Goal: Task Accomplishment & Management: Complete application form

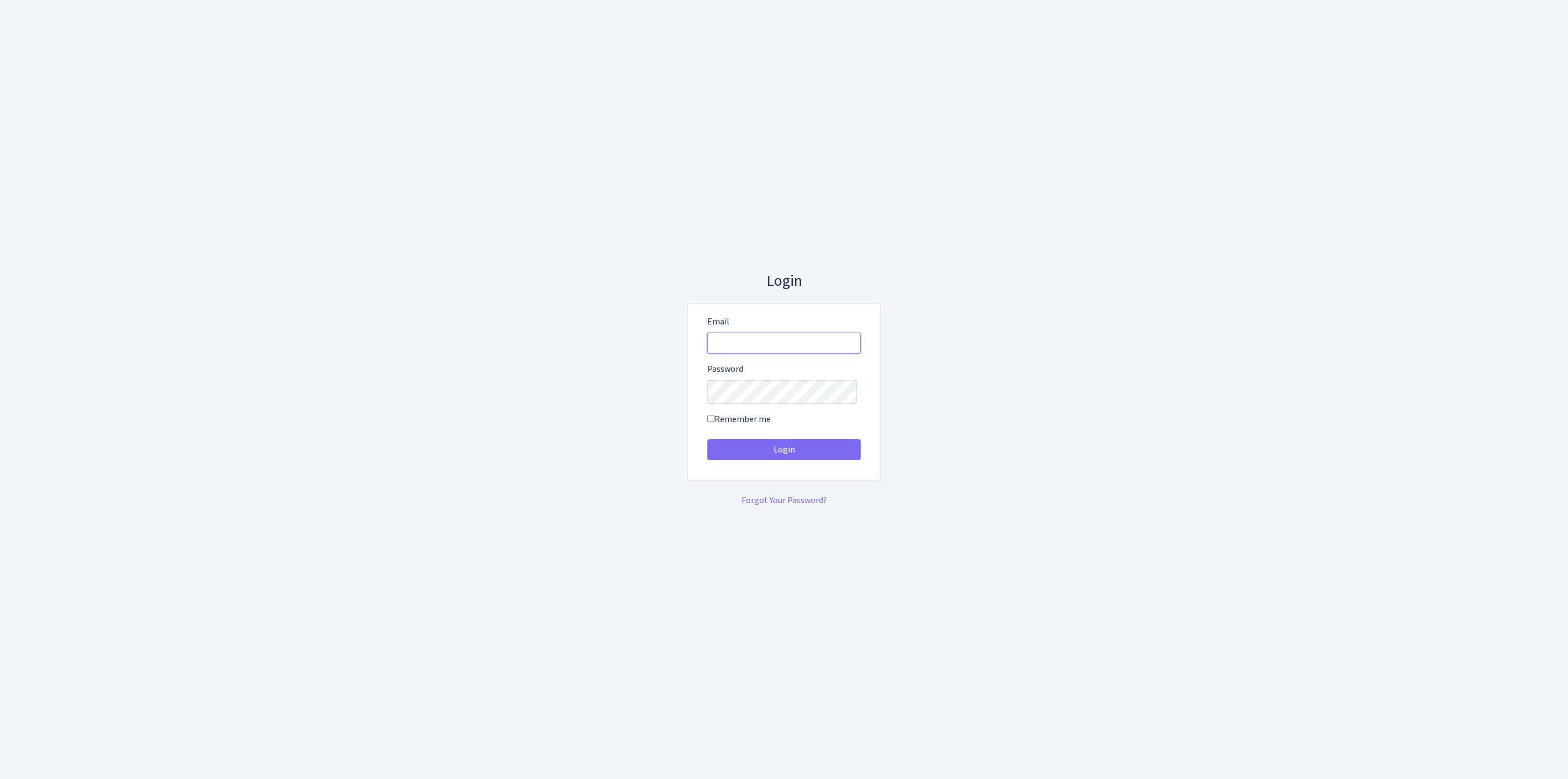
type input "feitan@bank.com"
click at [784, 454] on button "Login" at bounding box center [784, 450] width 154 height 21
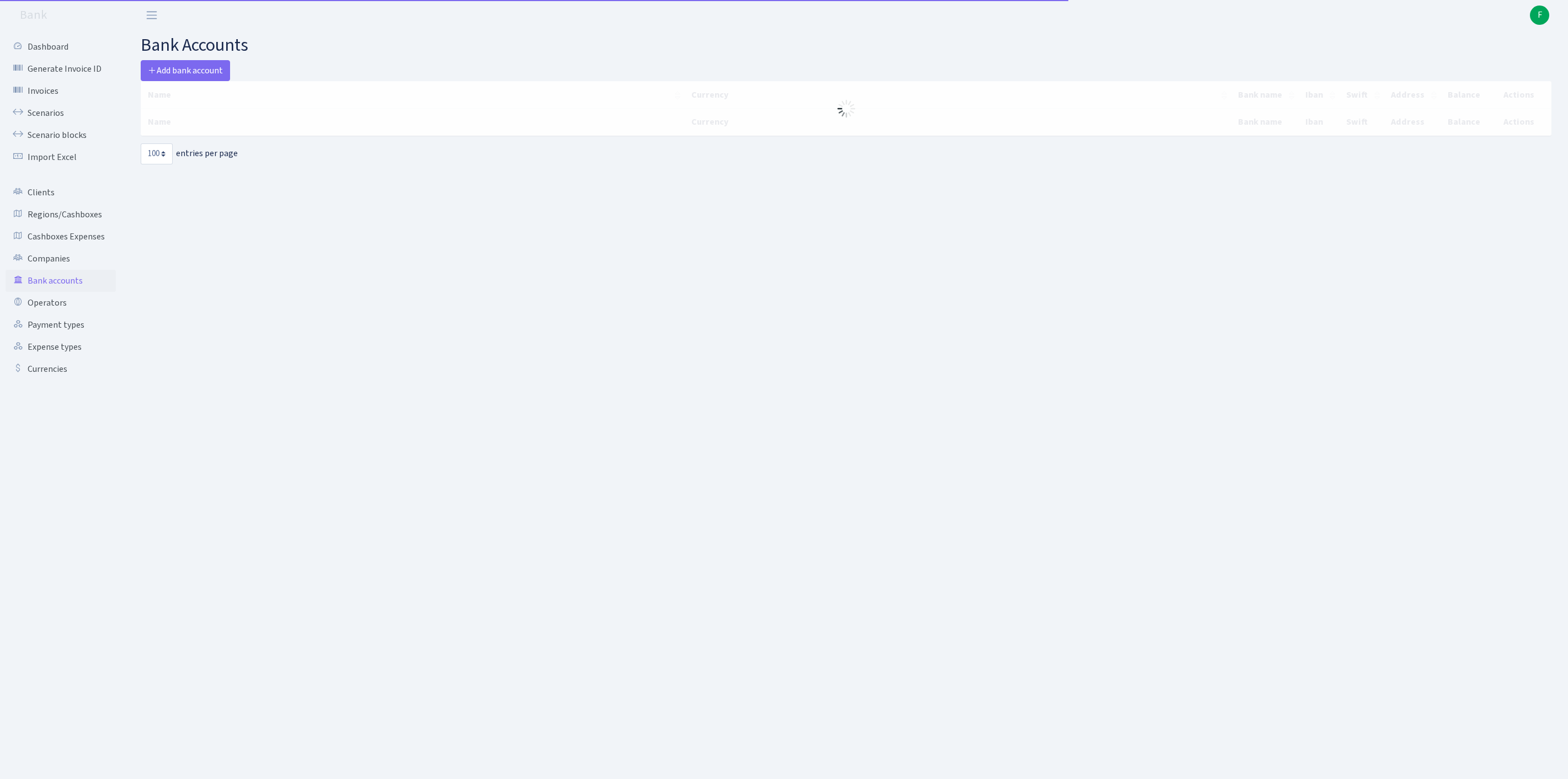
select select "100"
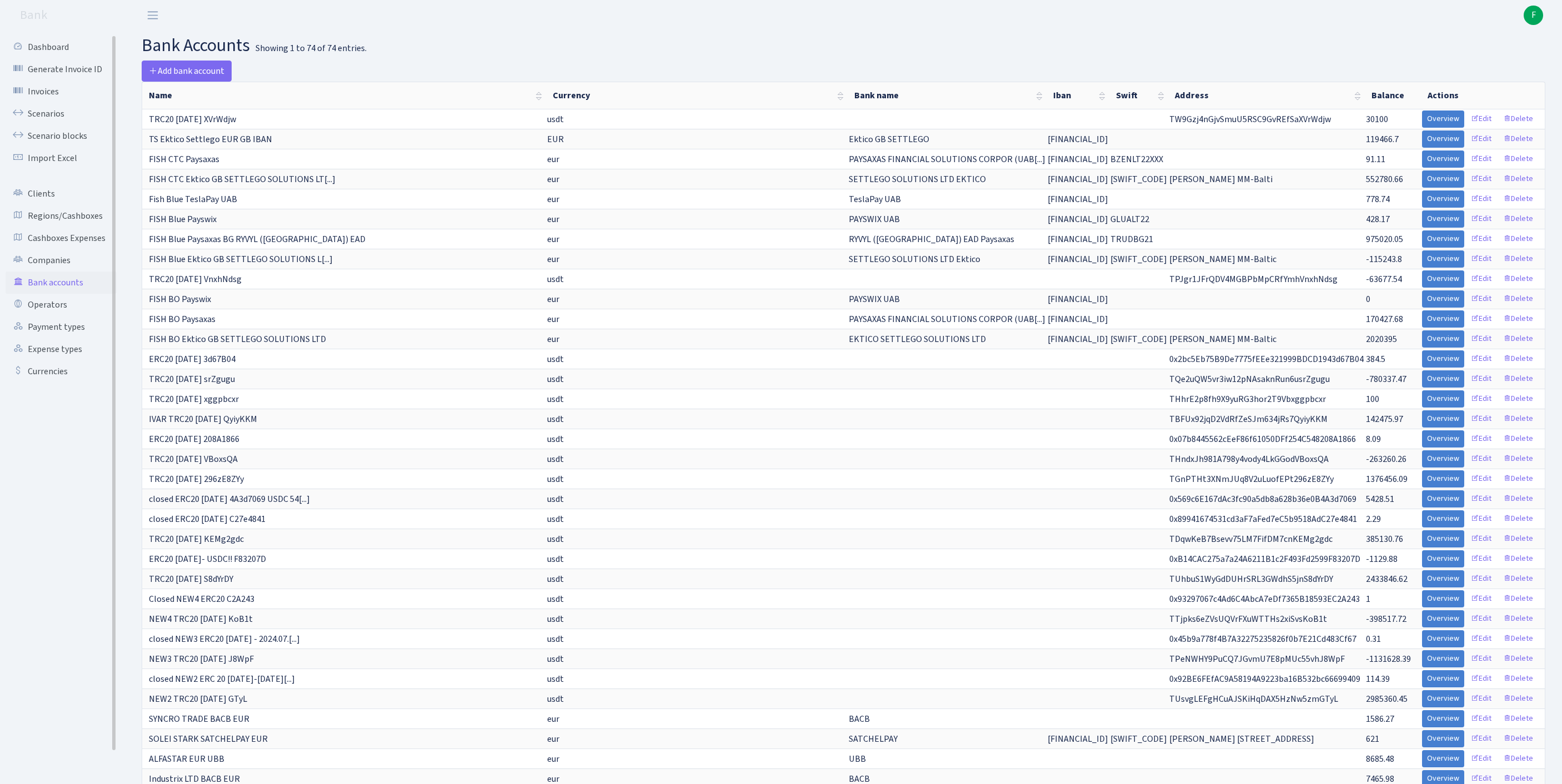
click at [72, 294] on link "Bank accounts" at bounding box center [61, 282] width 111 height 22
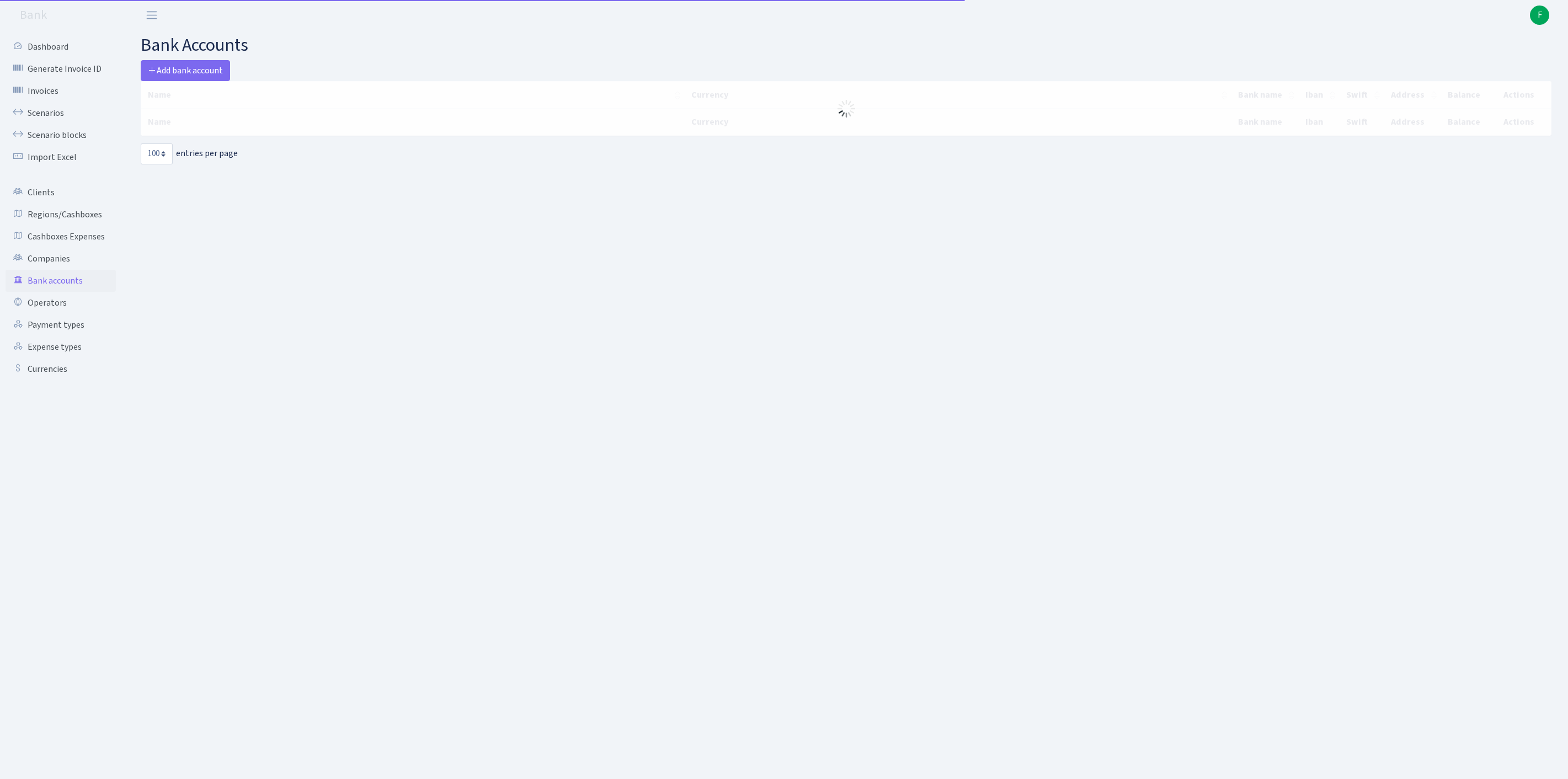
select select "100"
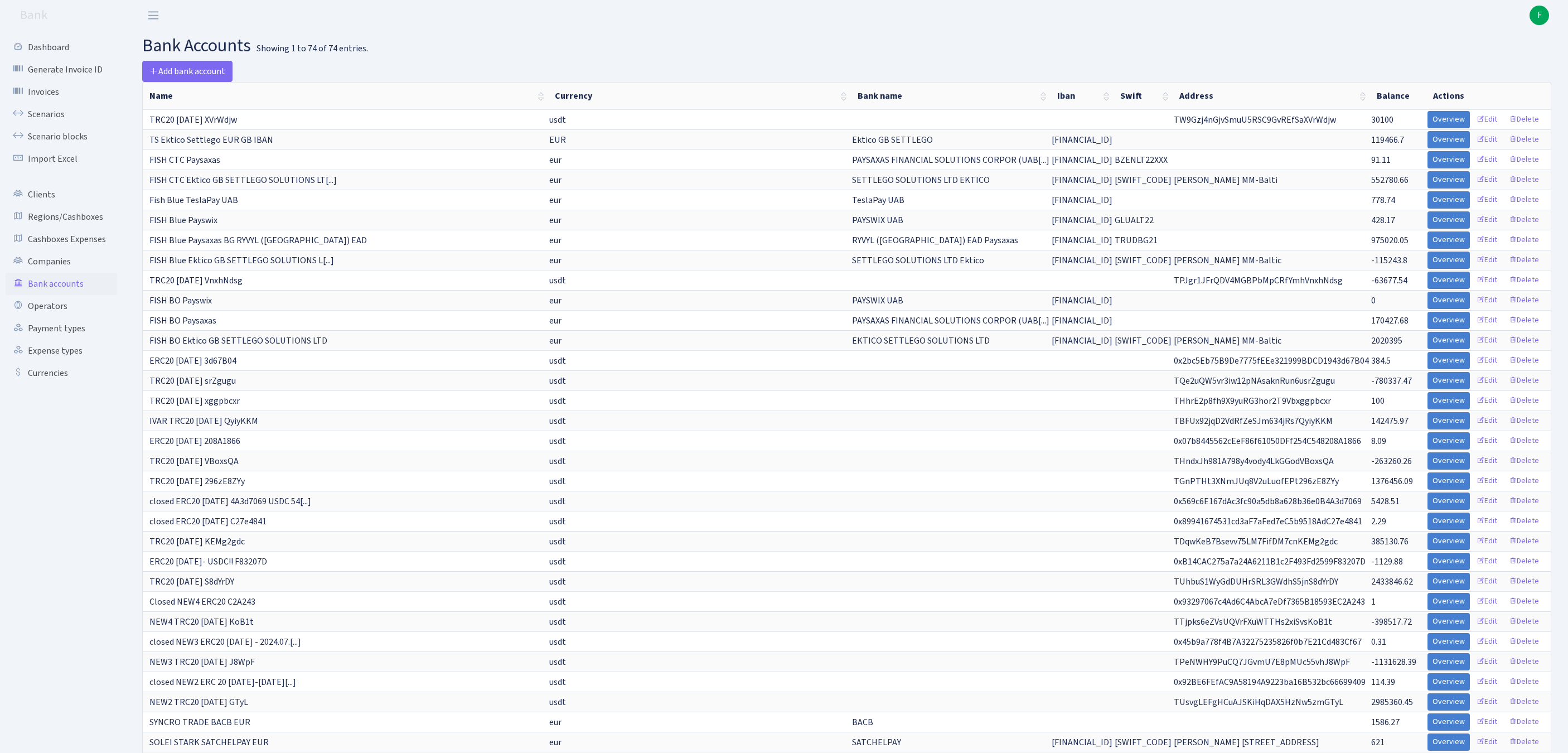
scroll to position [582, 0]
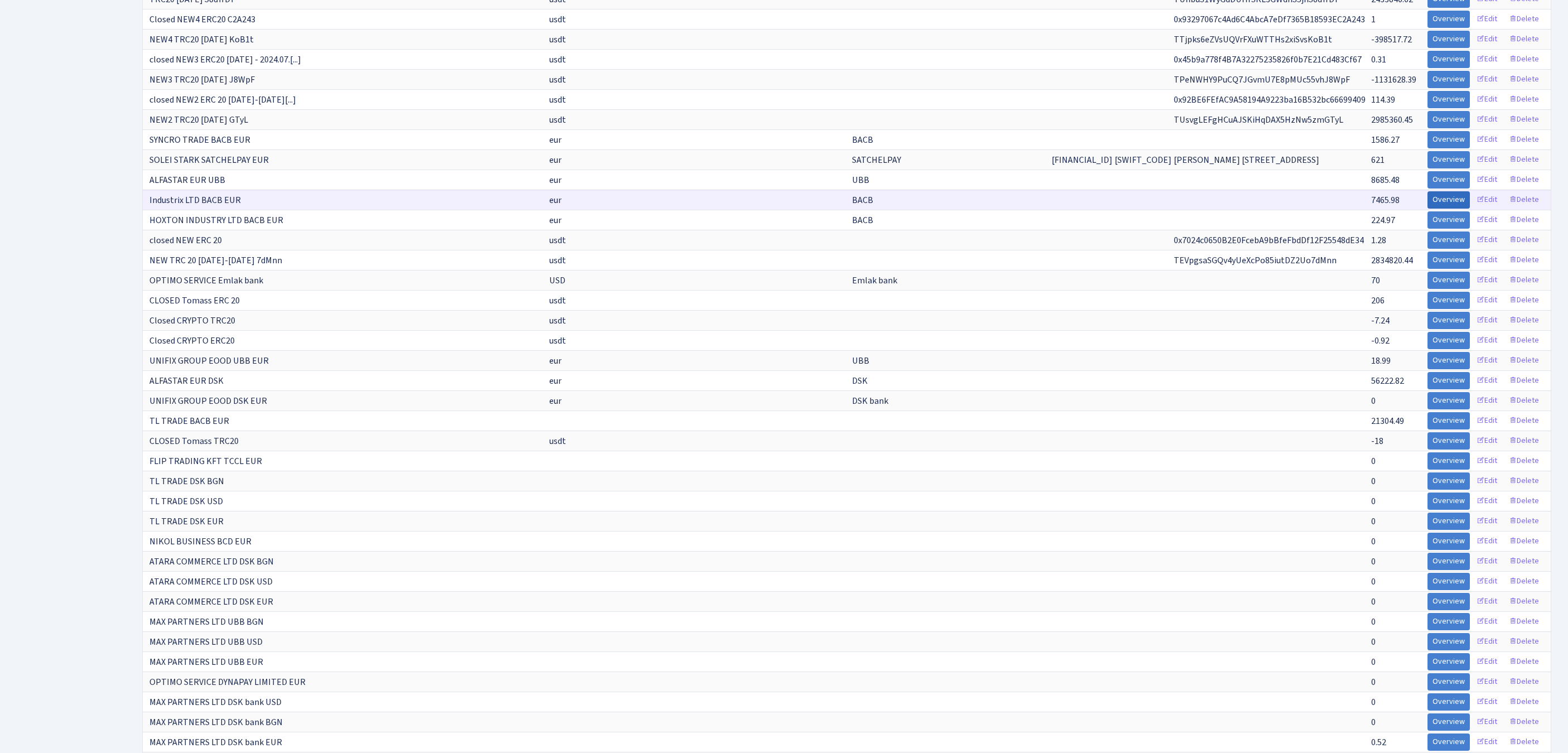
click at [1427, 208] on link "Overview" at bounding box center [1448, 200] width 42 height 17
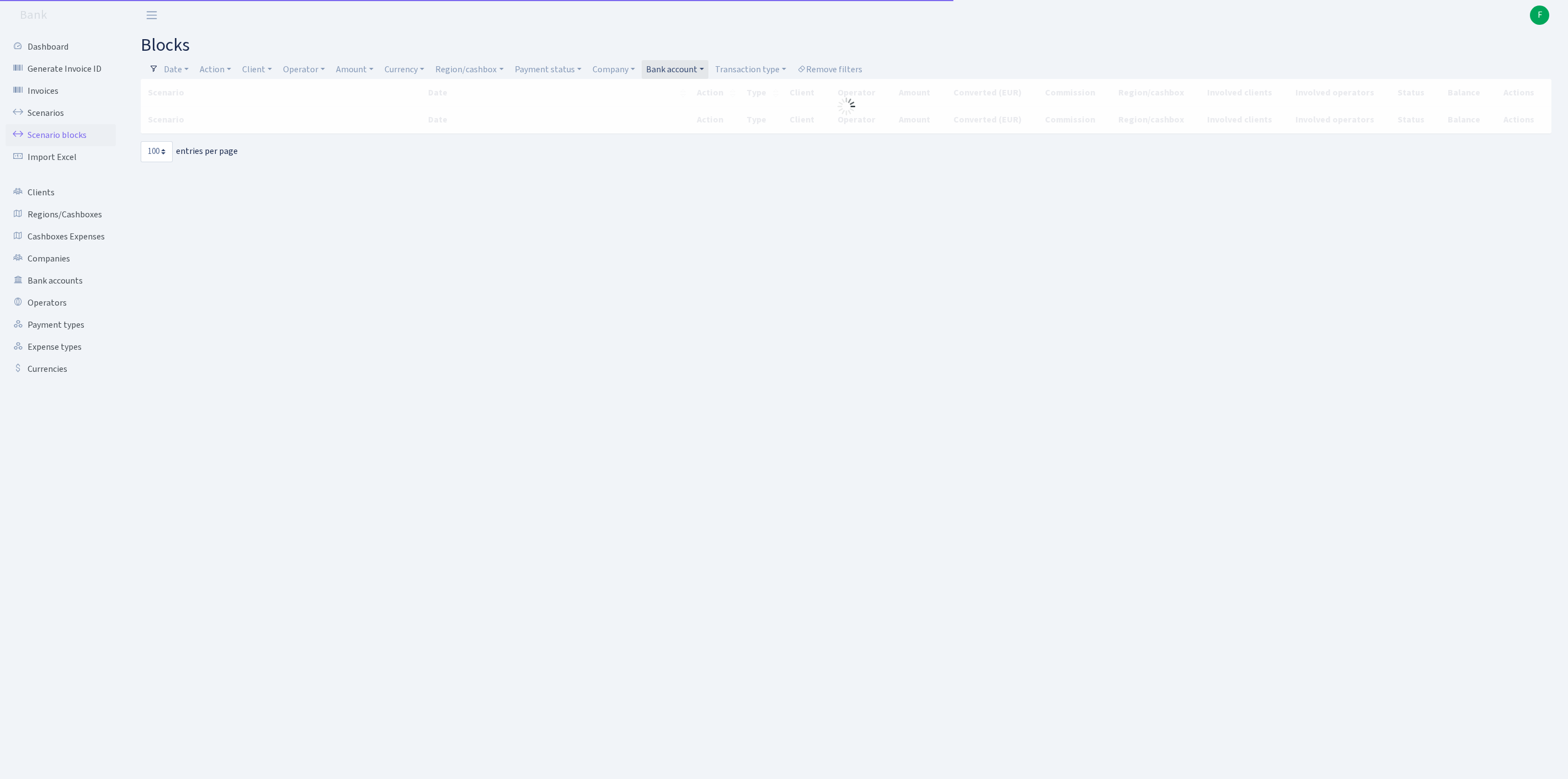
select select "100"
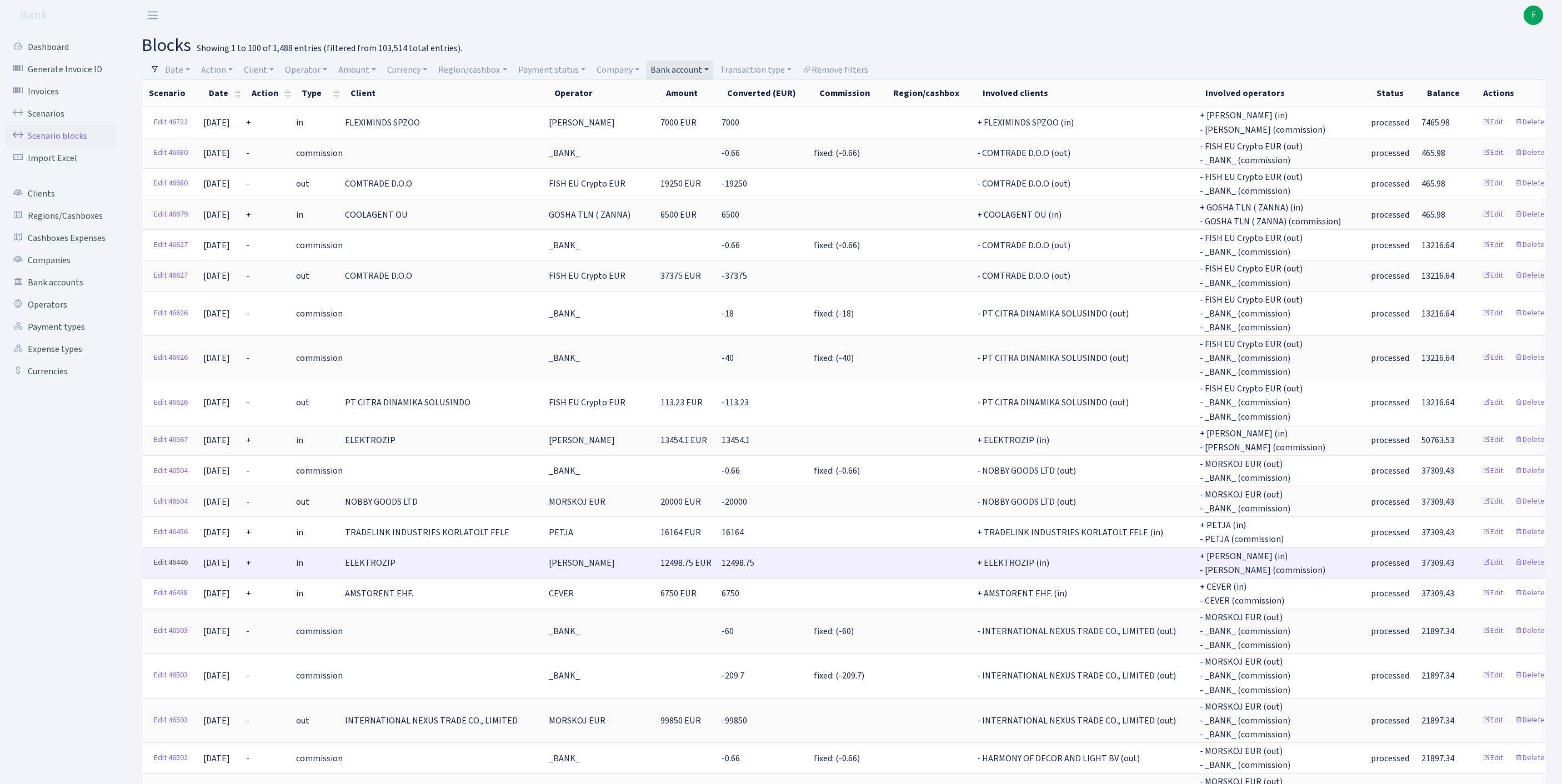
click at [162, 571] on link "Edit 46446" at bounding box center [171, 562] width 44 height 17
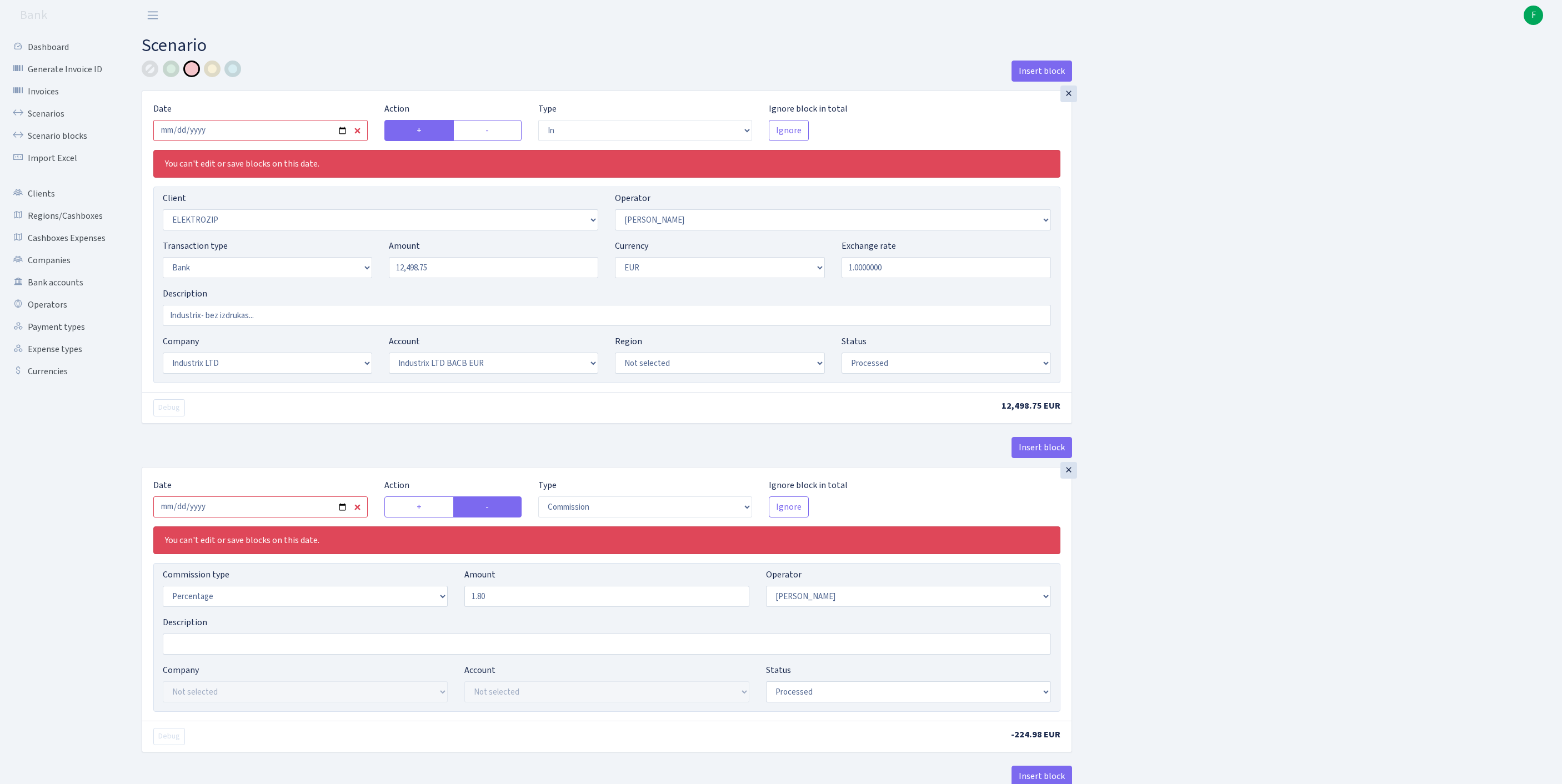
select select "in"
select select "3043"
select select "10"
select select "2"
select select "1"
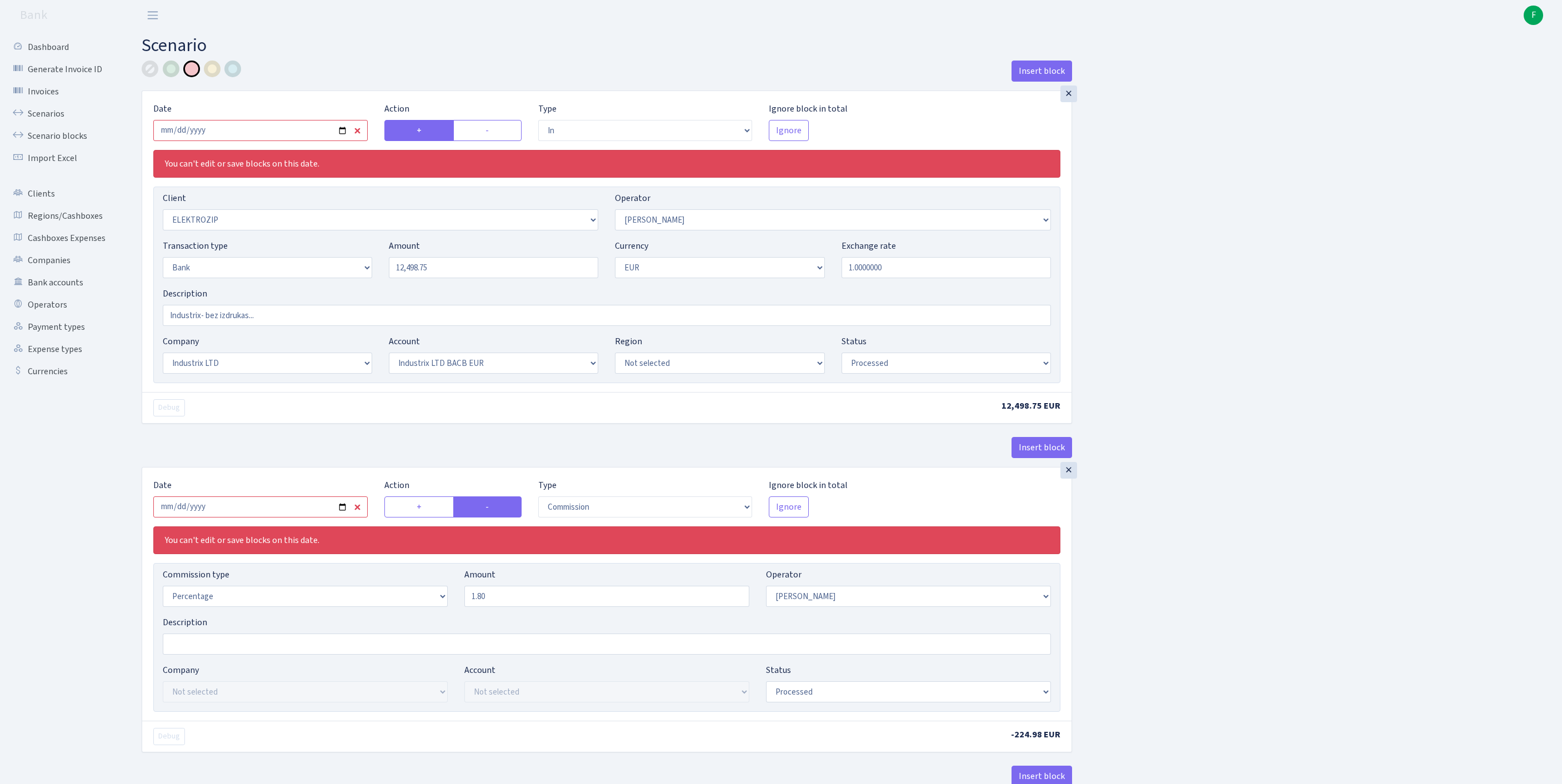
select select "17"
select select "41"
select select "processed"
select select "commission"
select select "10"
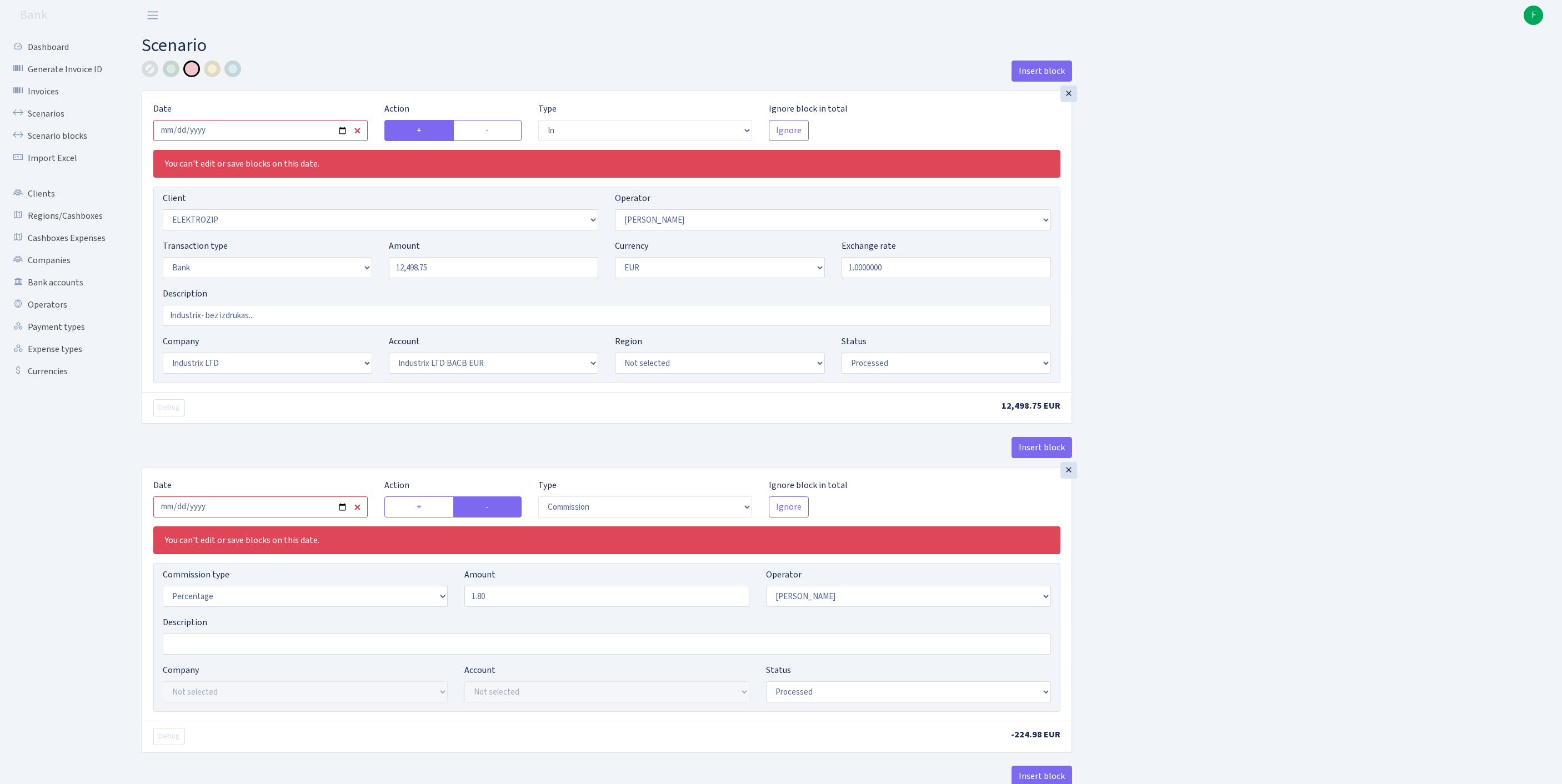
select select "processed"
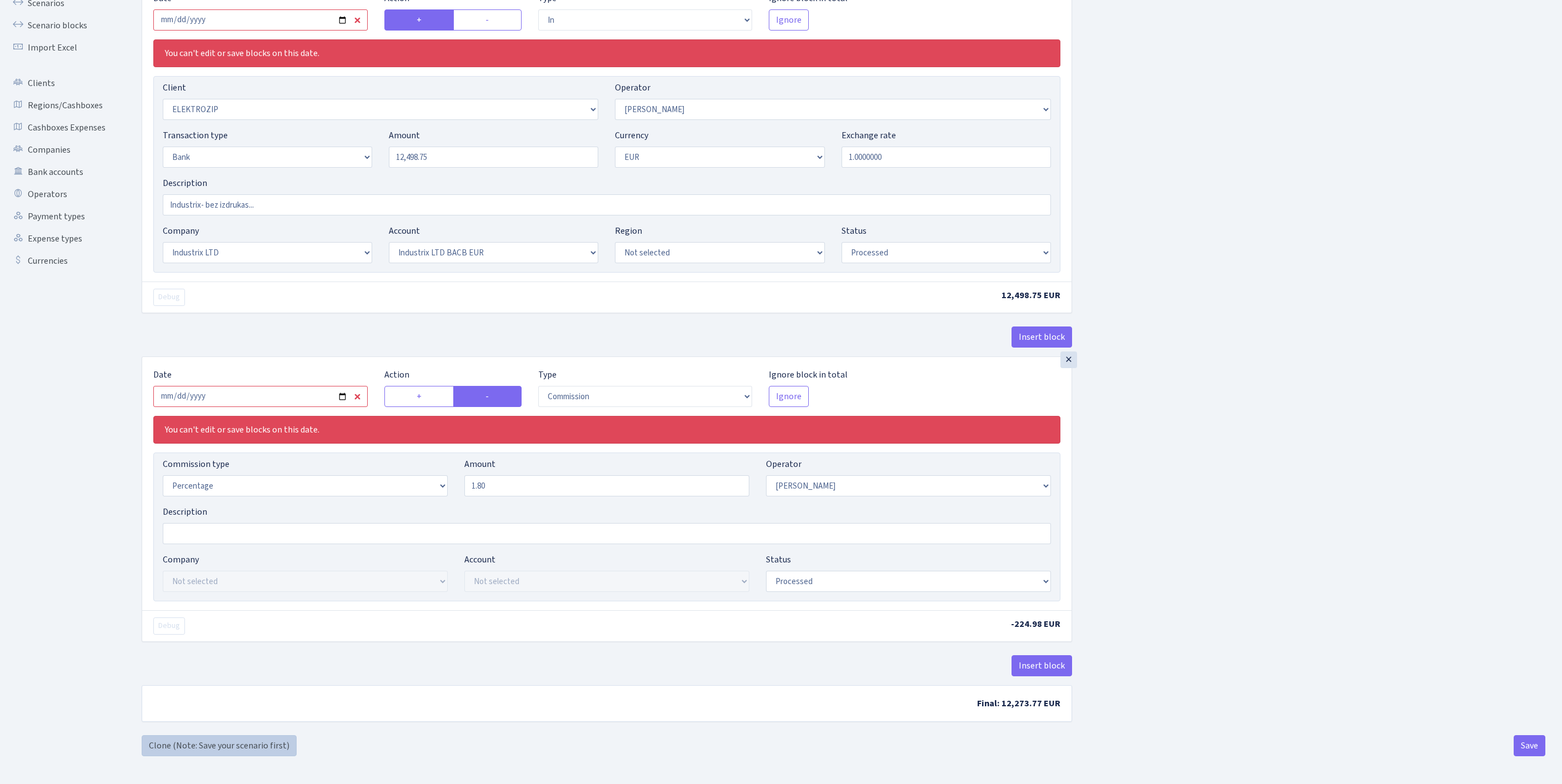
click at [168, 738] on link "Clone (Note: Save your scenario first)" at bounding box center [219, 746] width 155 height 21
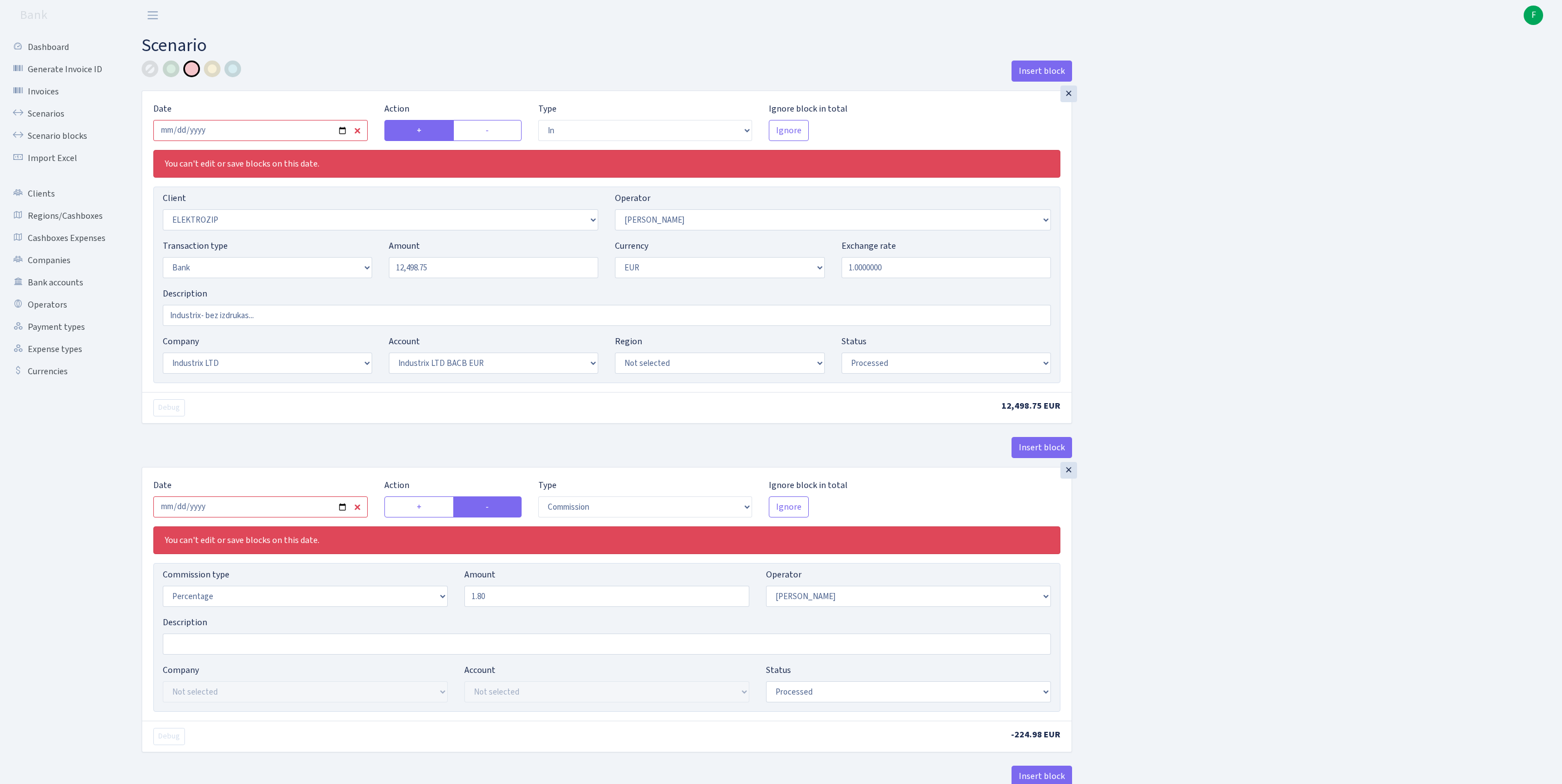
select select "in"
select select "3043"
select select "10"
select select "2"
select select "1"
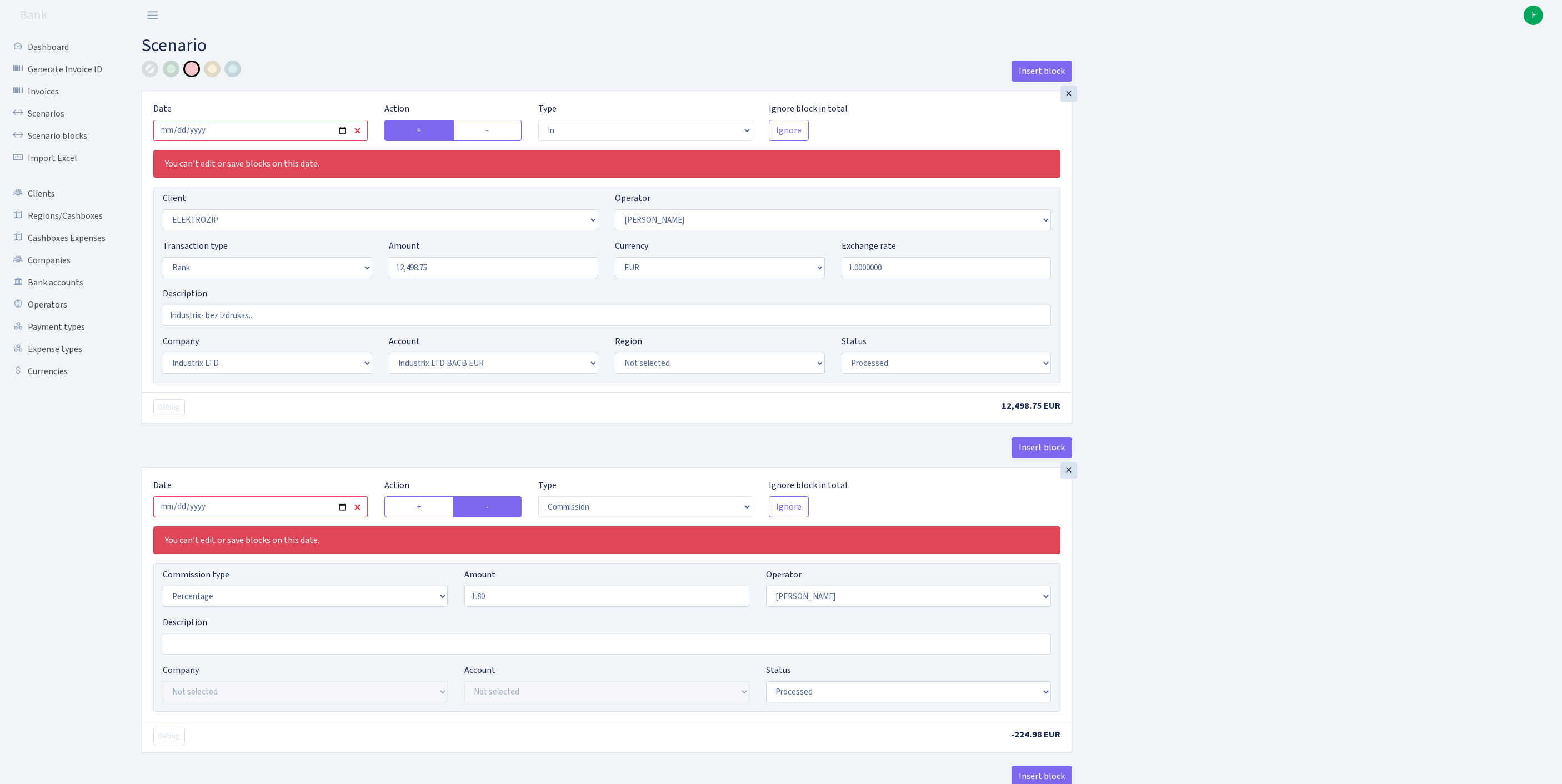
select select "17"
select select "41"
select select "processed"
select select "commission"
select select "10"
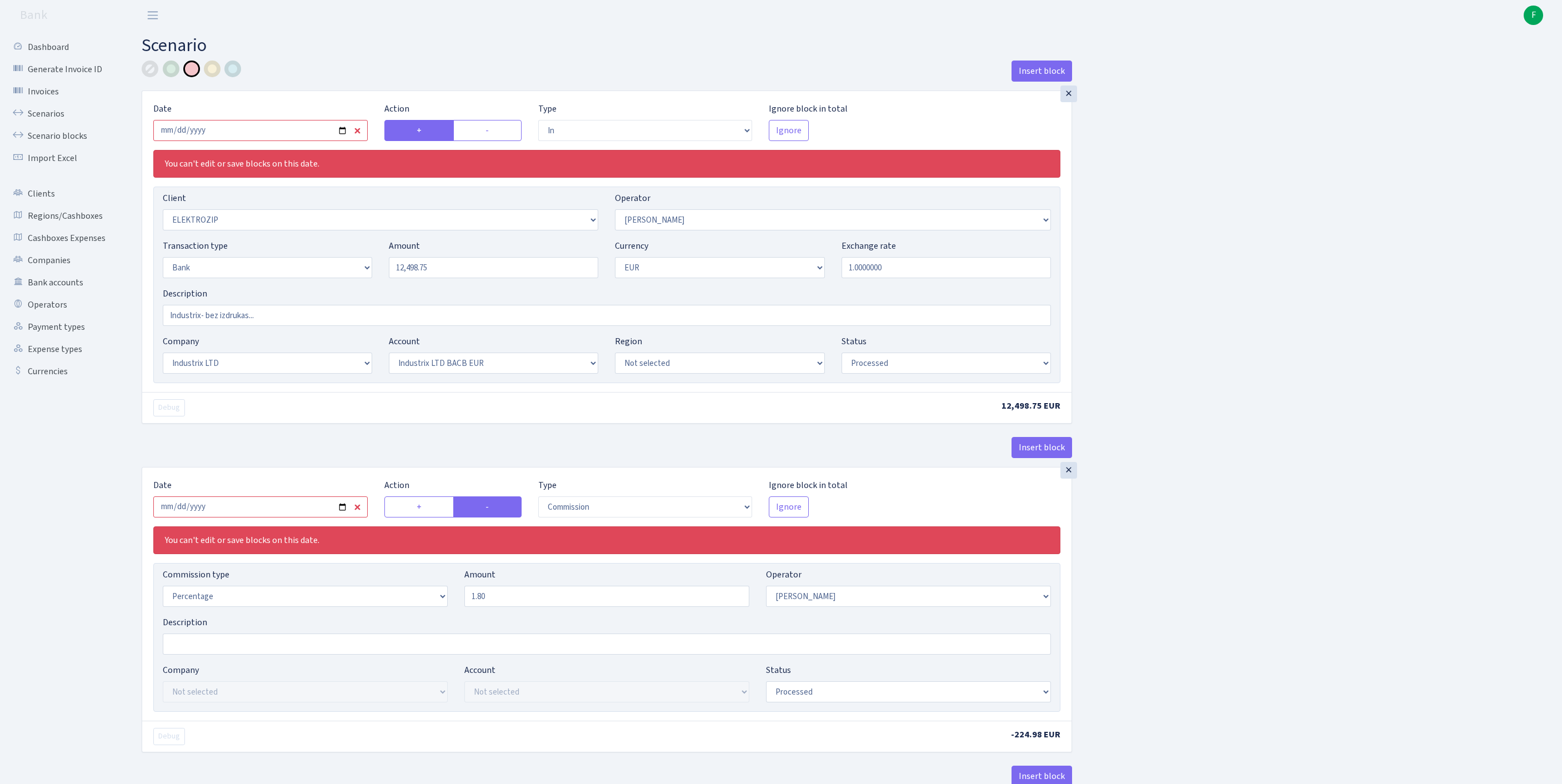
select select "processed"
click at [239, 133] on input "2025-09-19" at bounding box center [260, 131] width 214 height 21
type input "[DATE]"
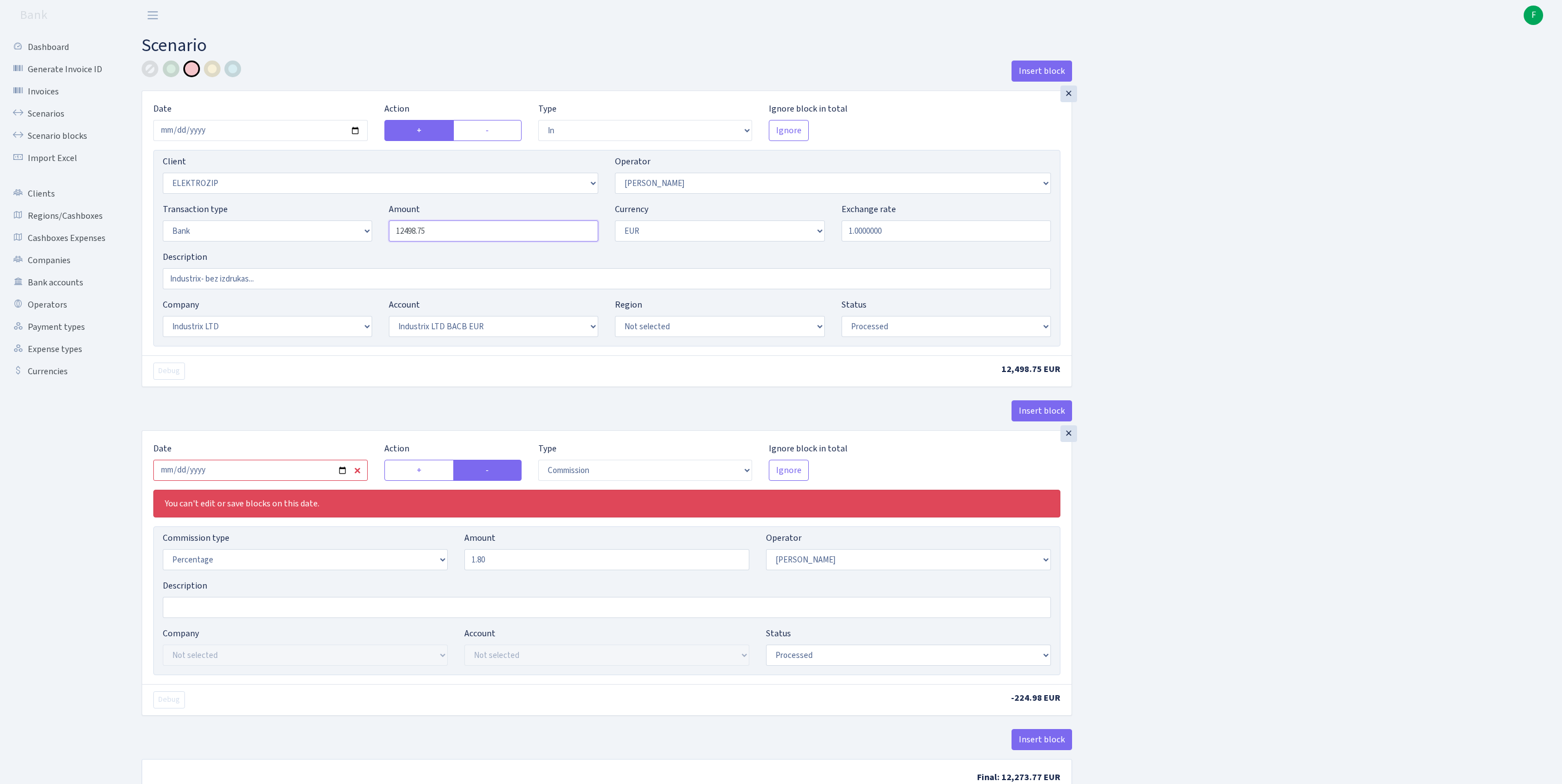
drag, startPoint x: 293, startPoint y: 249, endPoint x: 254, endPoint y: 248, distance: 39.0
click at [253, 248] on div "Transaction type Not selected 981 ELF FISH crypto GIRT IVO dekl MM-BALTIC eur U…" at bounding box center [607, 226] width 904 height 48
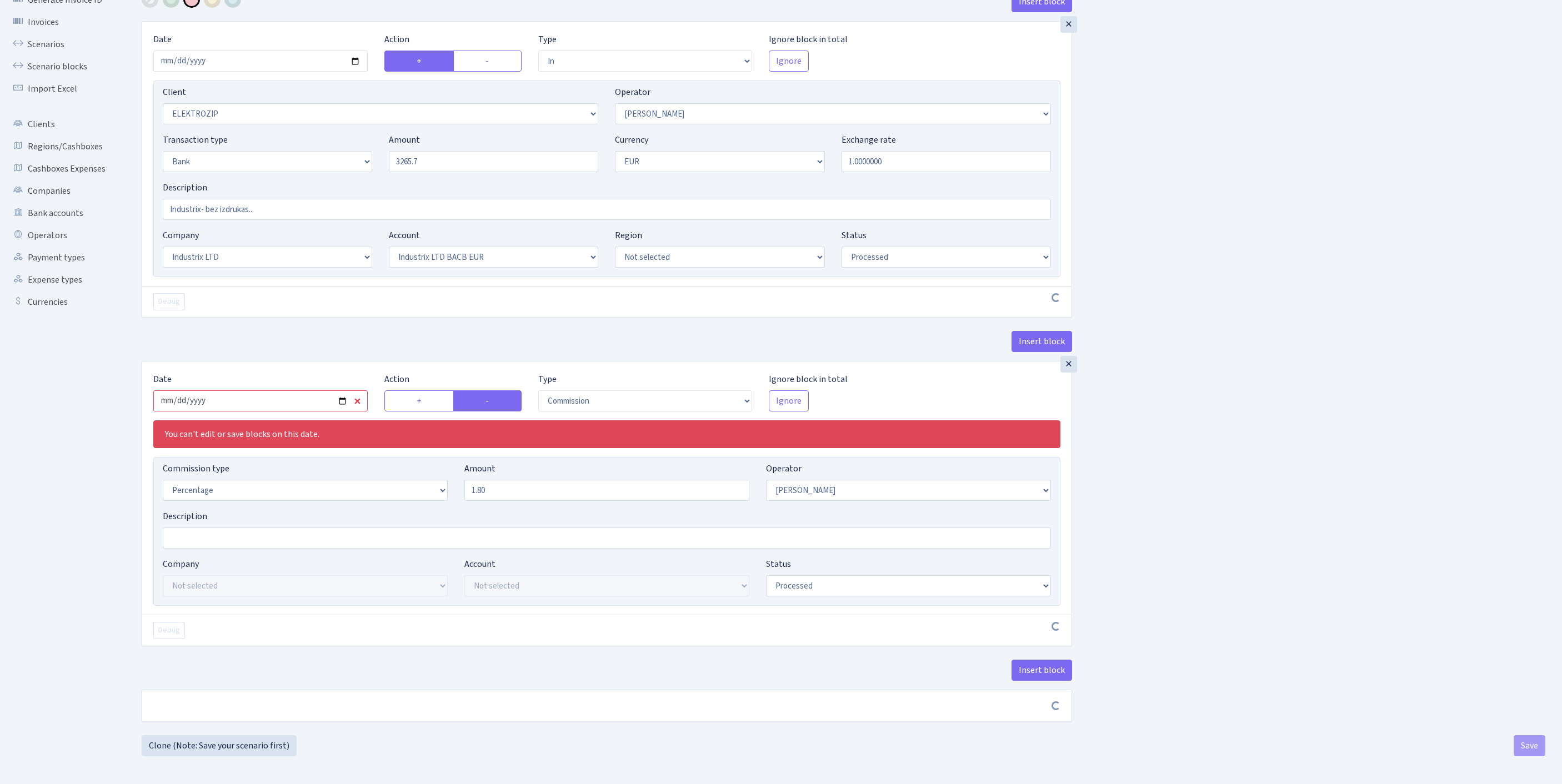
type input "3,265.70"
click at [304, 391] on input "2025-09-19" at bounding box center [260, 401] width 214 height 21
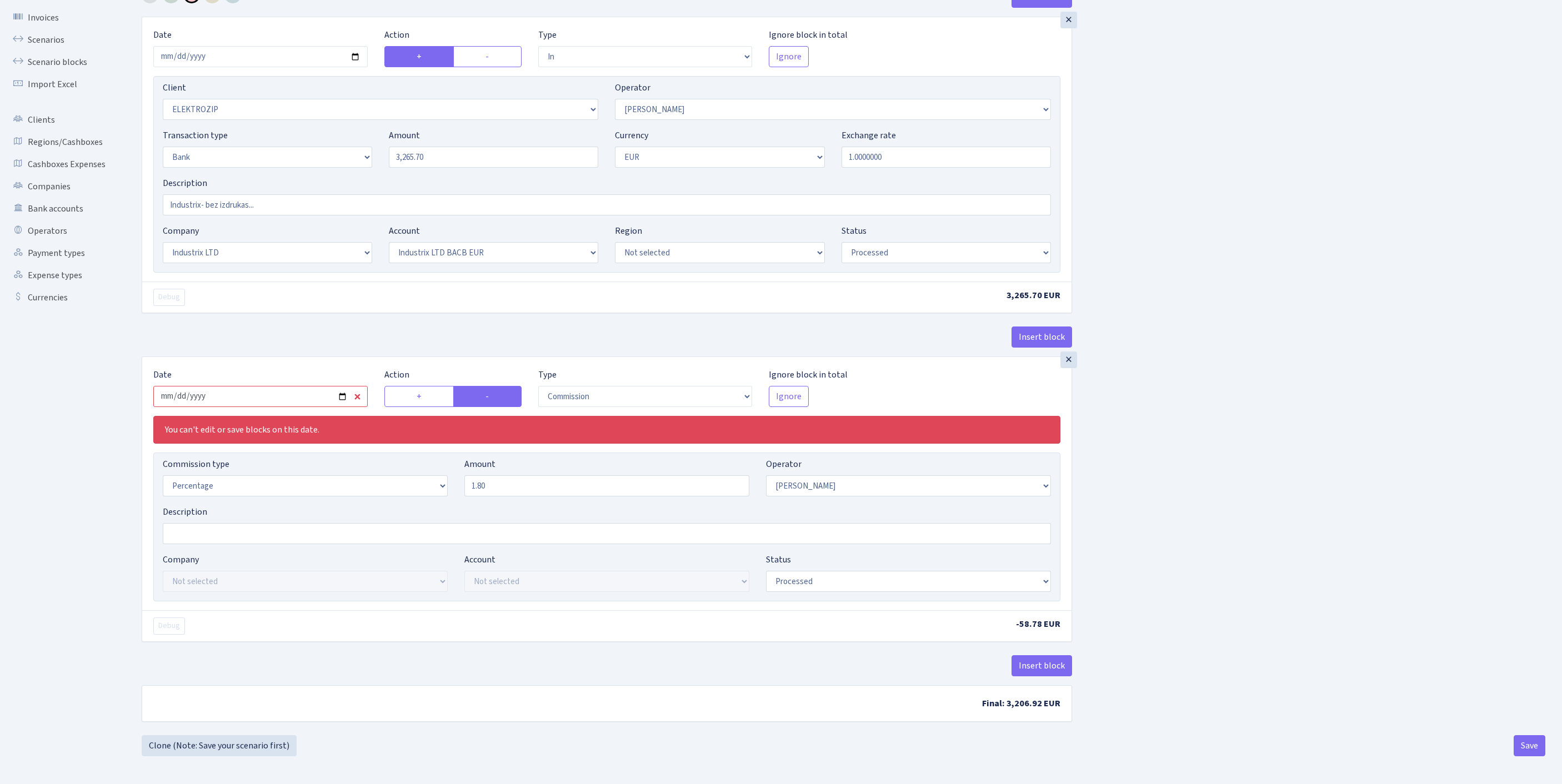
type input "2025-09-26"
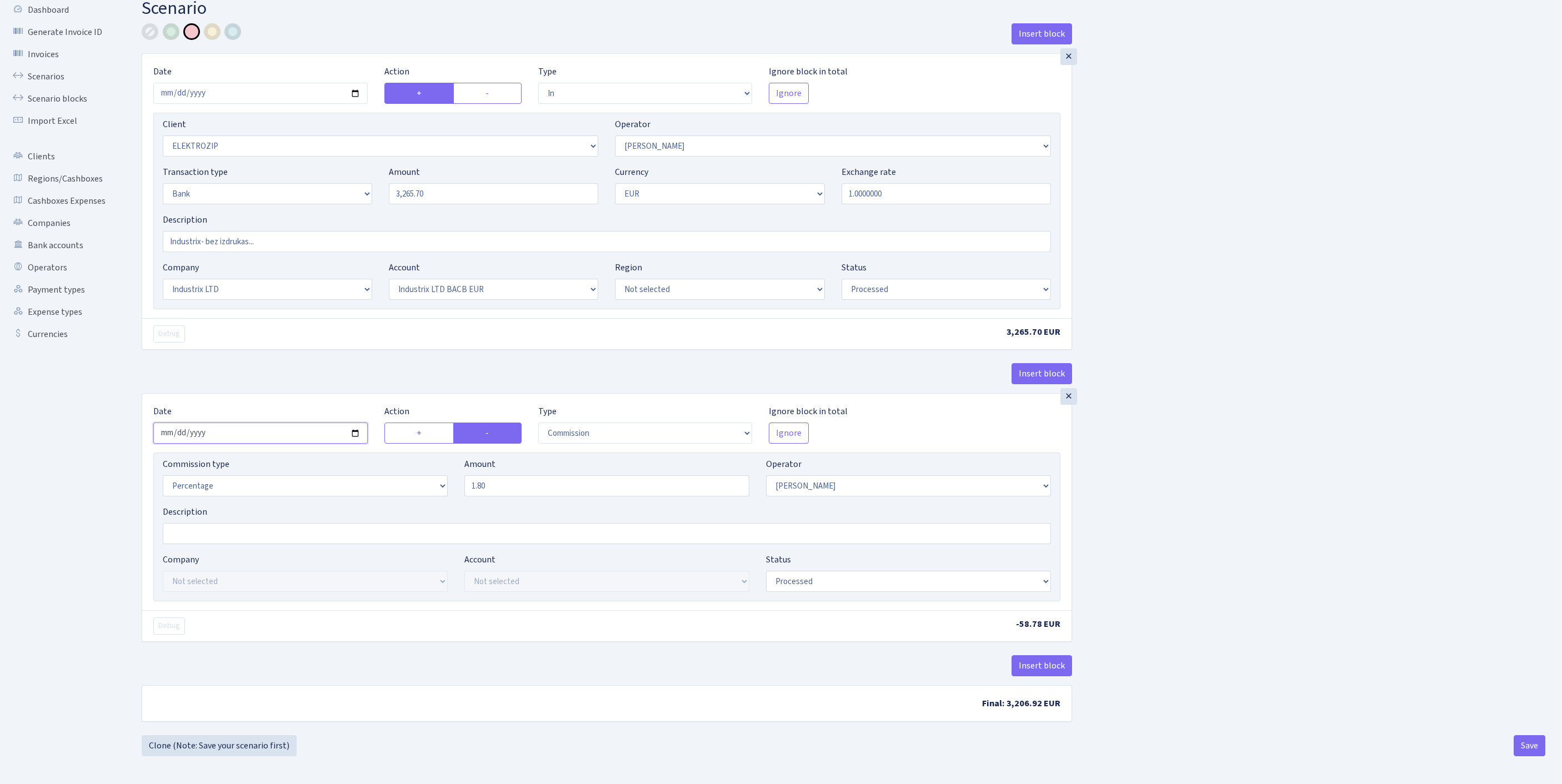
scroll to position [137, 0]
click at [1526, 753] on button "Save" at bounding box center [1529, 746] width 32 height 21
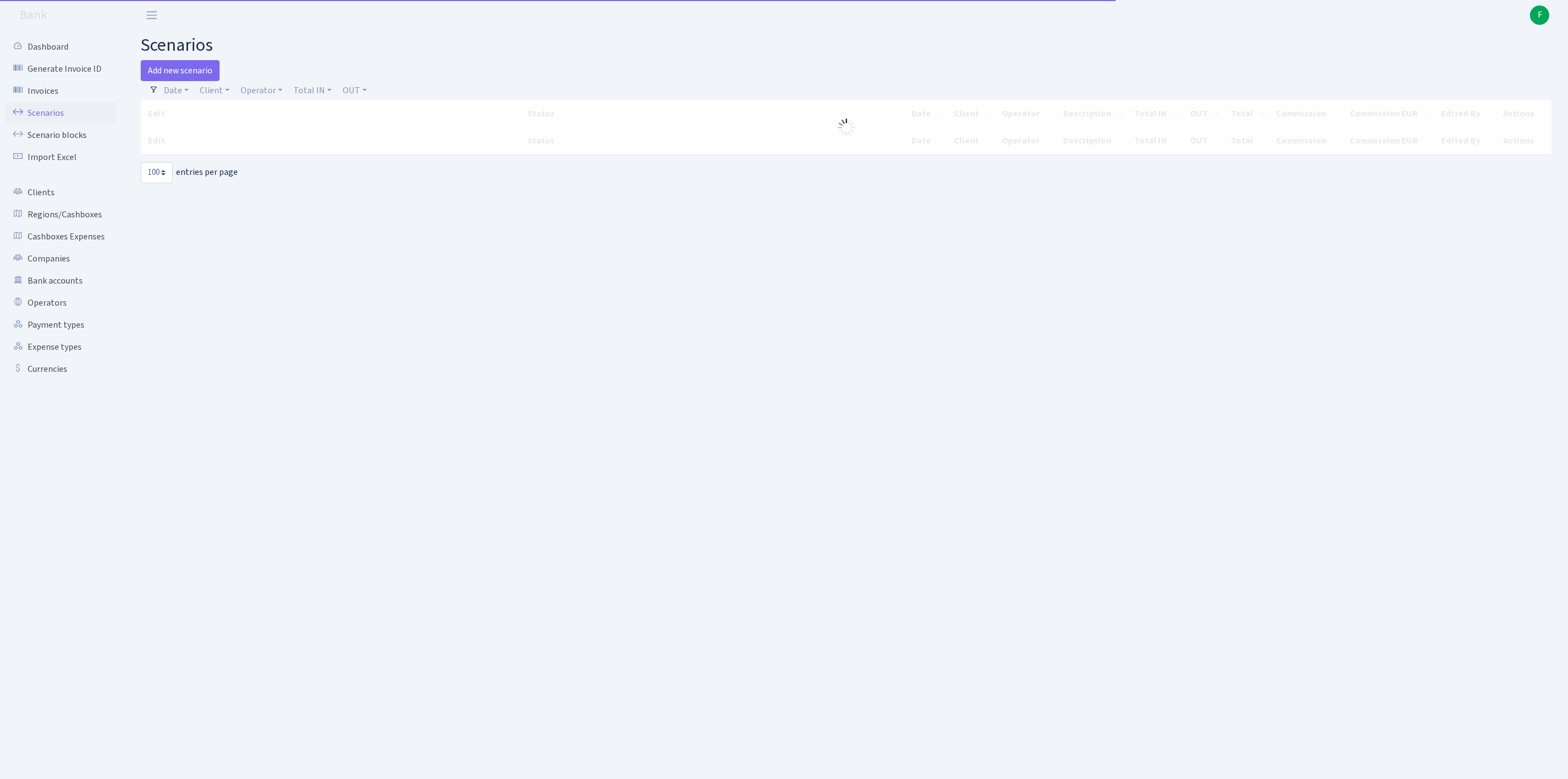
select select "100"
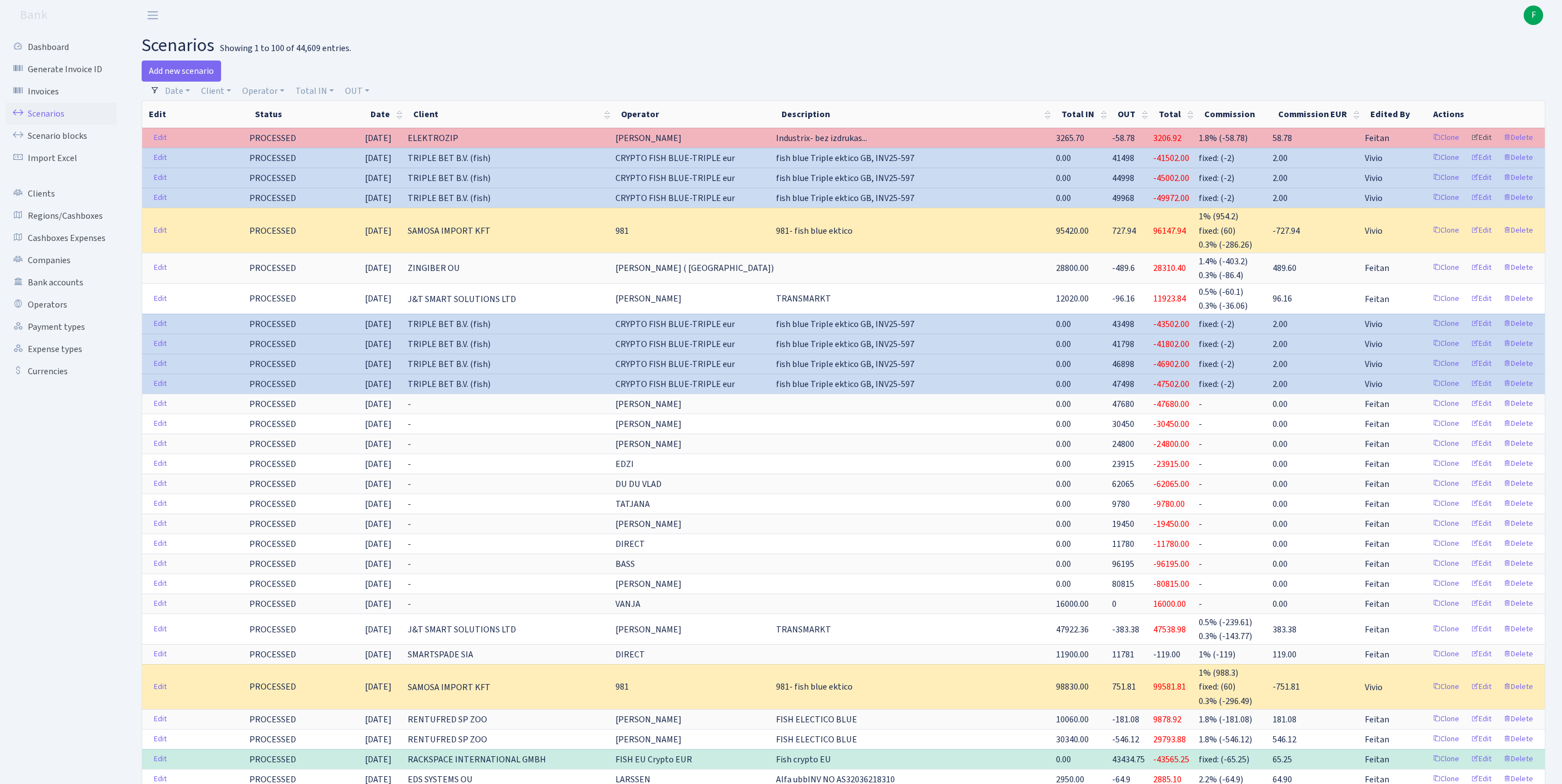
click at [1474, 144] on link "Edit" at bounding box center [1481, 138] width 31 height 17
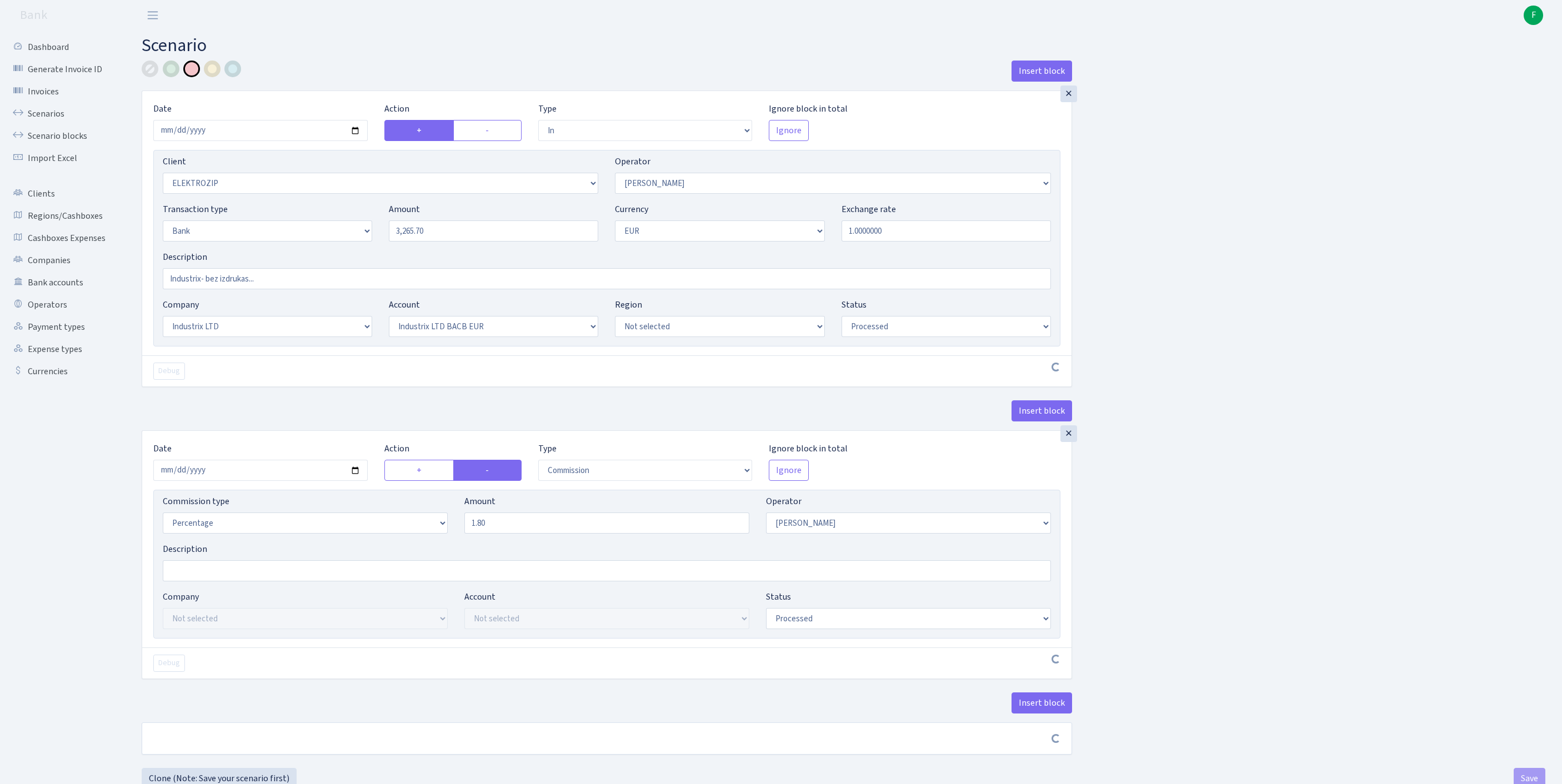
select select "in"
select select "3043"
select select "10"
select select "2"
select select "1"
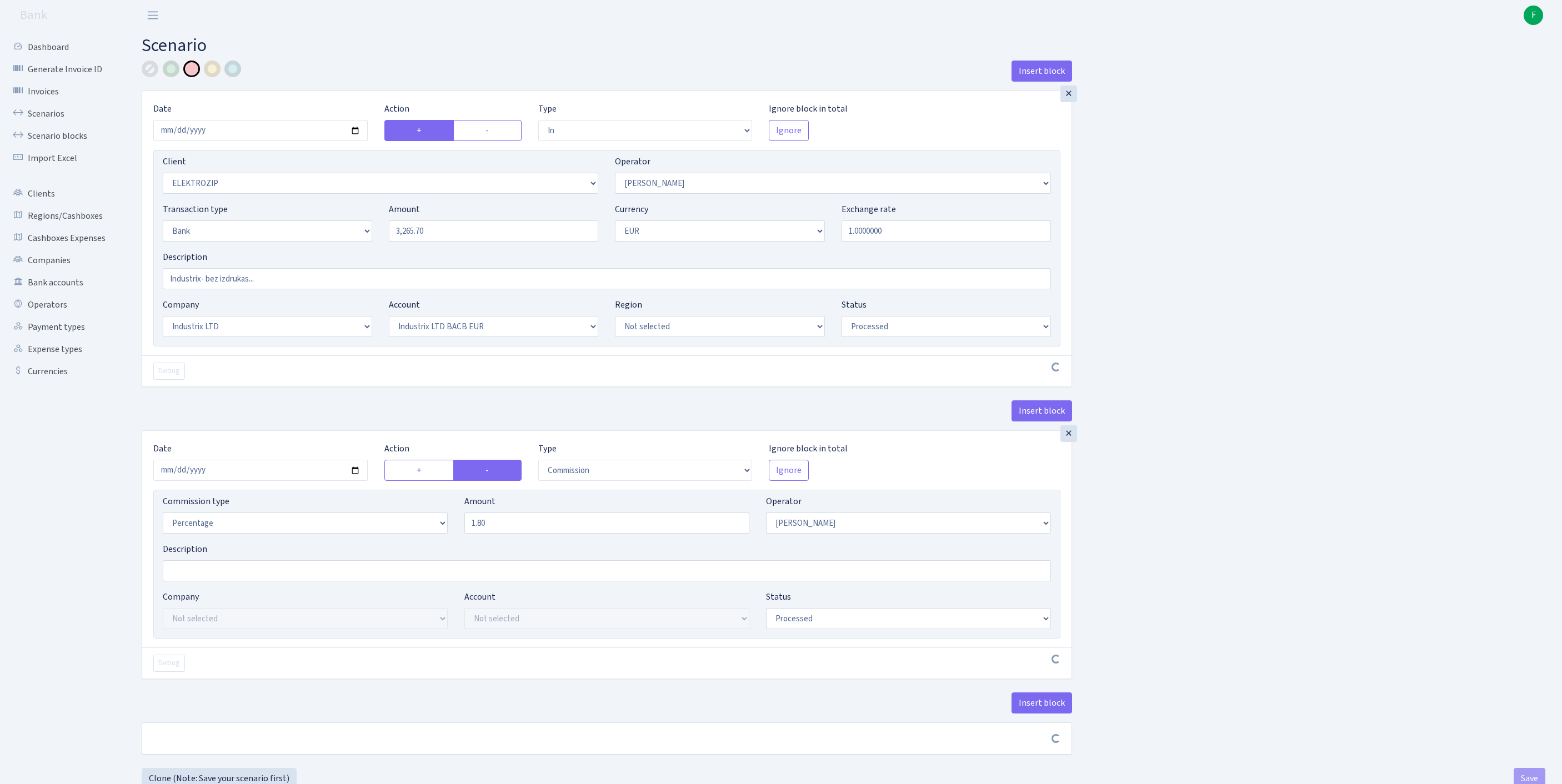
select select "17"
select select "41"
select select "processed"
select select "commission"
select select "10"
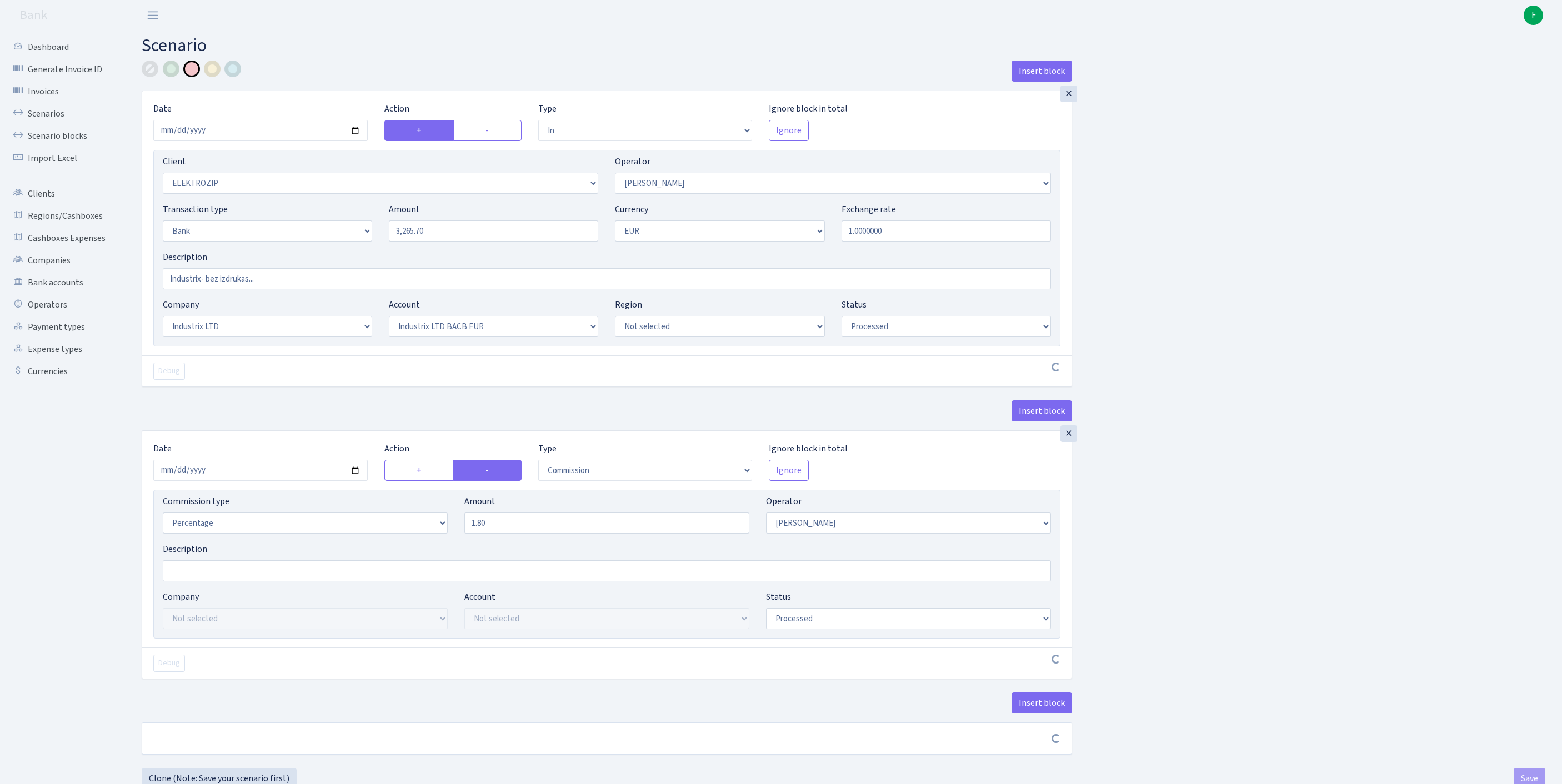
select select "processed"
click at [149, 72] on div at bounding box center [150, 68] width 16 height 16
drag, startPoint x: 174, startPoint y: 297, endPoint x: 76, endPoint y: 295, distance: 98.0
click at [76, 295] on div "Dashboard Generate Invoice ID Invoices Scenarios Scenario blocks Import Excel C…" at bounding box center [781, 412] width 1562 height 763
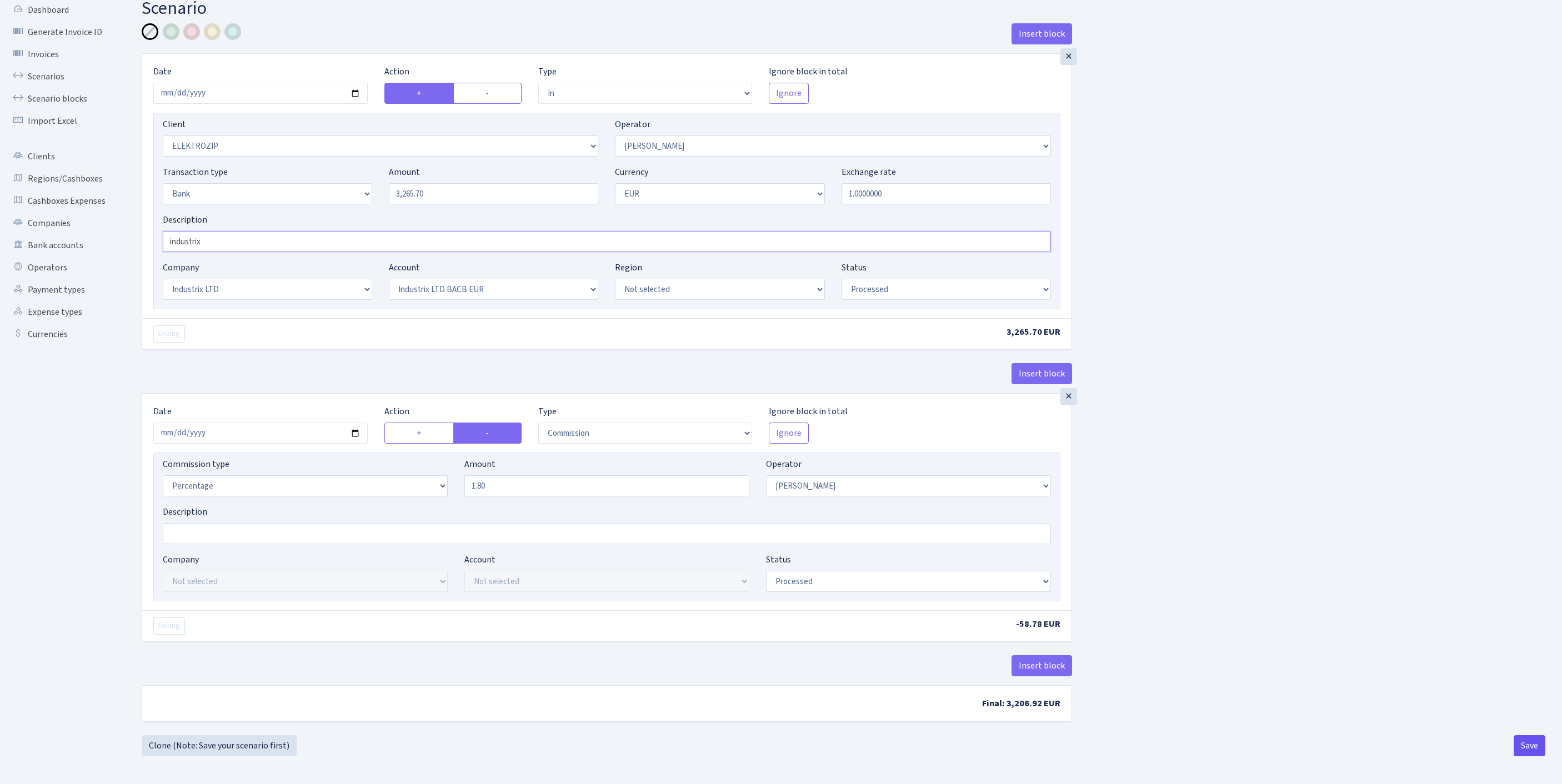
type input "industrix"
click at [1521, 747] on button "Save" at bounding box center [1529, 746] width 32 height 21
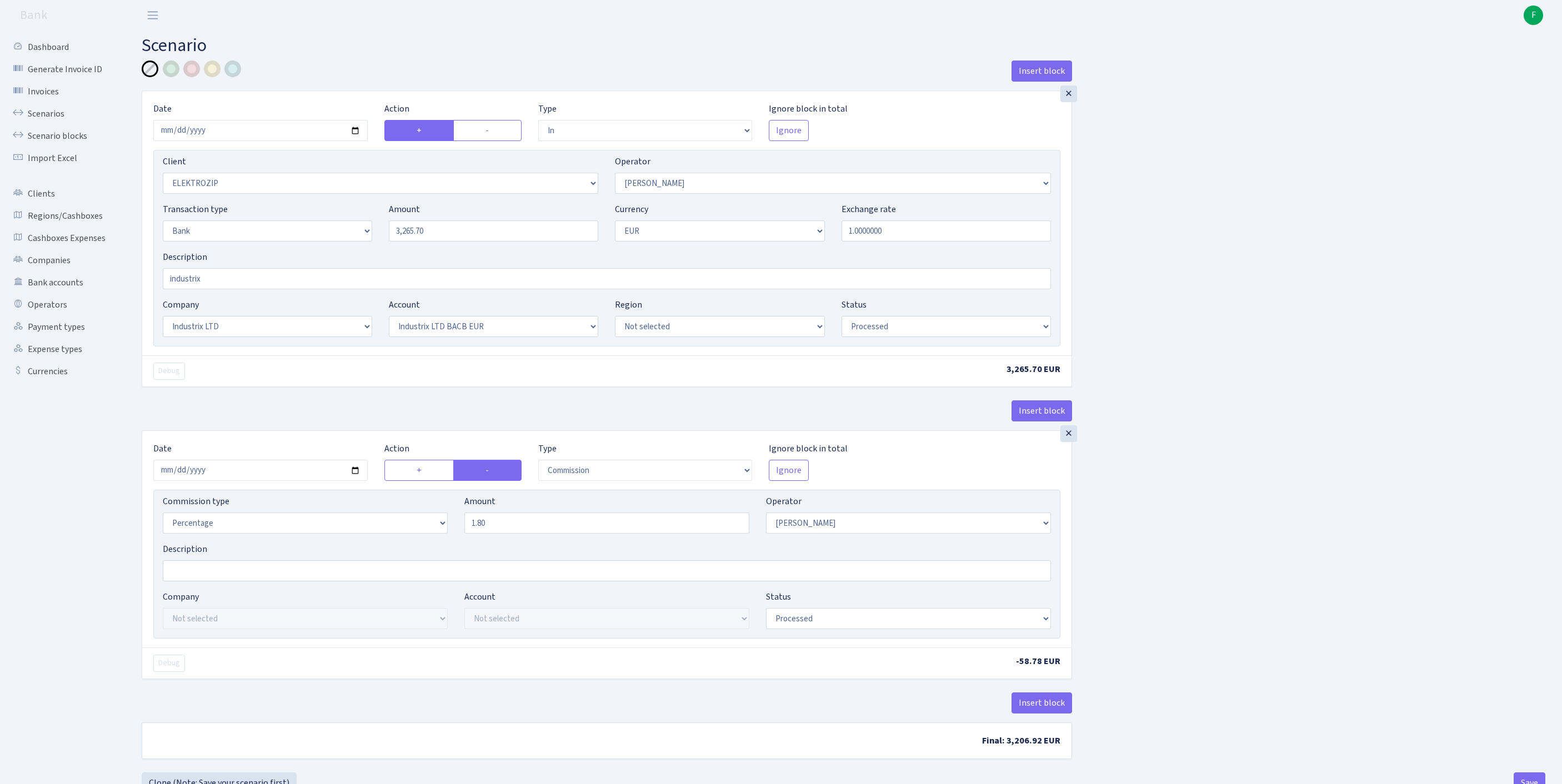
select select "in"
select select "3043"
select select "10"
select select "2"
select select "1"
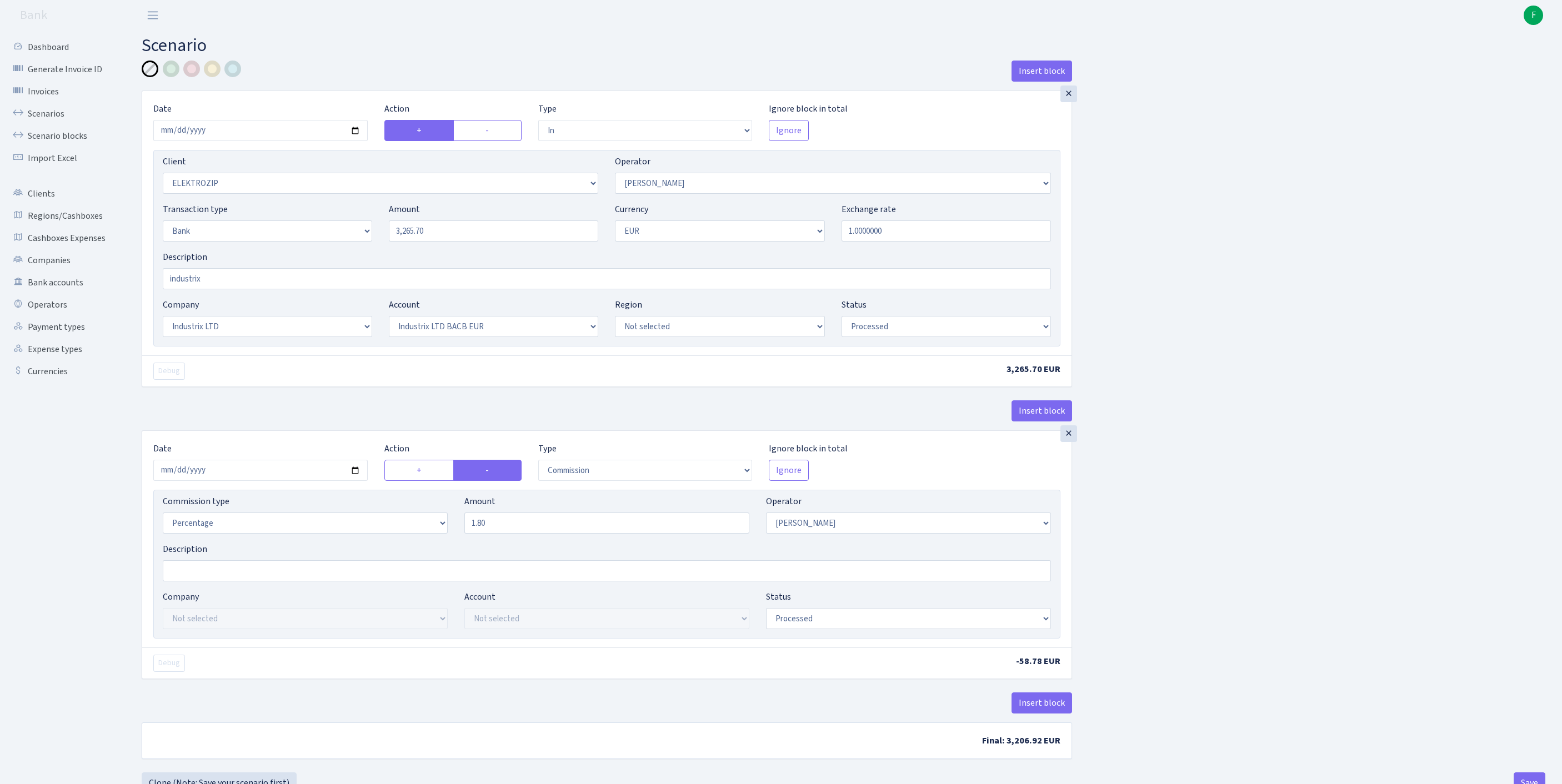
select select "17"
select select "41"
select select "processed"
select select "commission"
select select "10"
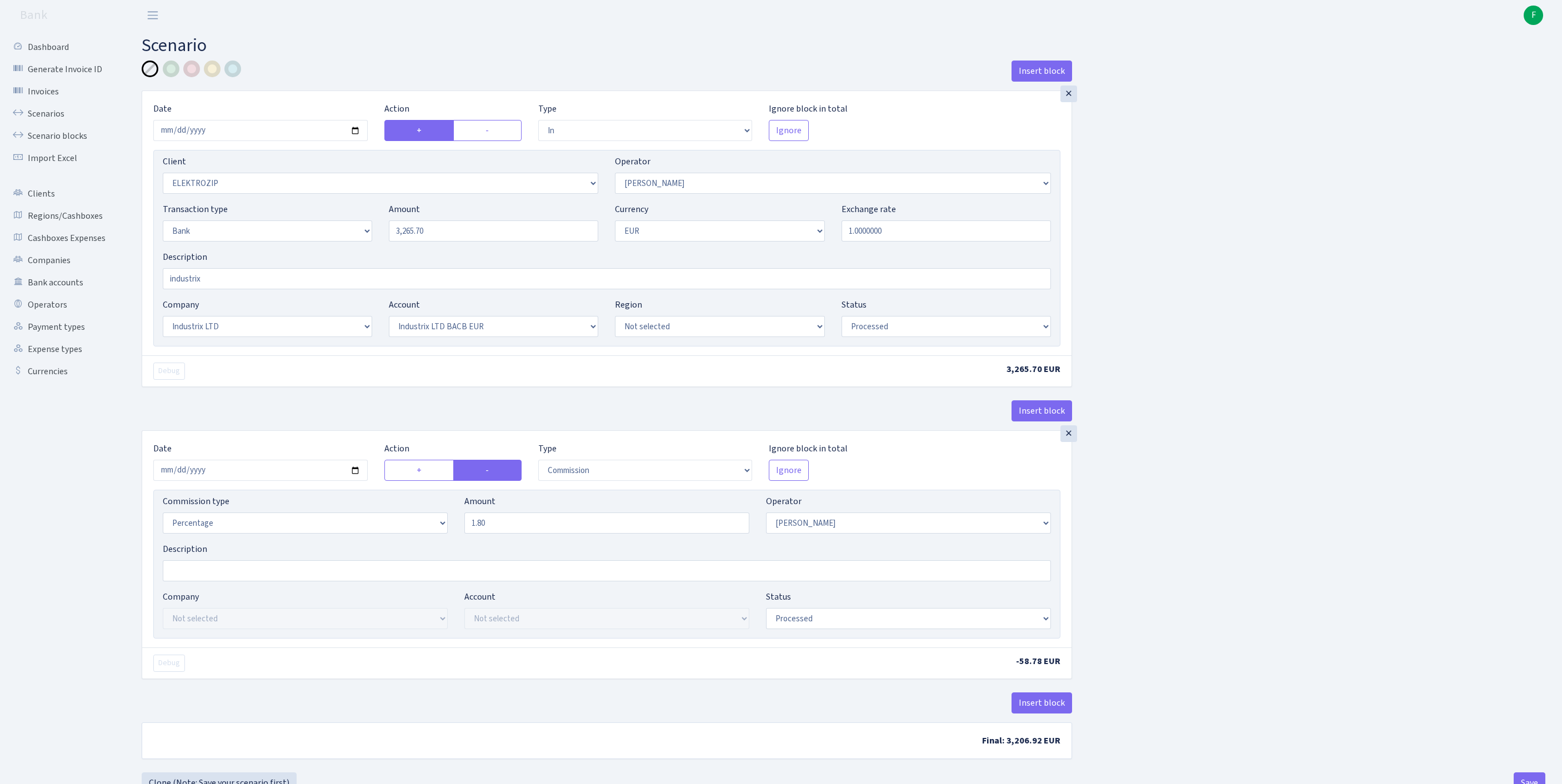
select select "processed"
click at [59, 119] on link "Scenarios" at bounding box center [61, 113] width 111 height 22
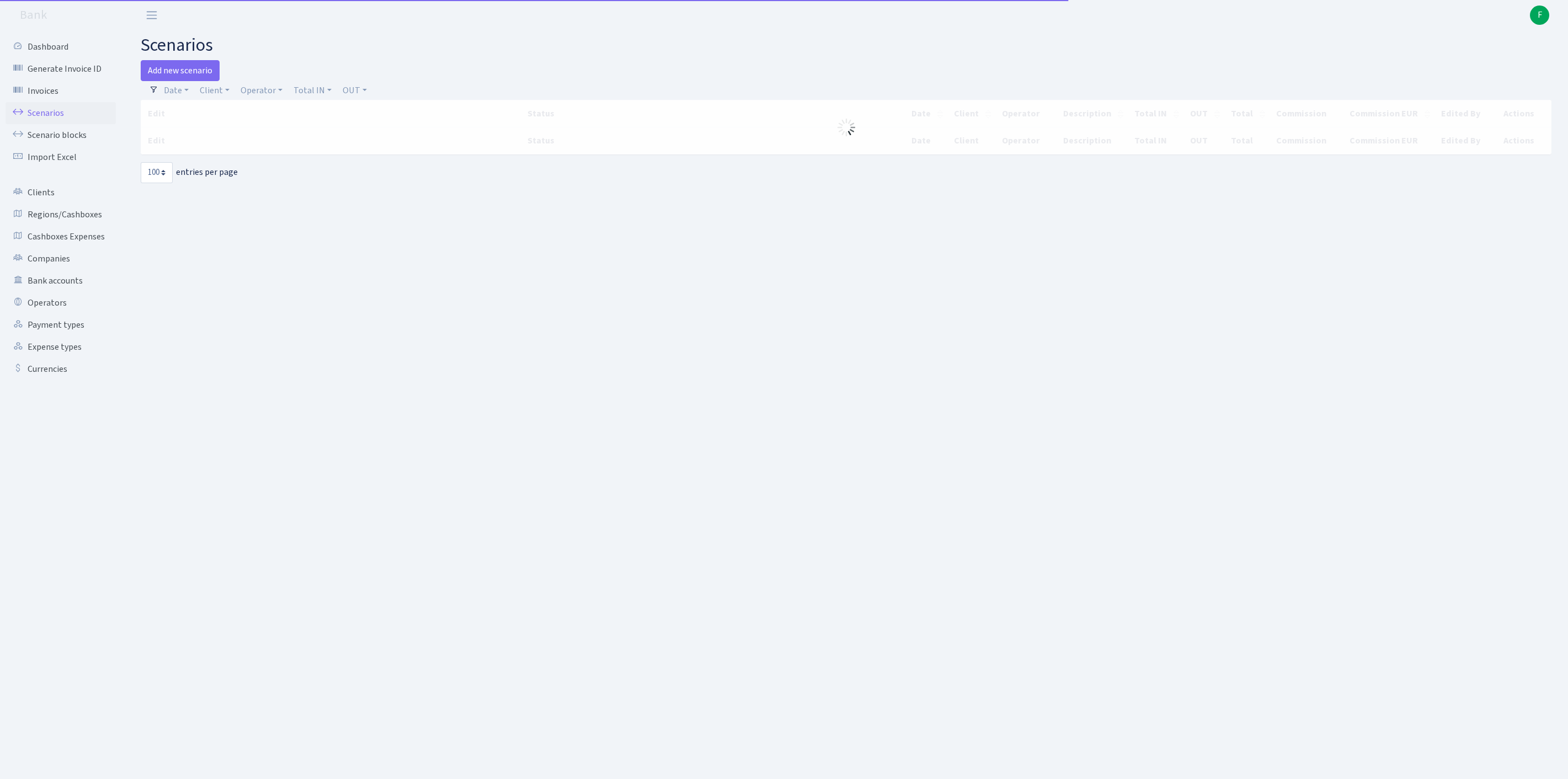
select select "100"
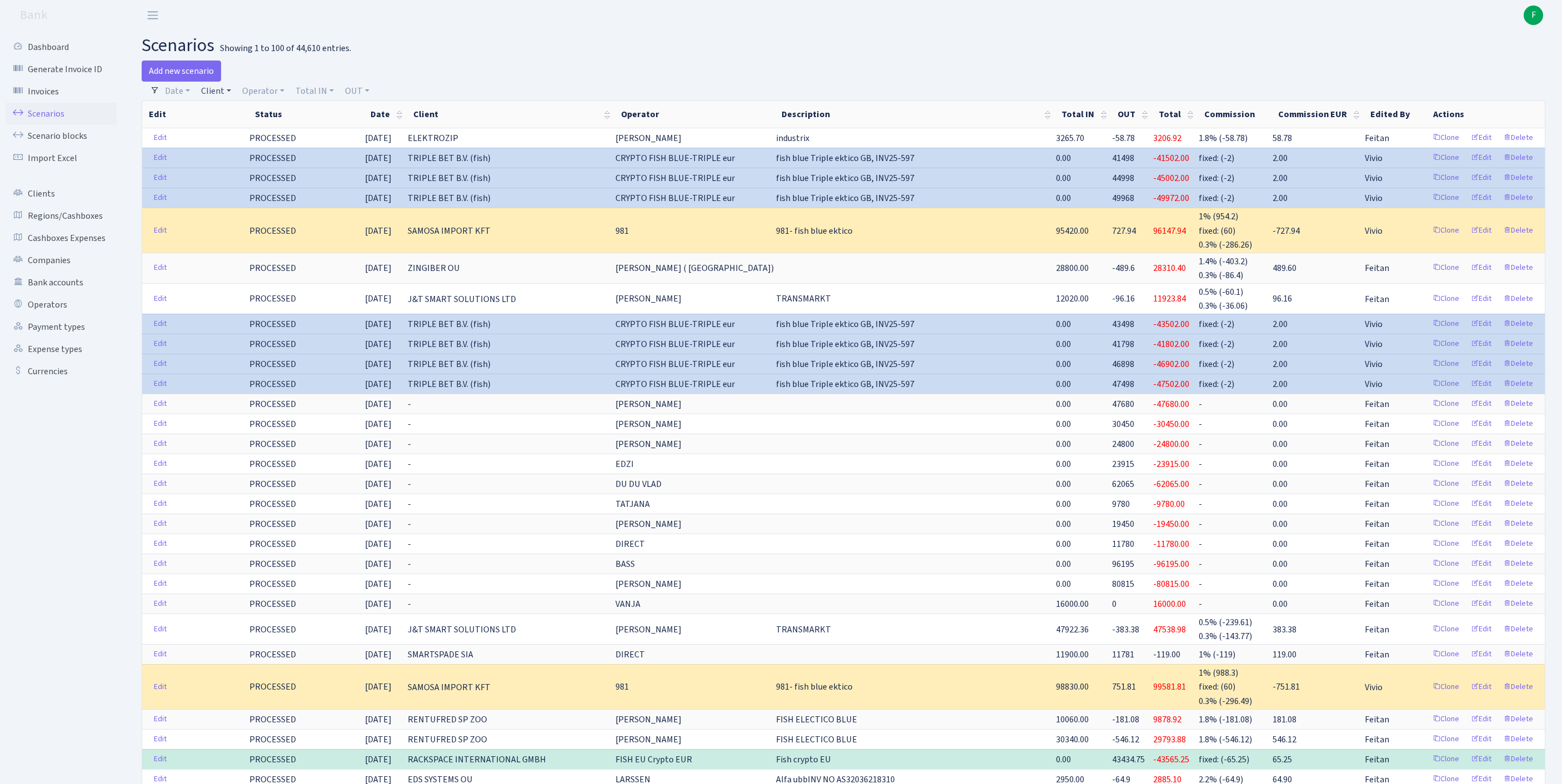
click at [226, 93] on link "Client" at bounding box center [216, 91] width 38 height 19
click at [250, 139] on input "search" at bounding box center [247, 131] width 92 height 17
type input "profox"
click at [238, 218] on li "PROFOX TRADE OUKESKLINNA LINNAOSA, RAVALA PST 2" at bounding box center [247, 189] width 94 height 57
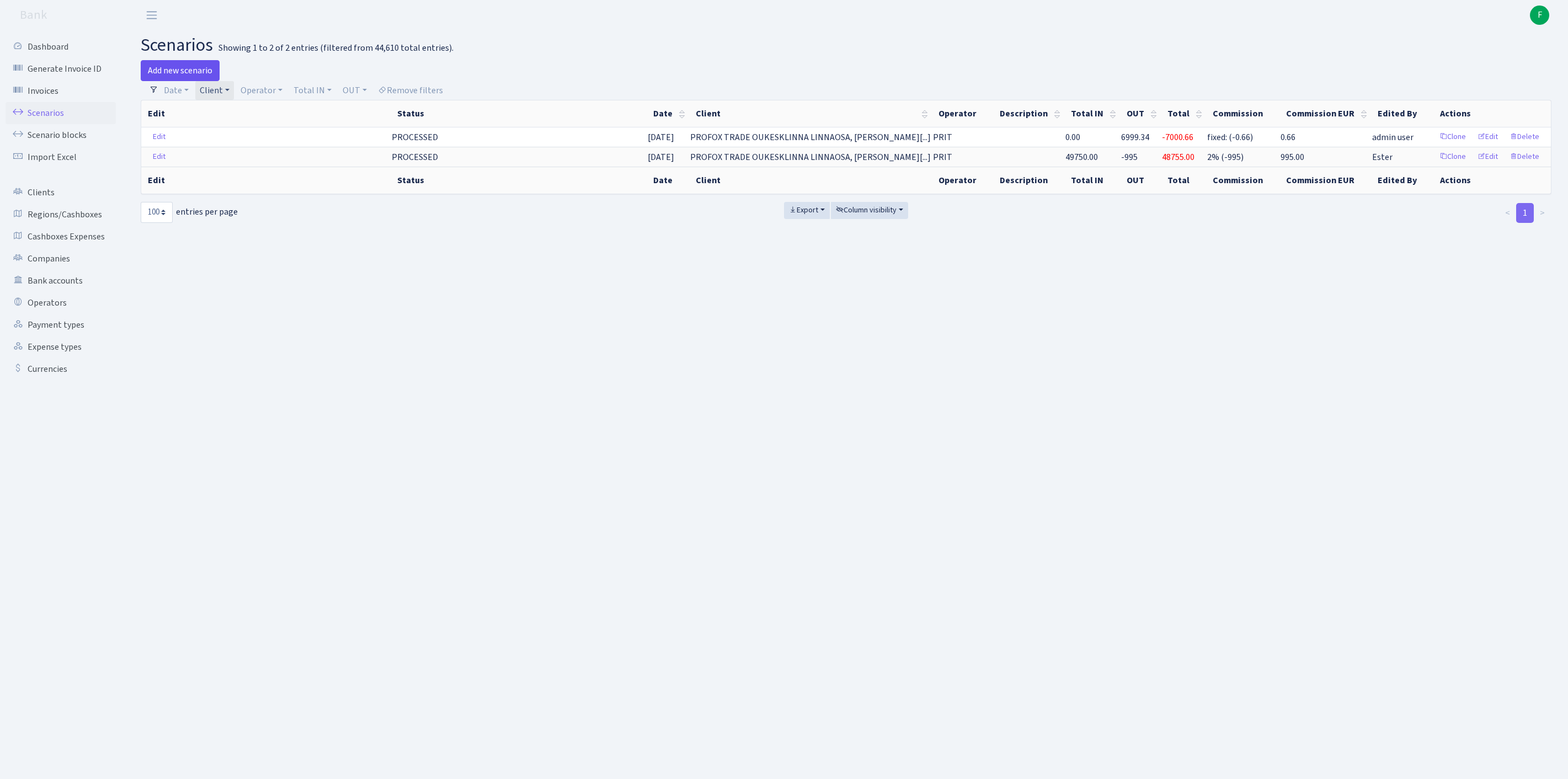
click at [189, 70] on link "Add new scenario" at bounding box center [180, 71] width 79 height 21
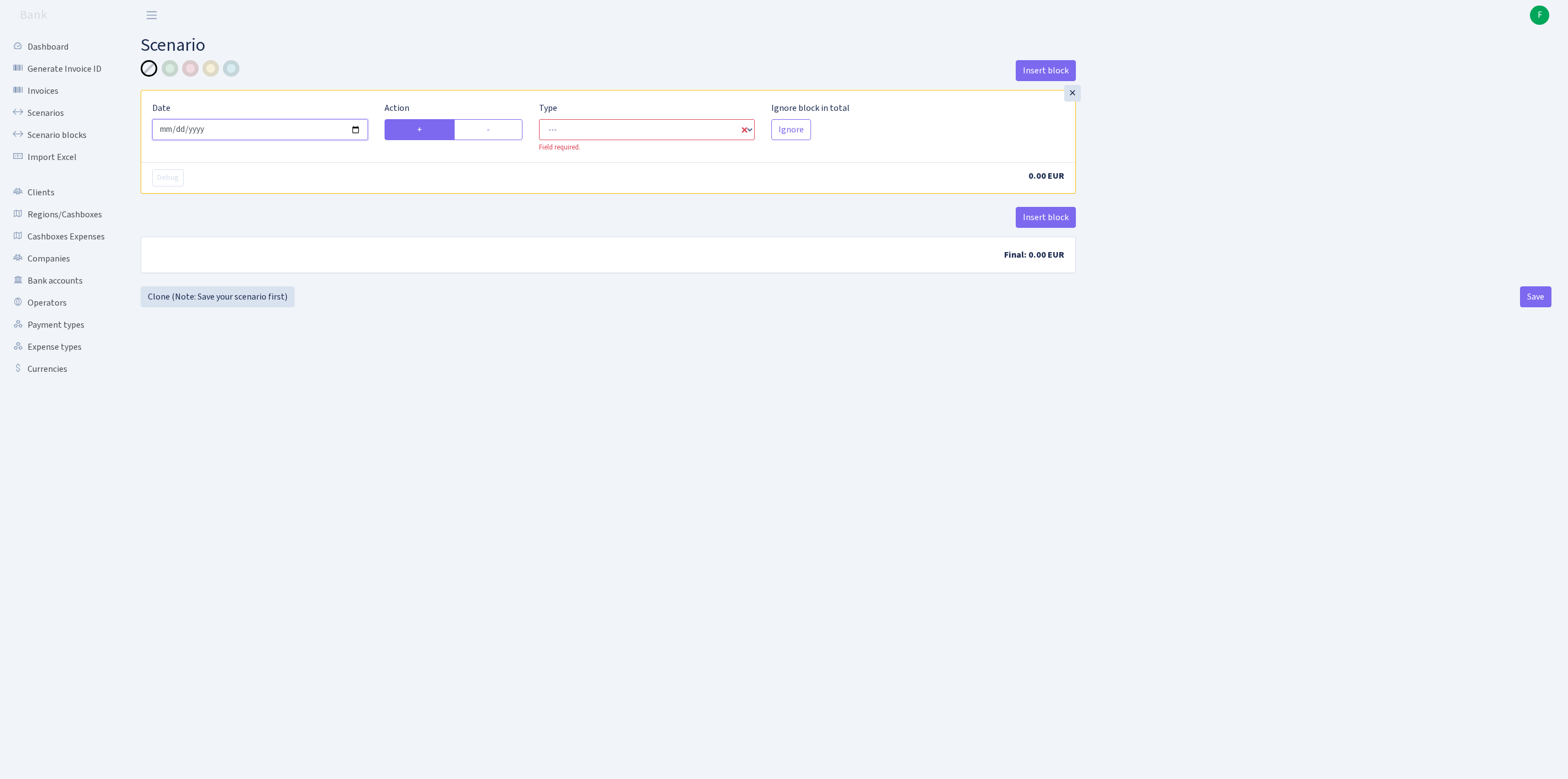
click at [291, 138] on input "[DATE]" at bounding box center [260, 130] width 216 height 21
click at [500, 139] on label "-" at bounding box center [488, 130] width 69 height 21
click at [494, 131] on input "-" at bounding box center [490, 127] width 8 height 8
radio input "true"
radio input "false"
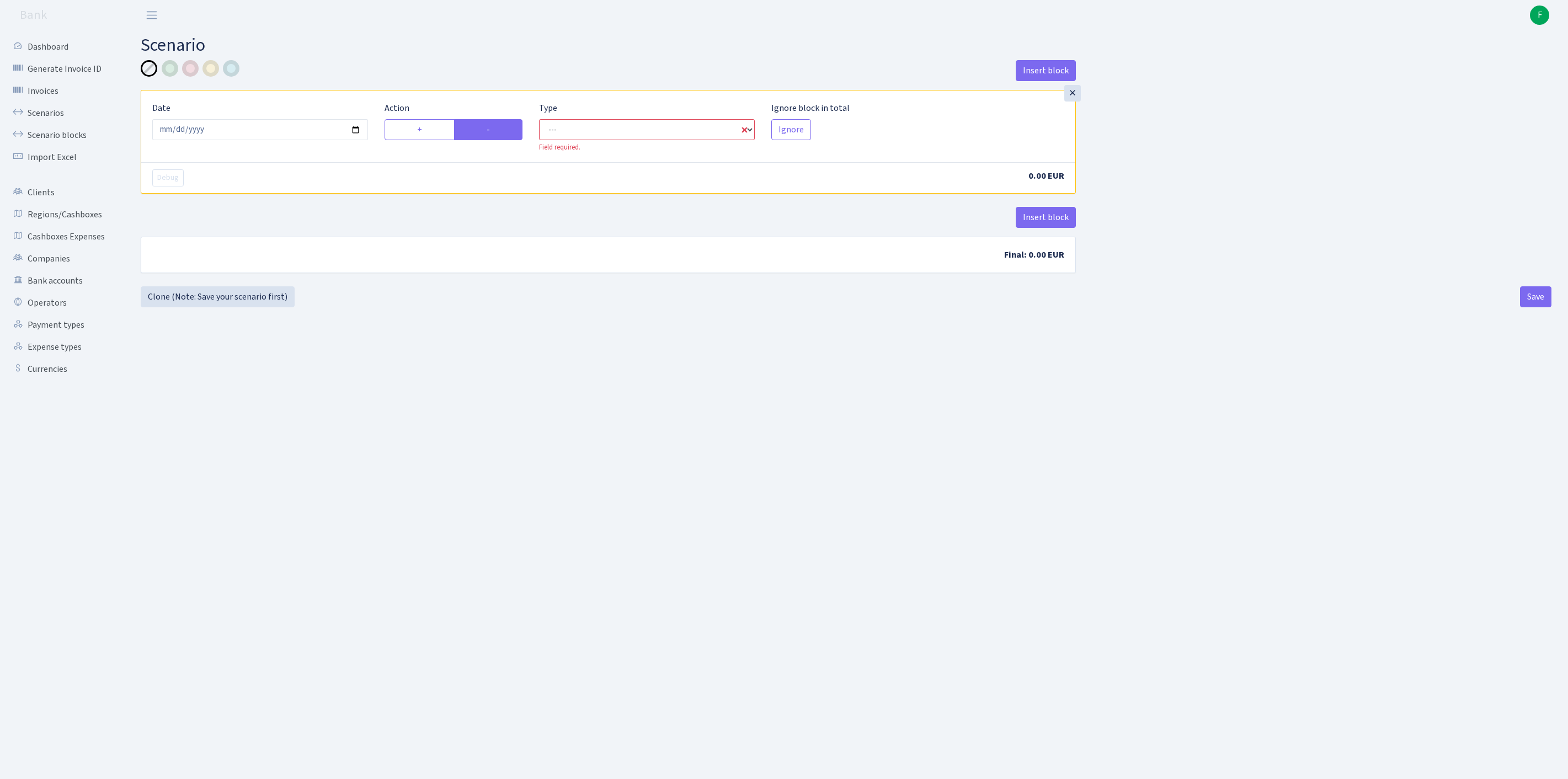
select select "out"
select select "1"
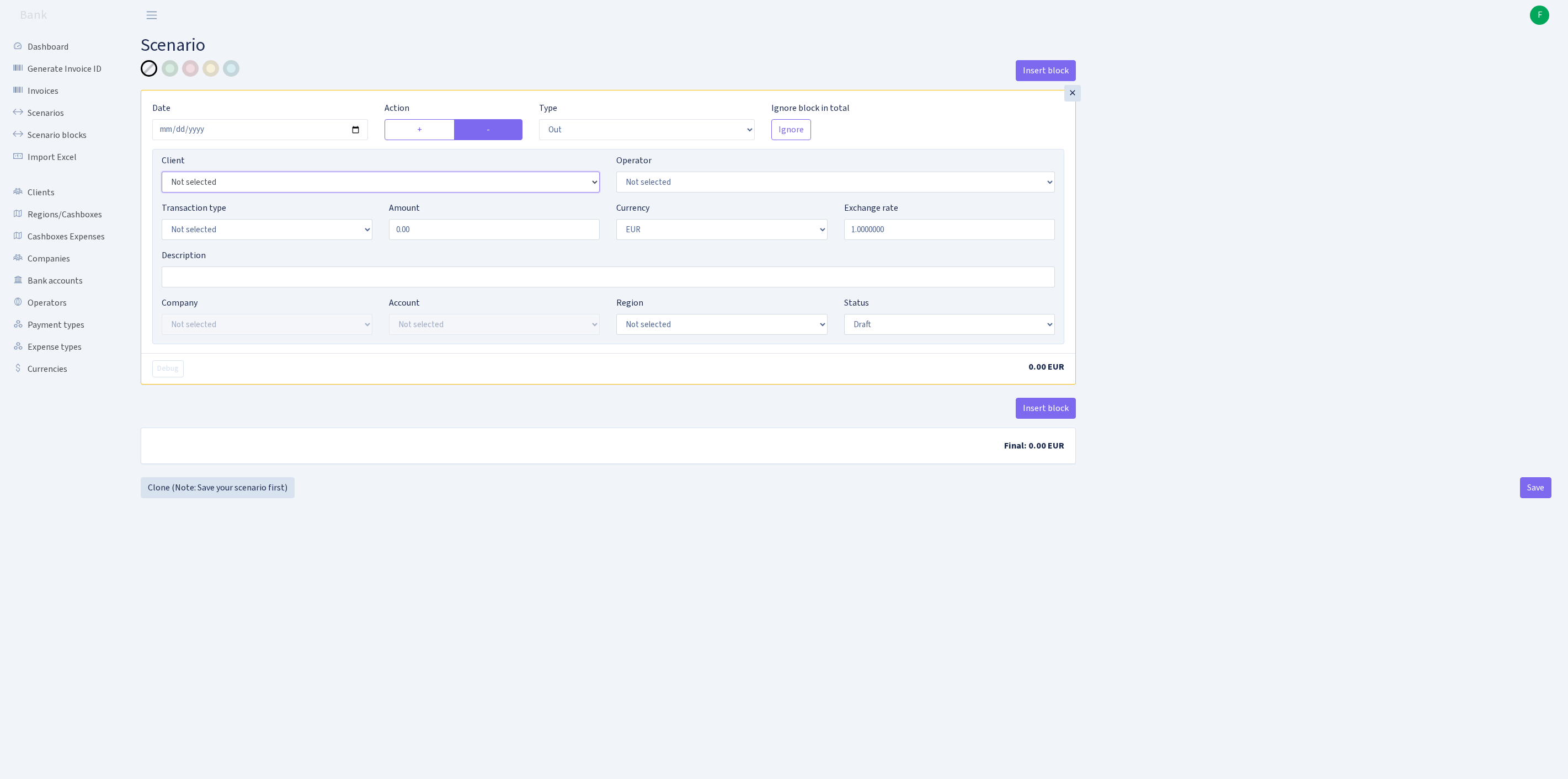
click at [214, 193] on select "Not selected 1 KOC GEMICILIK VE TASIMACILIK 1/BALDERE-SILDEDZE SIGNE 1/SCP NERO…" at bounding box center [381, 182] width 438 height 21
select select "2914"
select select "82"
select select "2"
drag, startPoint x: 457, startPoint y: 259, endPoint x: 312, endPoint y: 255, distance: 145.1
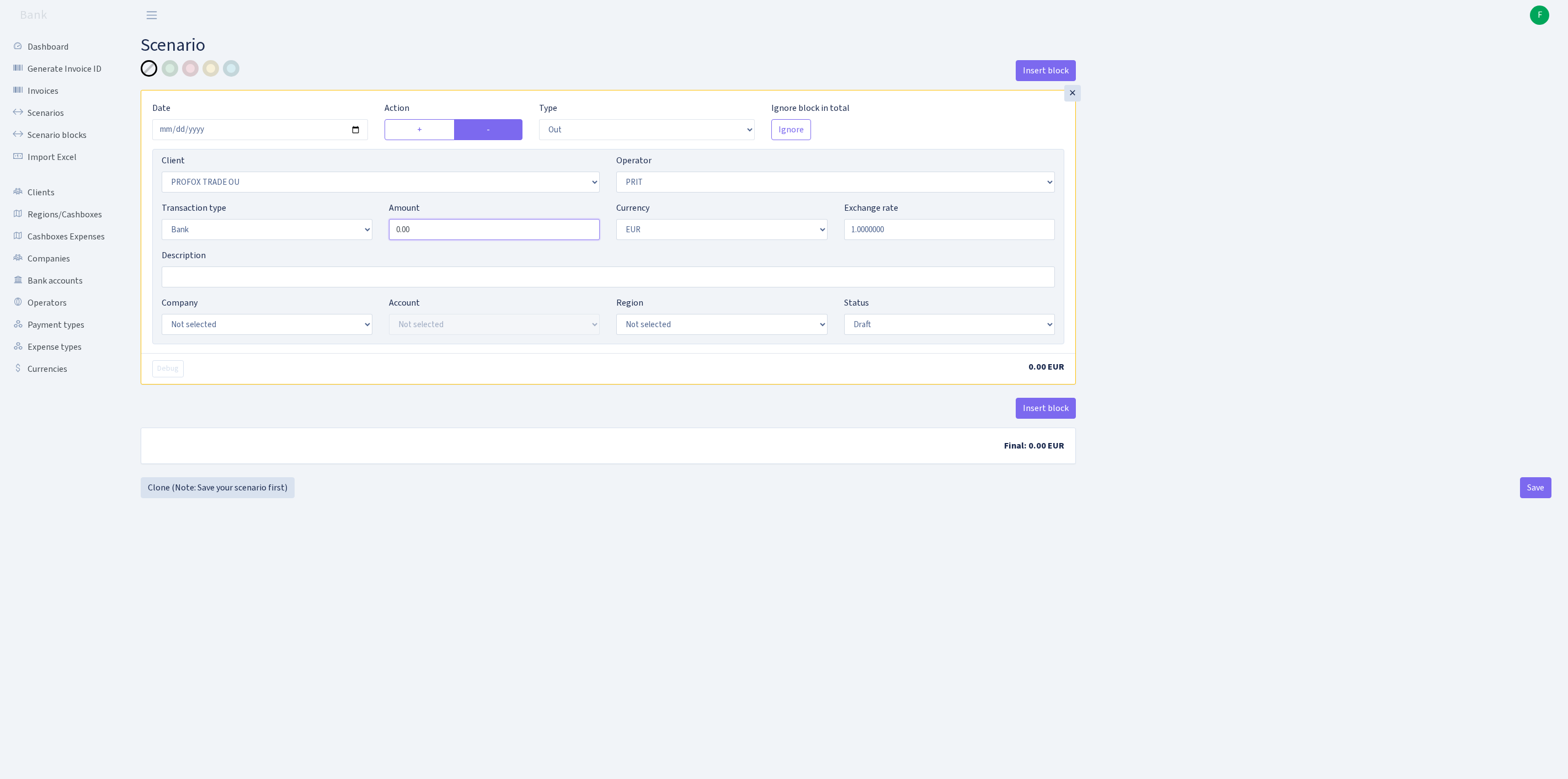
click at [312, 249] on div "Transaction type Not selected 981 ELF FISH crypto GIRT IVO dekl MM-BALTIC eur U…" at bounding box center [609, 225] width 910 height 48
type input "3,537.50"
select select "17"
select select "41"
select select "processed"
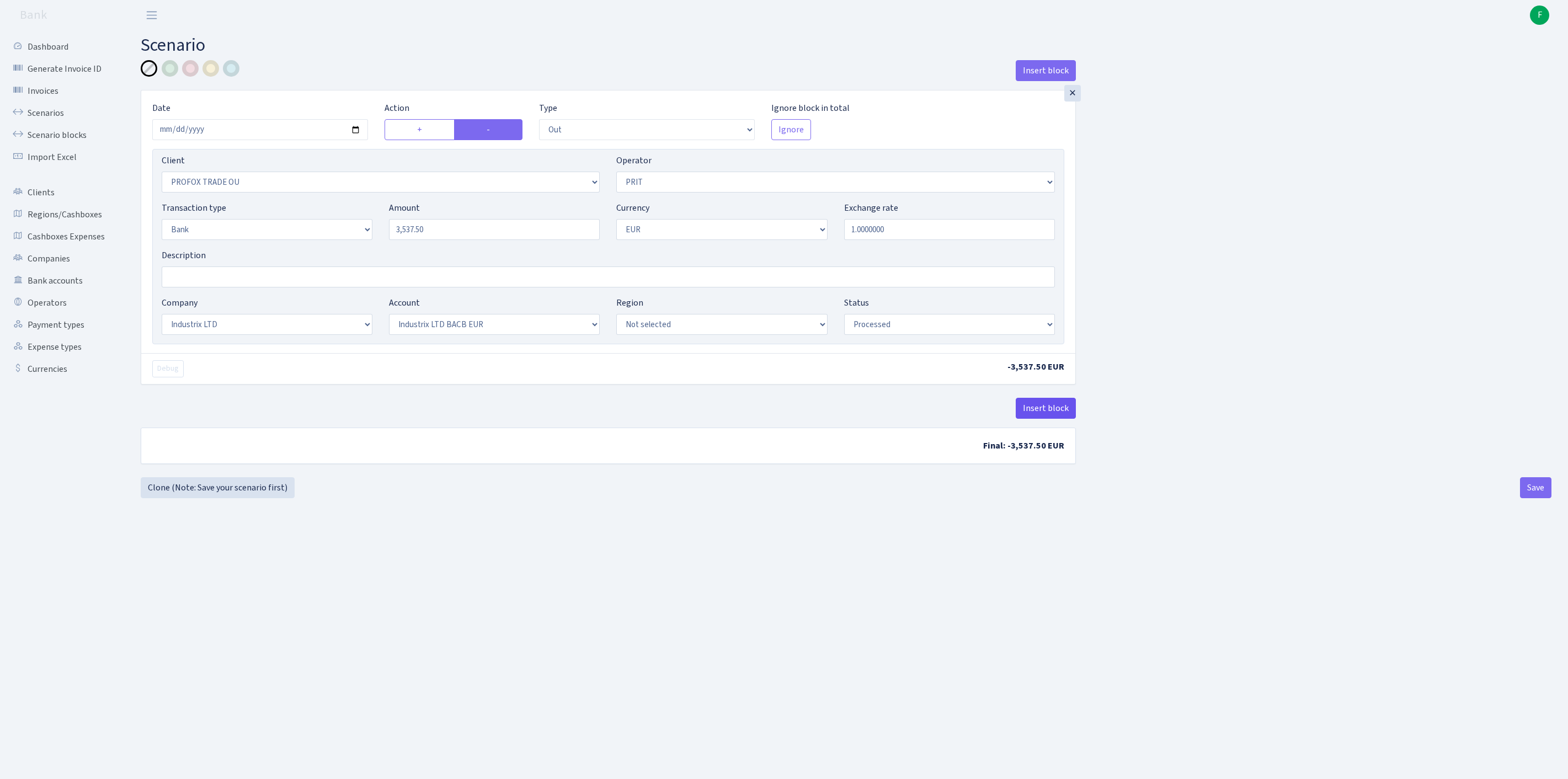
click at [1046, 419] on button "Insert block" at bounding box center [1045, 408] width 60 height 21
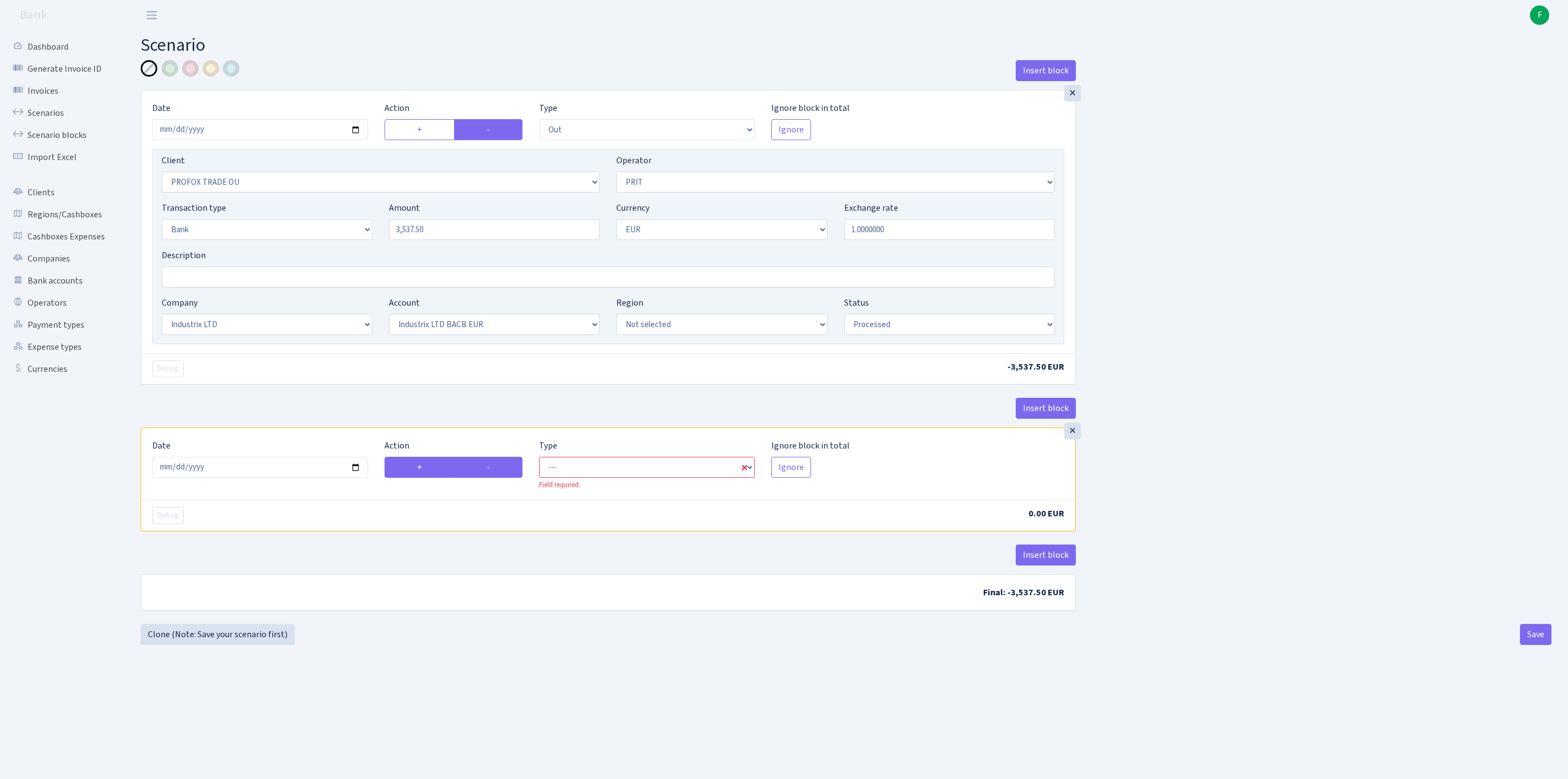
click at [493, 478] on label "-" at bounding box center [488, 467] width 69 height 21
click at [493, 468] on input "-" at bounding box center [490, 464] width 8 height 8
radio input "true"
radio input "false"
select select "commission"
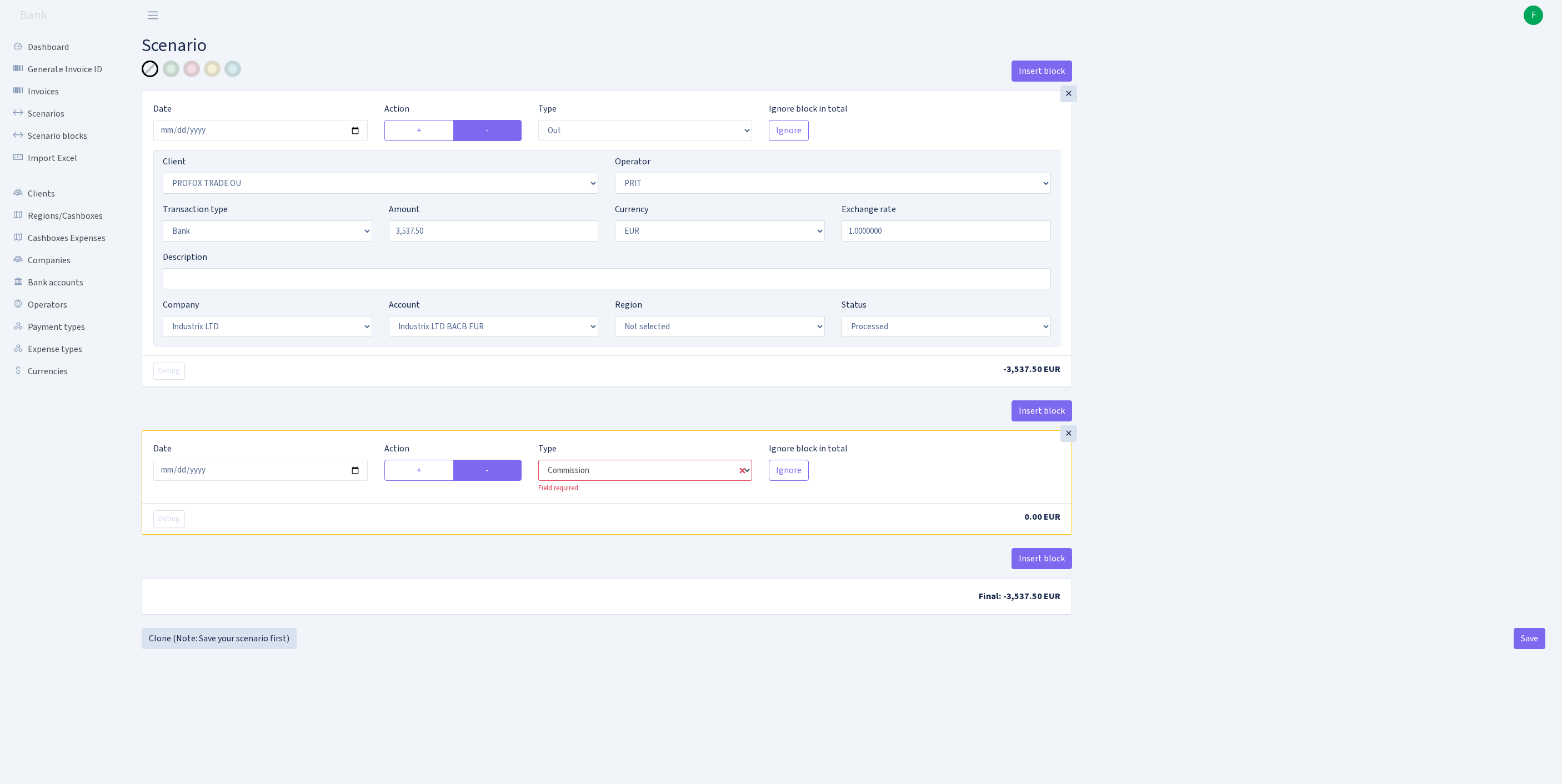
select select "82"
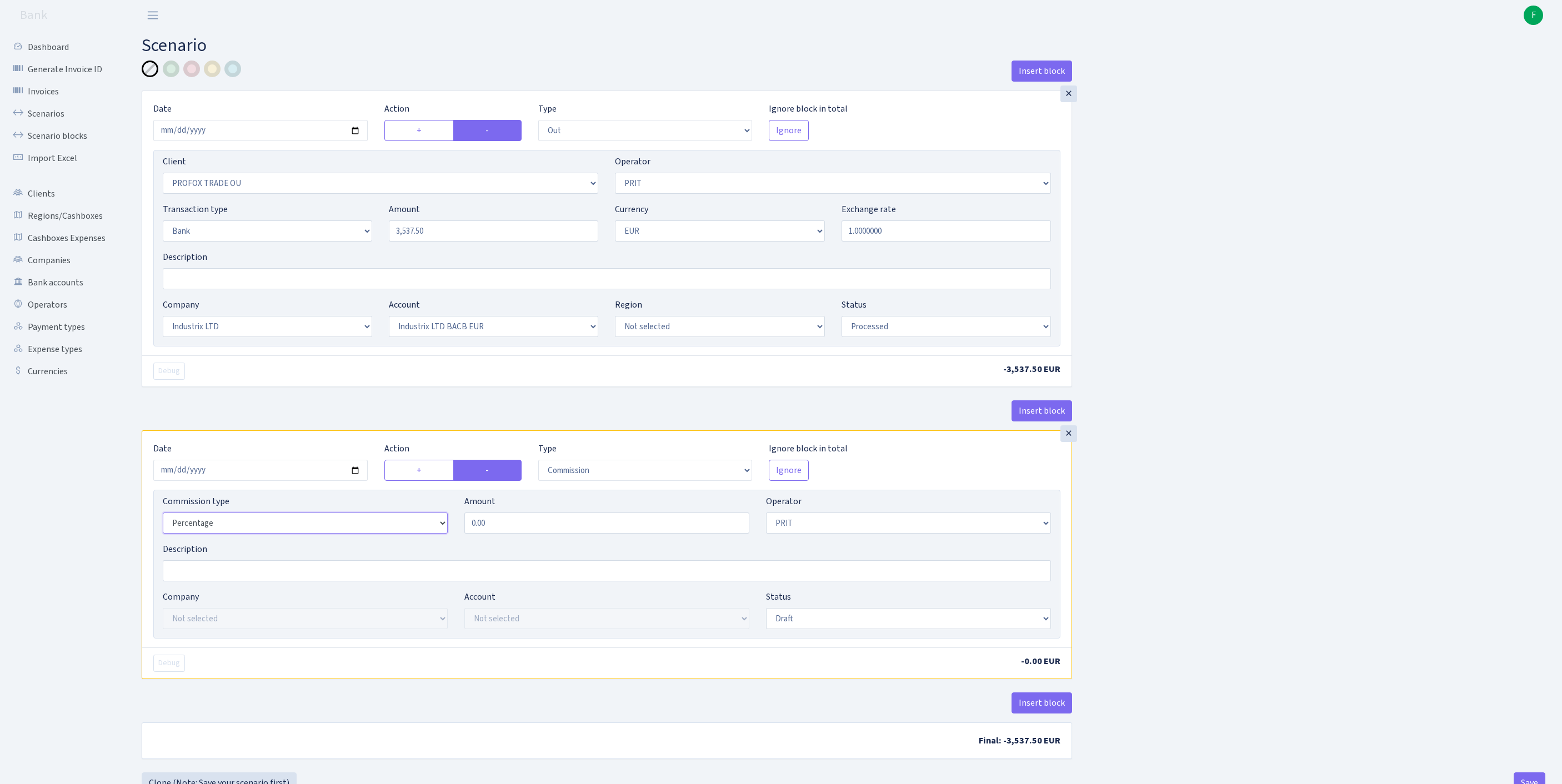
select select "fixed"
drag, startPoint x: 503, startPoint y: 587, endPoint x: 367, endPoint y: 582, distance: 136.1
click at [367, 542] on div "Commission type Percentage Fixed Bank Amount 0.00 Operator Not selected 981 981…" at bounding box center [607, 518] width 904 height 48
type input "0.66"
select select "1"
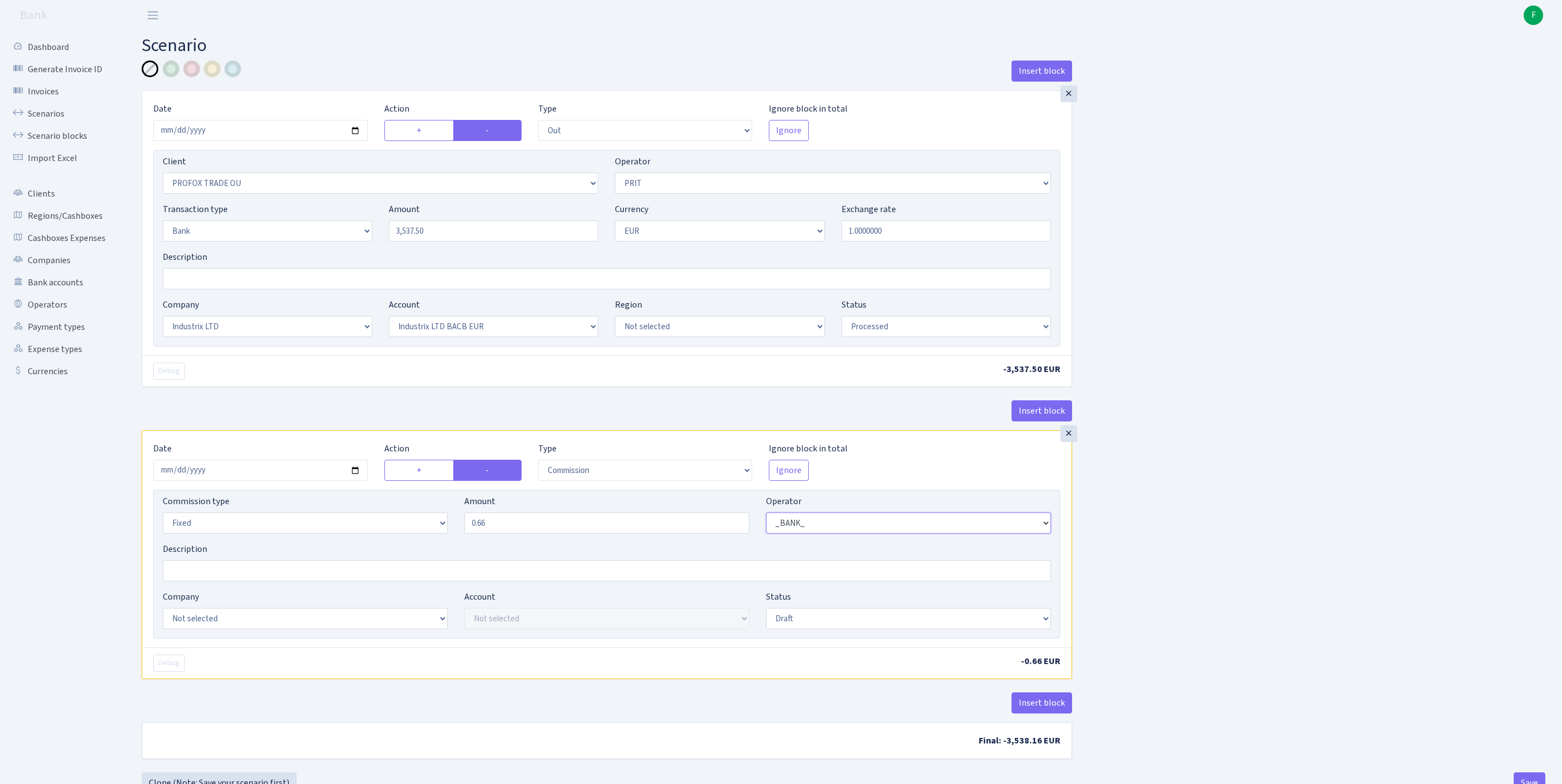
scroll to position [137, 0]
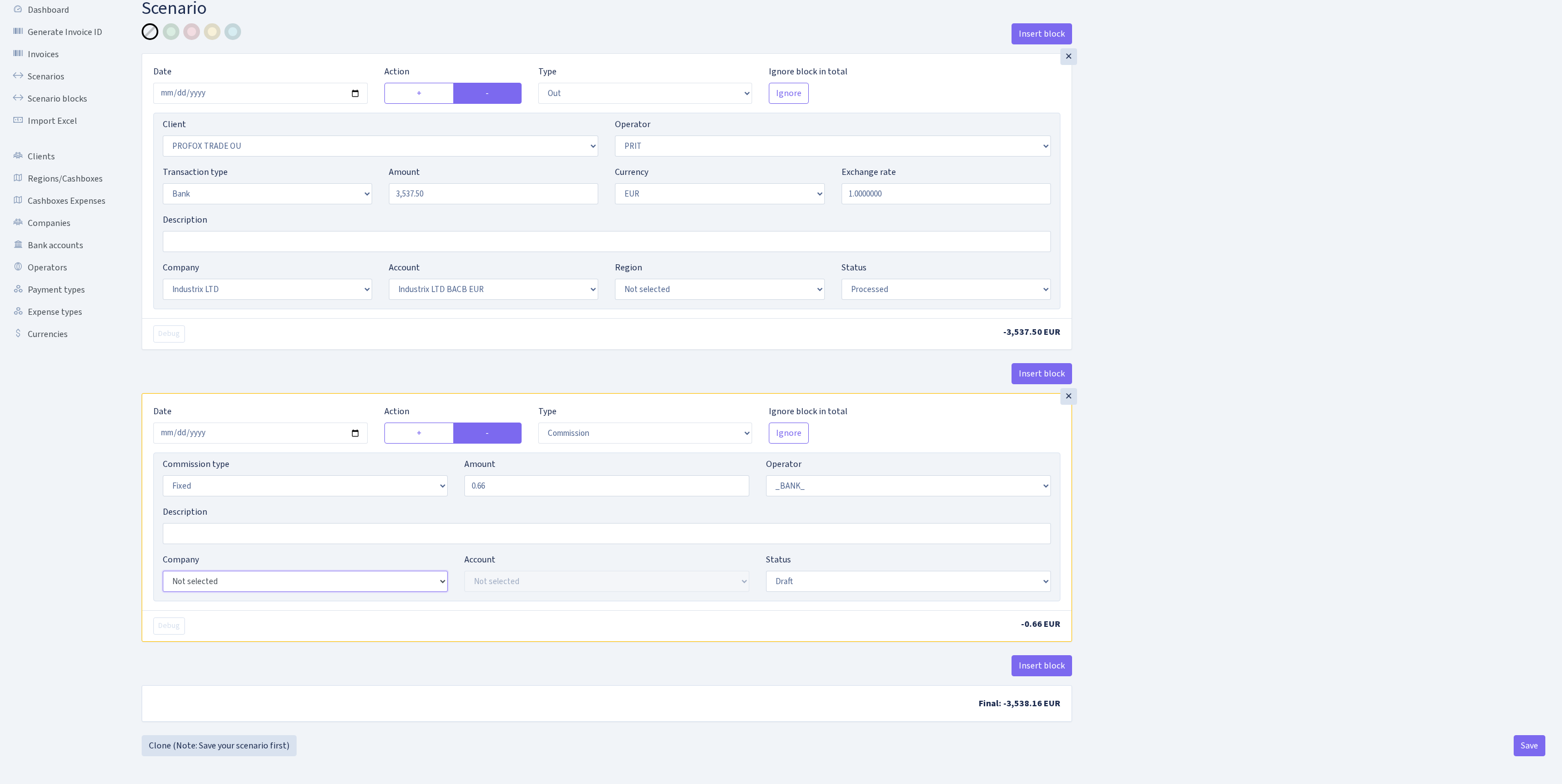
select select "17"
select select "41"
select select "processed"
click at [1523, 749] on button "Save" at bounding box center [1529, 746] width 32 height 21
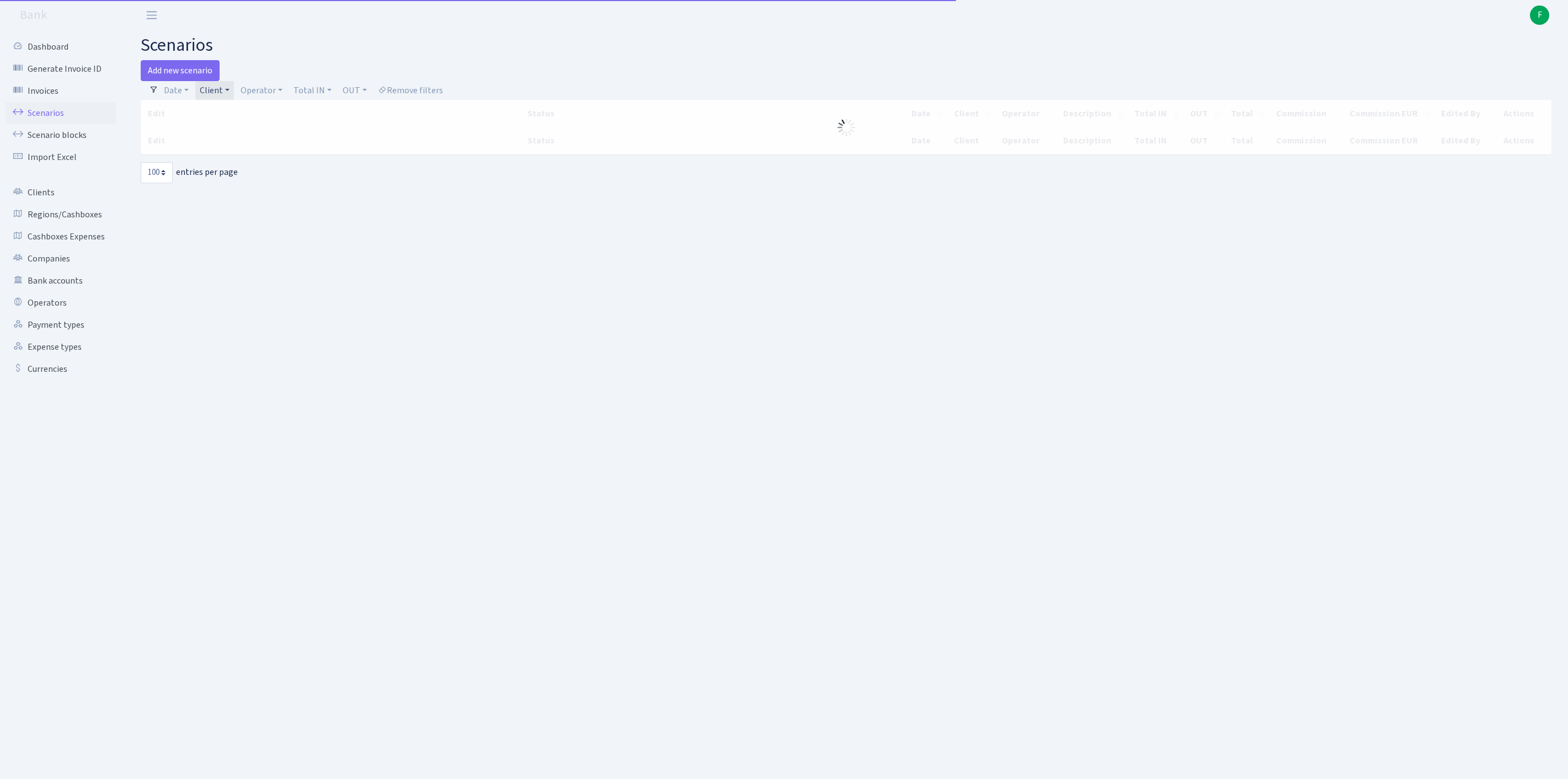
select select "100"
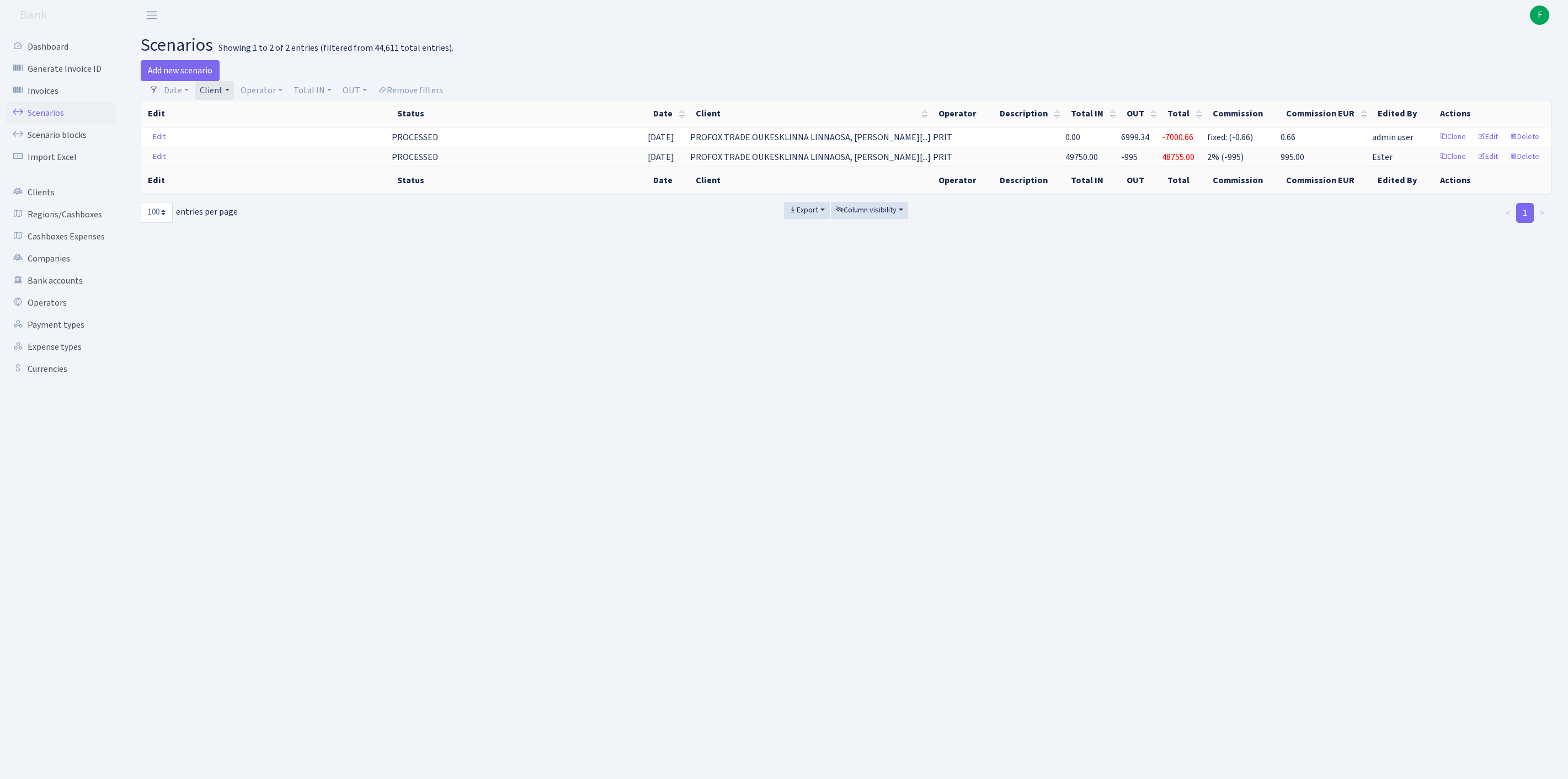
click at [234, 93] on link "Client" at bounding box center [215, 91] width 38 height 19
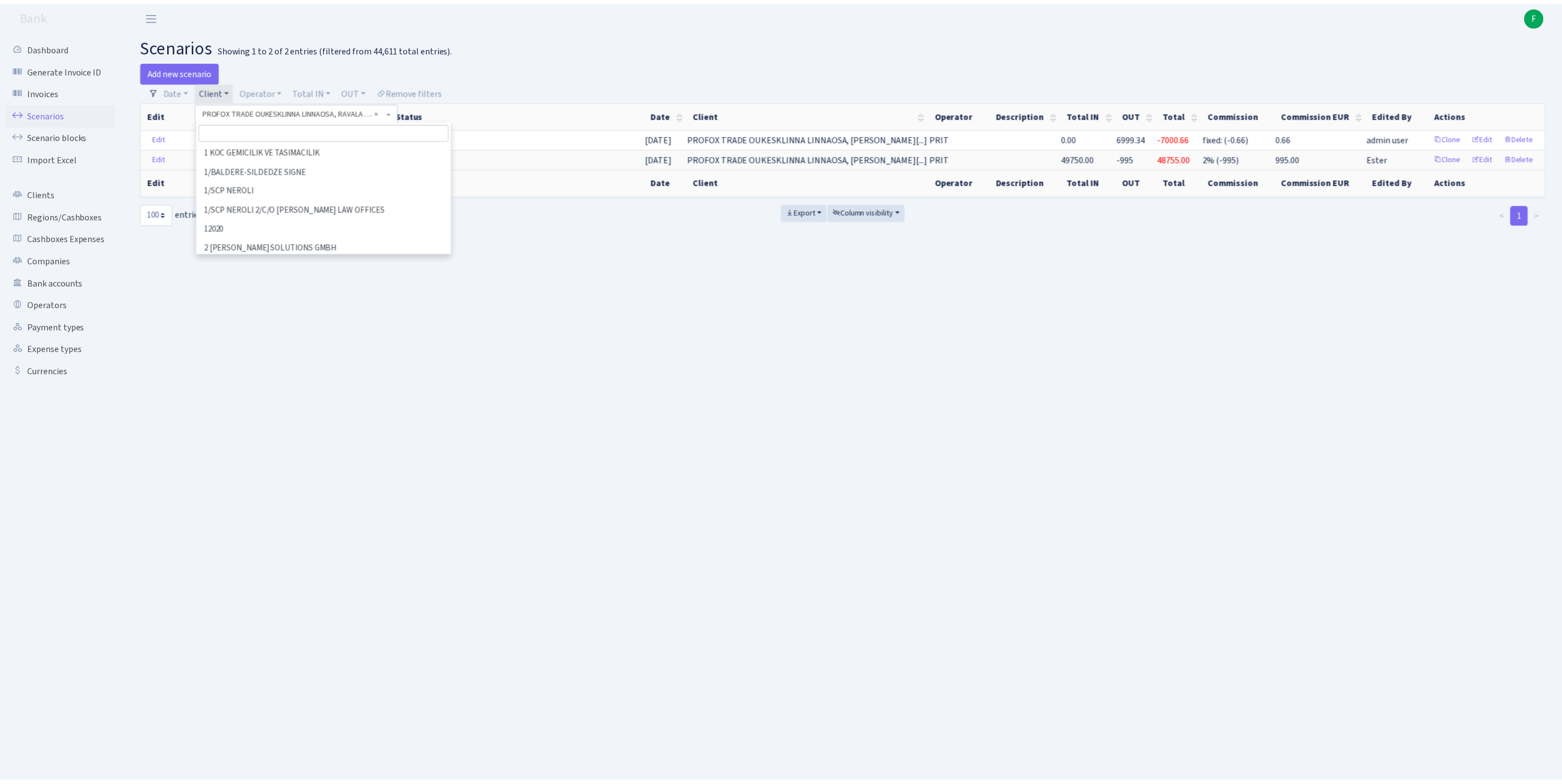
scroll to position [49646, 0]
select select
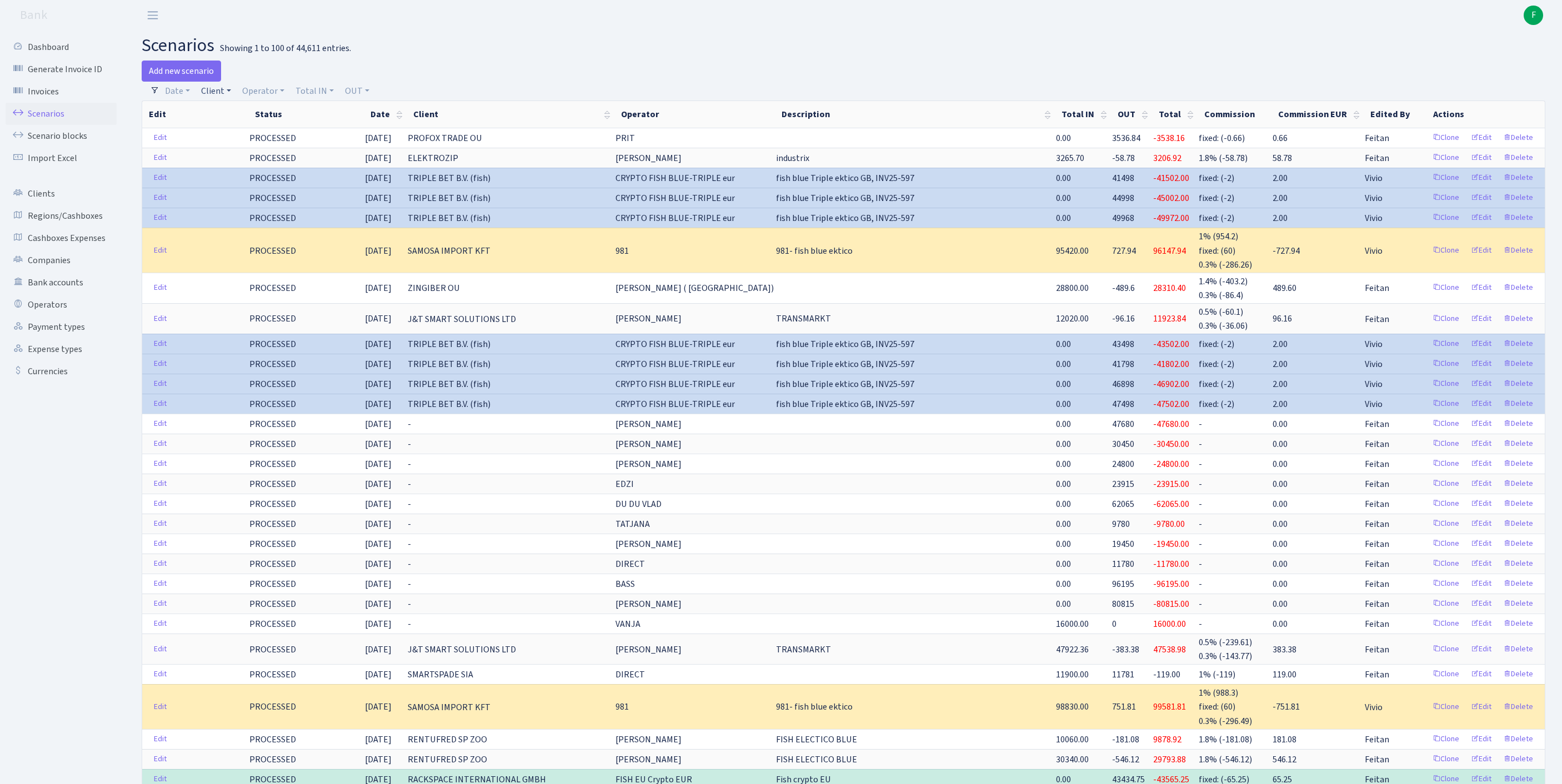
click at [228, 98] on link "Client" at bounding box center [216, 91] width 38 height 19
click at [236, 136] on input "search" at bounding box center [247, 131] width 92 height 17
type input "t"
click at [1471, 167] on link "Edit" at bounding box center [1481, 158] width 31 height 17
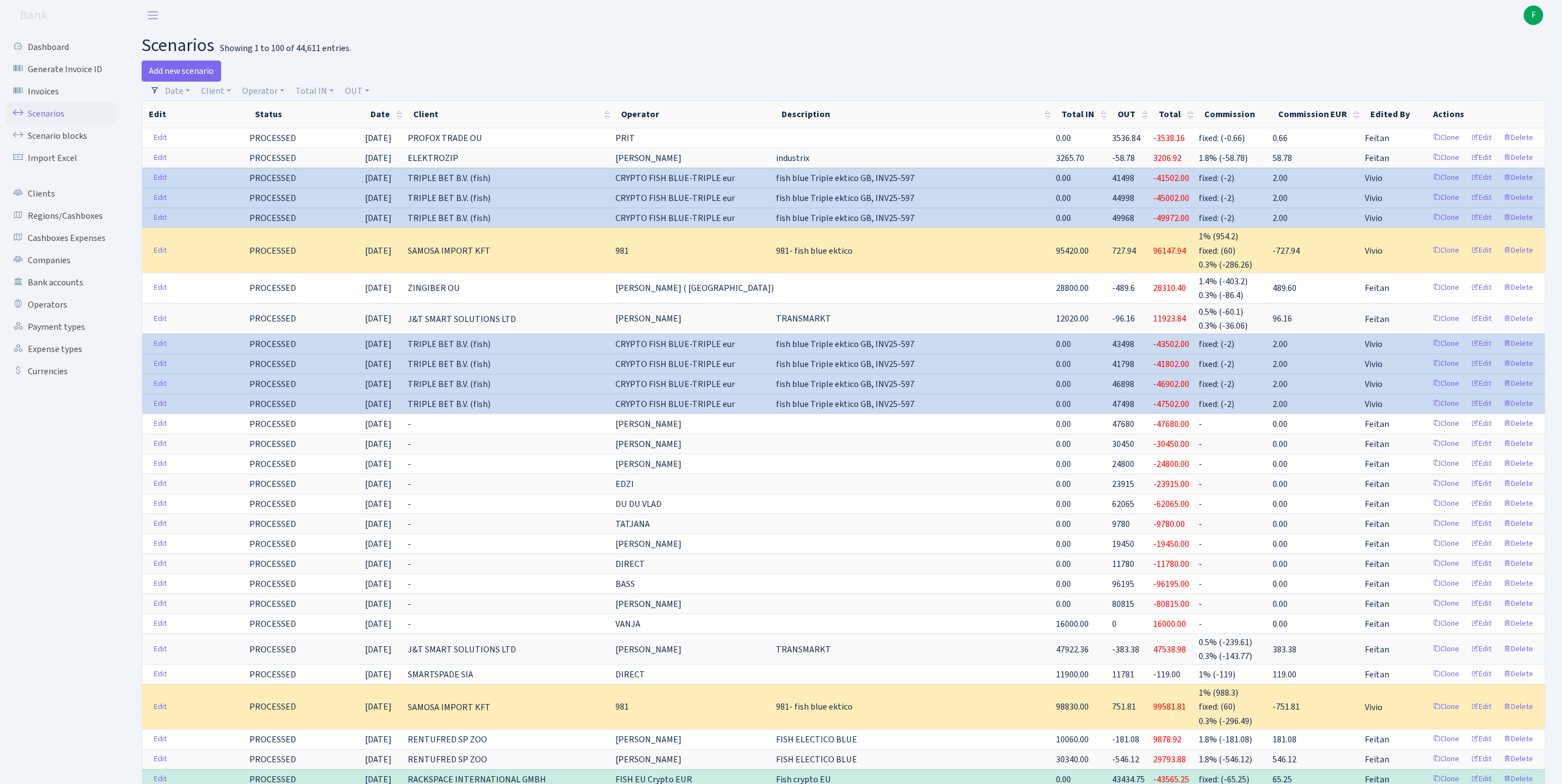
click at [705, 43] on h2 "scenarios Showing 1 to 100 of 44,611 entries." at bounding box center [844, 45] width 1404 height 21
click at [219, 93] on link "Client" at bounding box center [216, 91] width 38 height 19
click at [241, 137] on input "search" at bounding box center [247, 131] width 92 height 17
type input "w"
click at [58, 316] on link "Operators" at bounding box center [61, 304] width 111 height 22
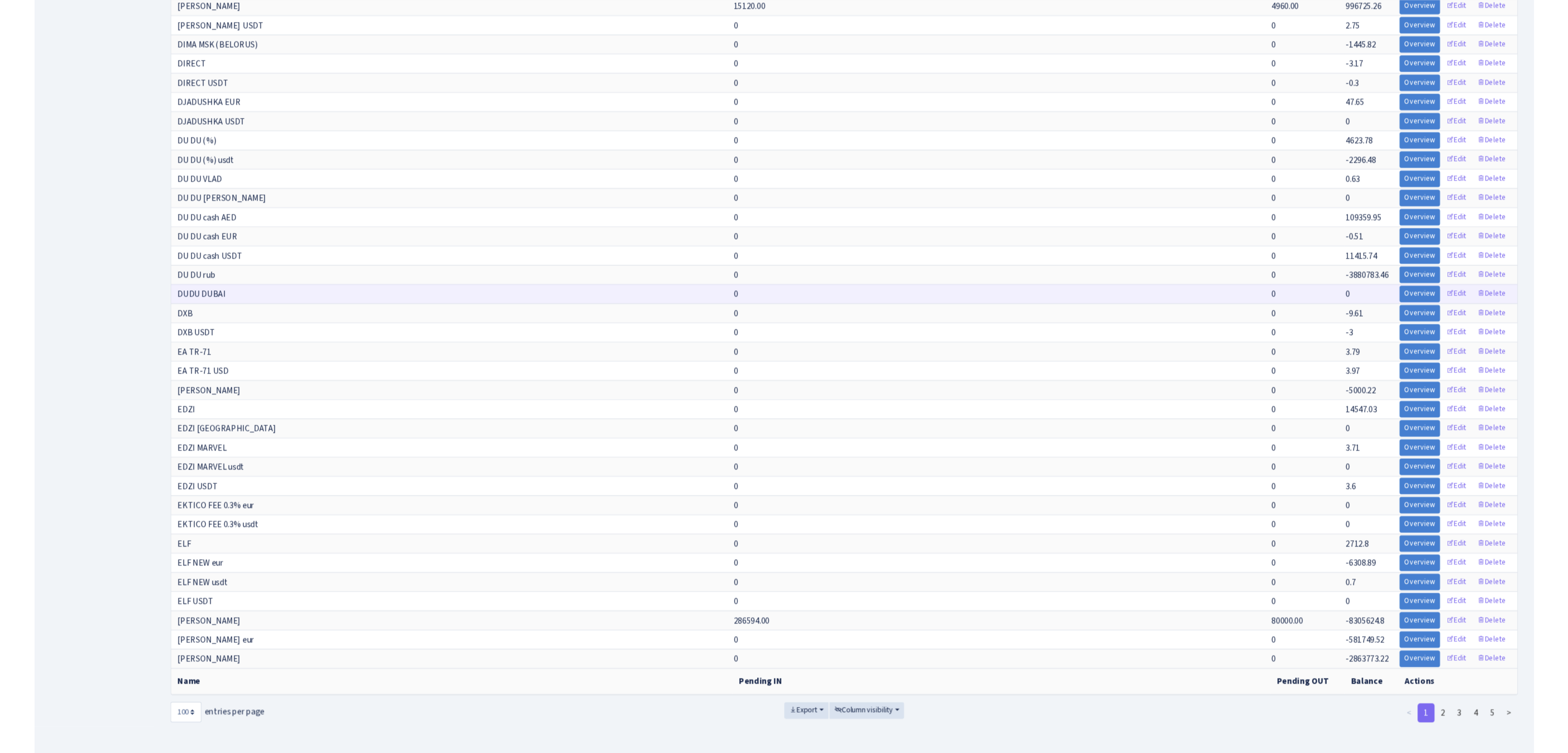
scroll to position [1953, 0]
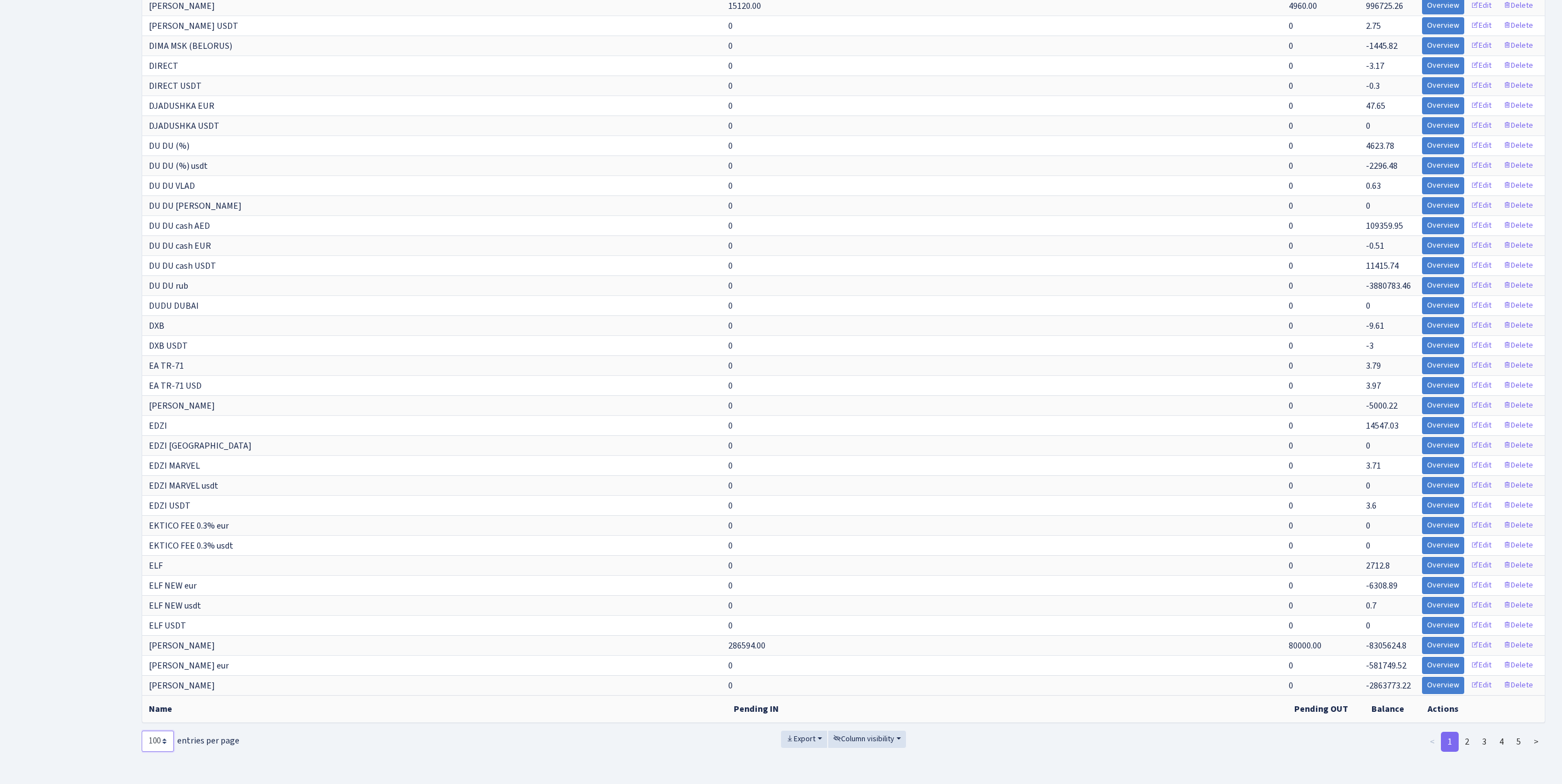
select select "-1"
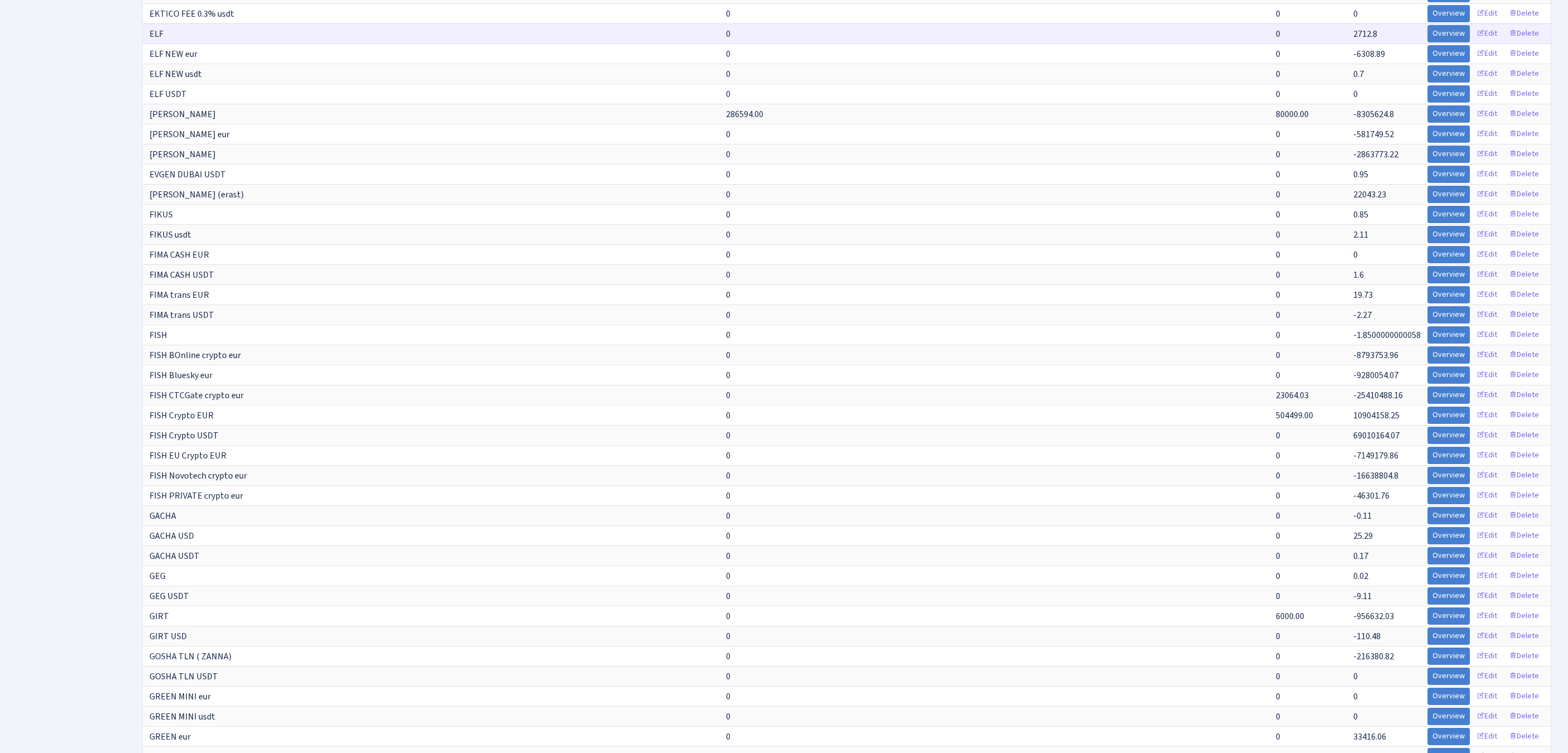
scroll to position [7711, 0]
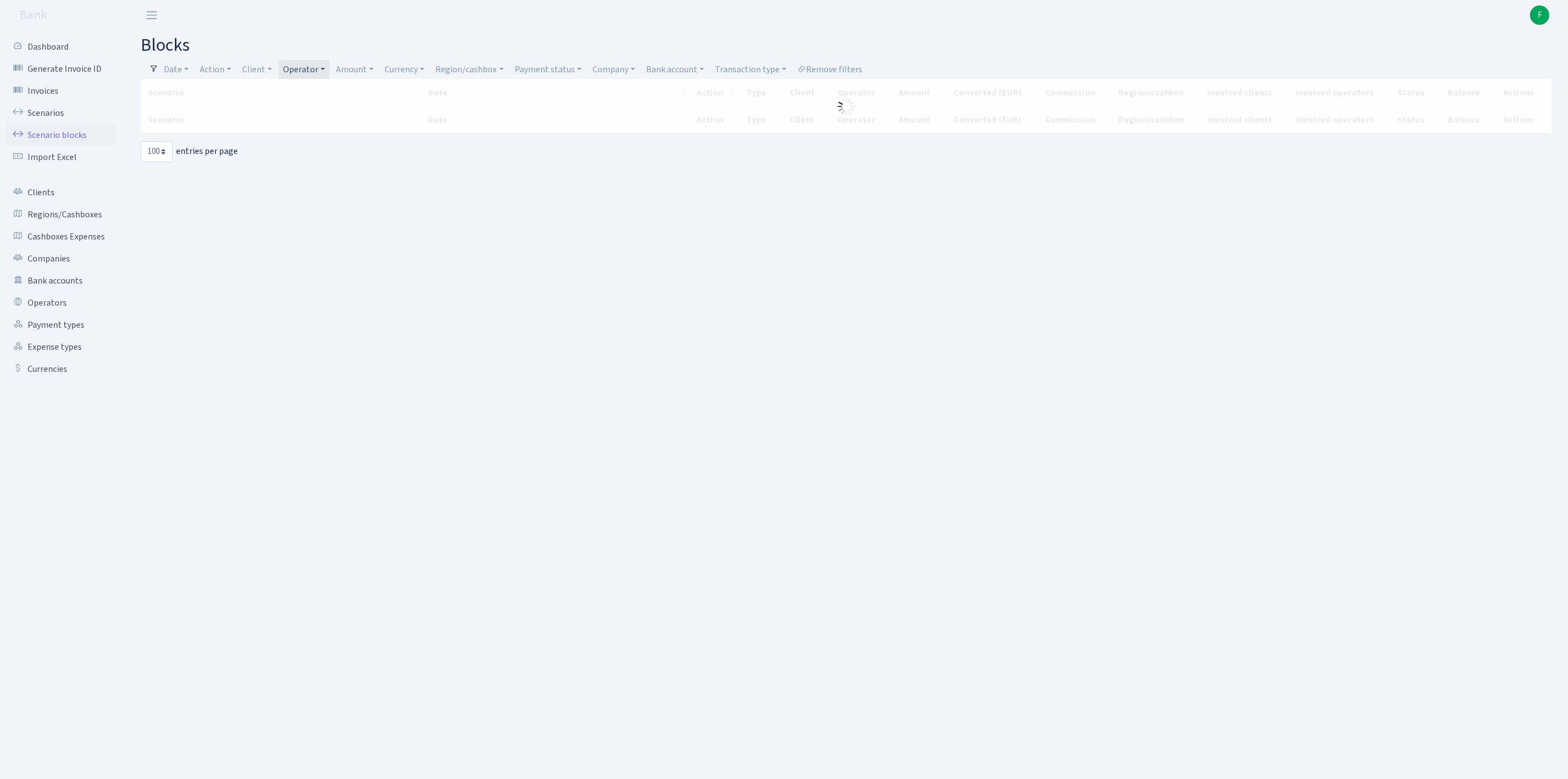
select select "100"
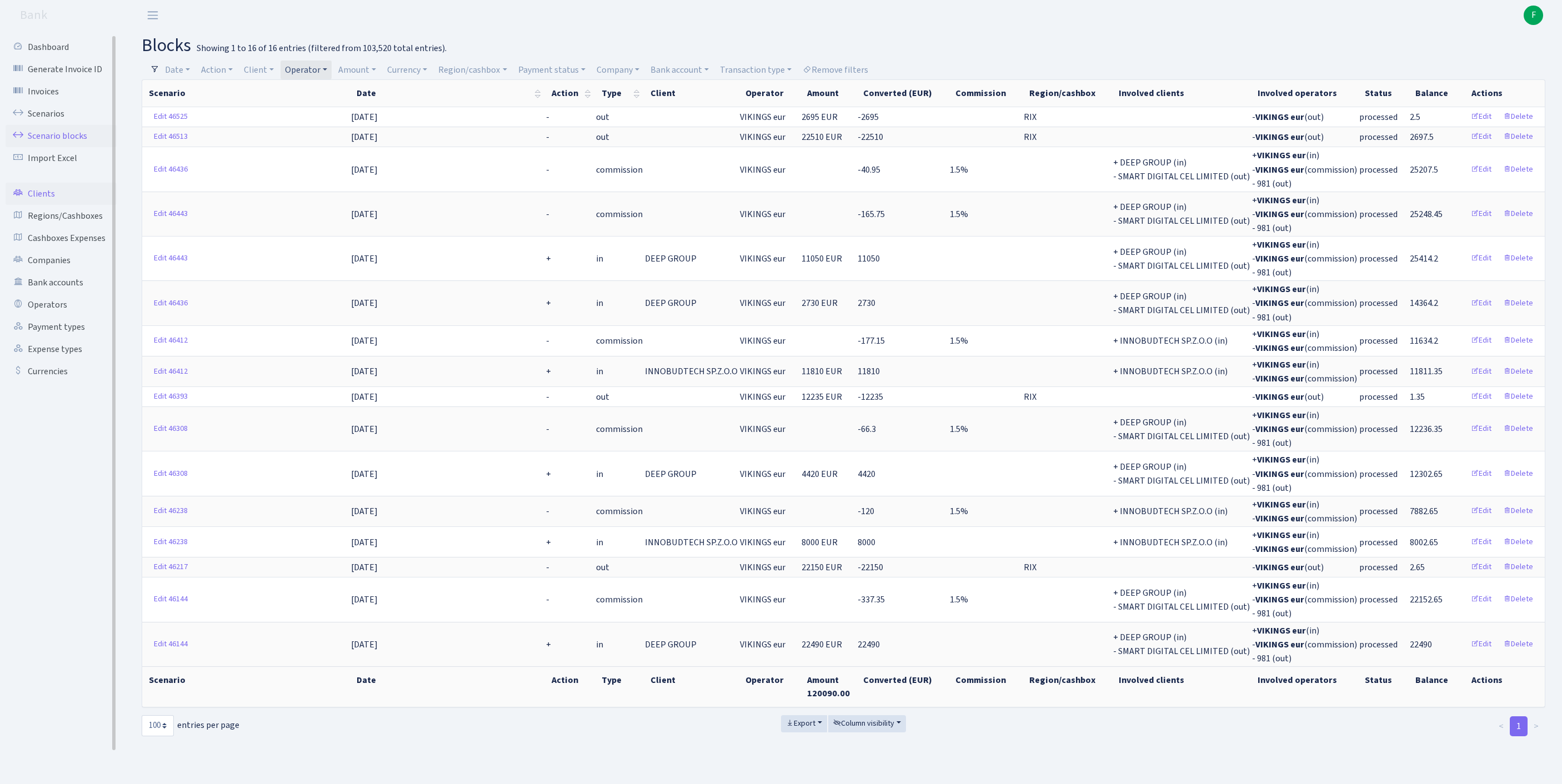
click at [47, 204] on link "Clients" at bounding box center [61, 193] width 111 height 22
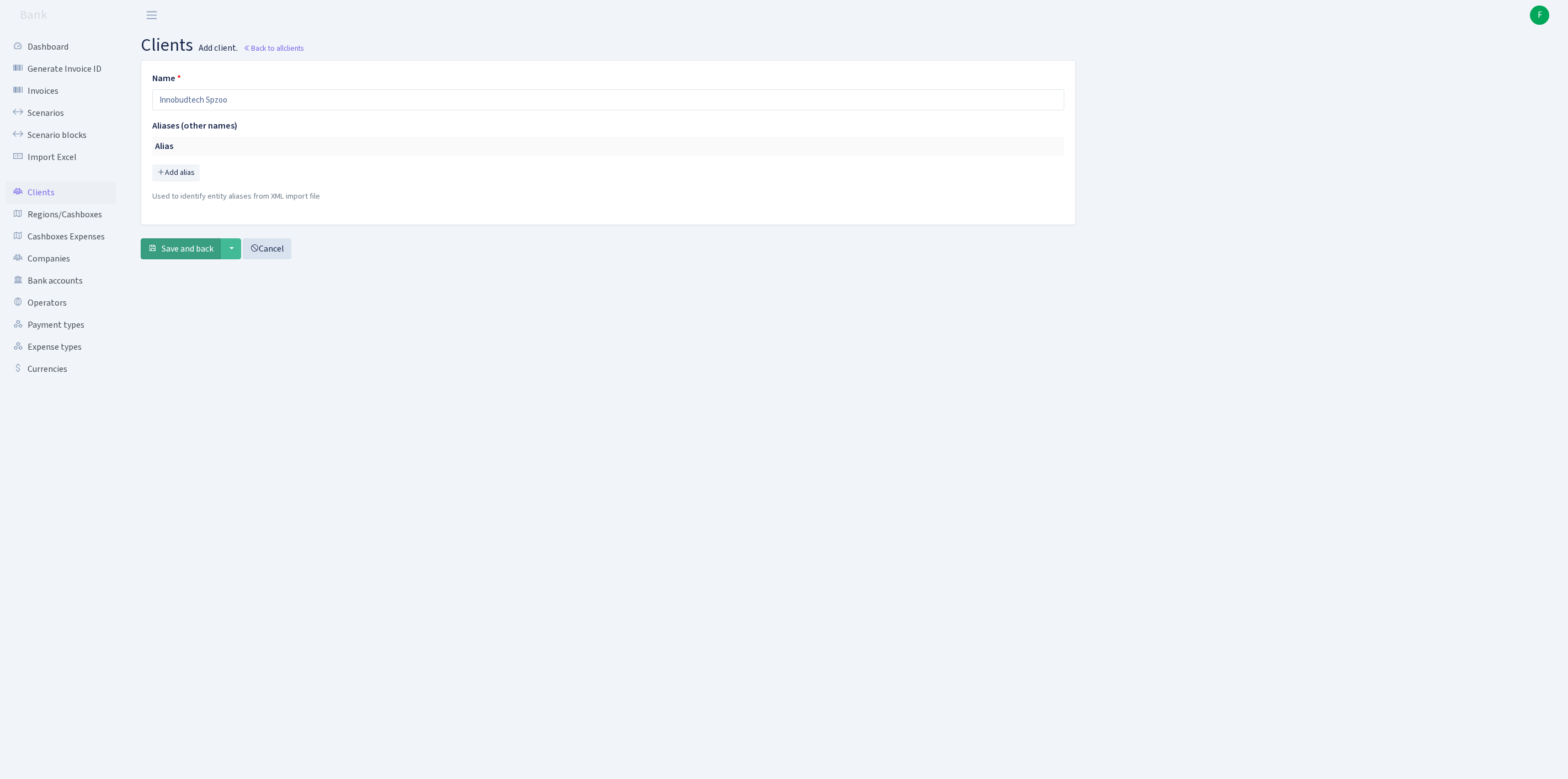
type input "Innobudtech Spzoo"
click at [188, 255] on span "Save and back" at bounding box center [188, 249] width 52 height 12
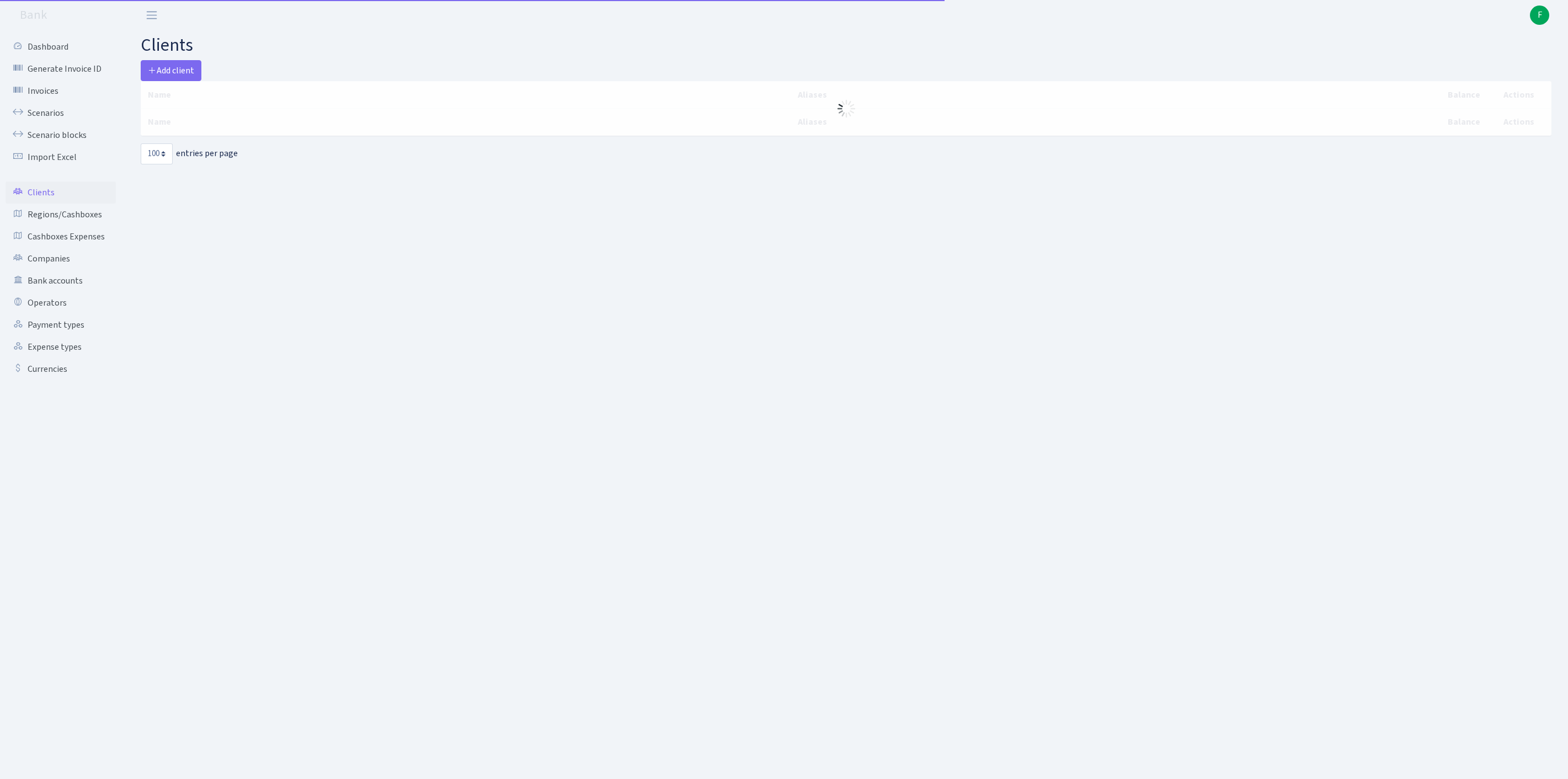
select select "100"
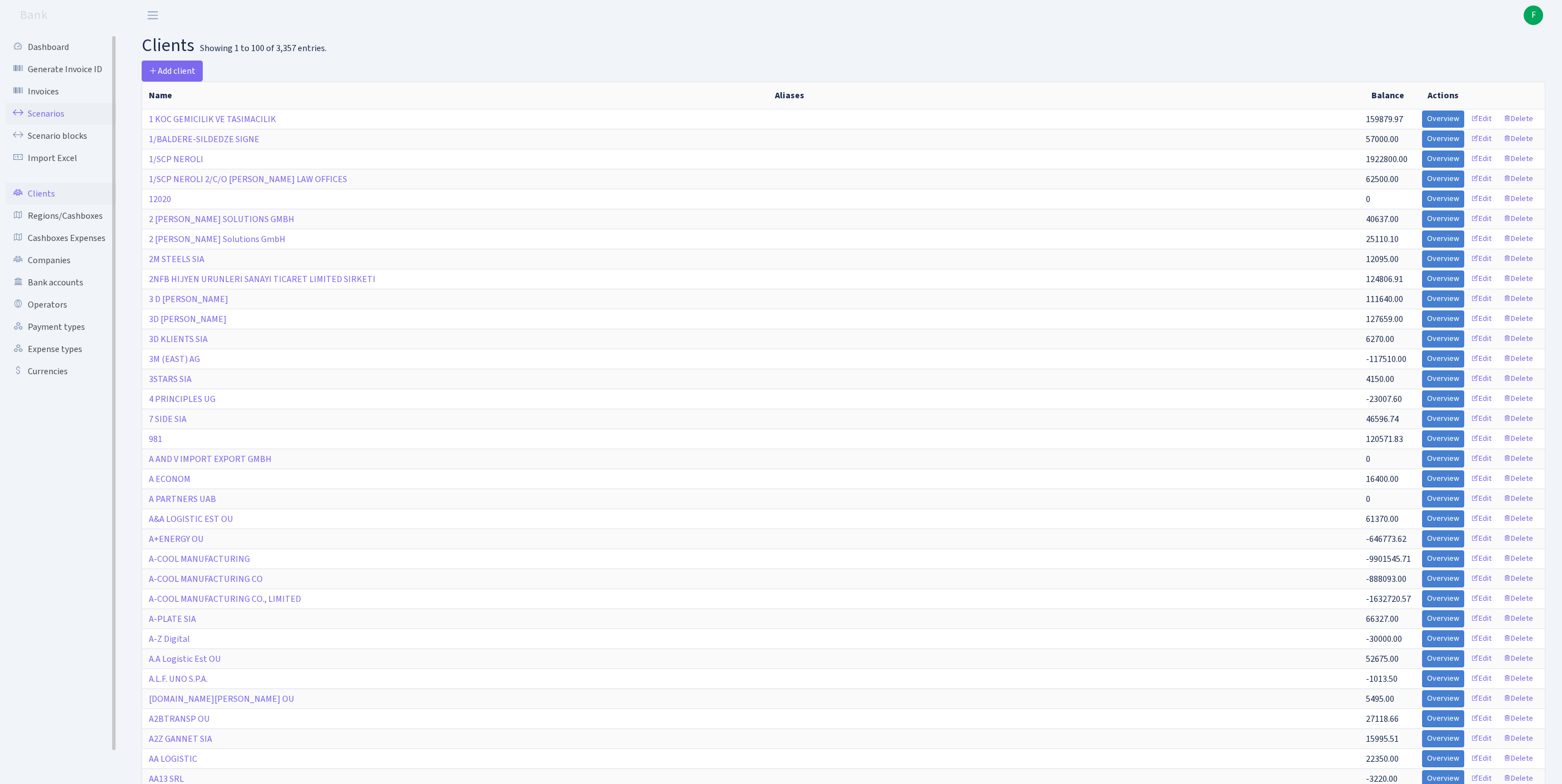
click at [61, 120] on link "Scenarios" at bounding box center [61, 113] width 111 height 22
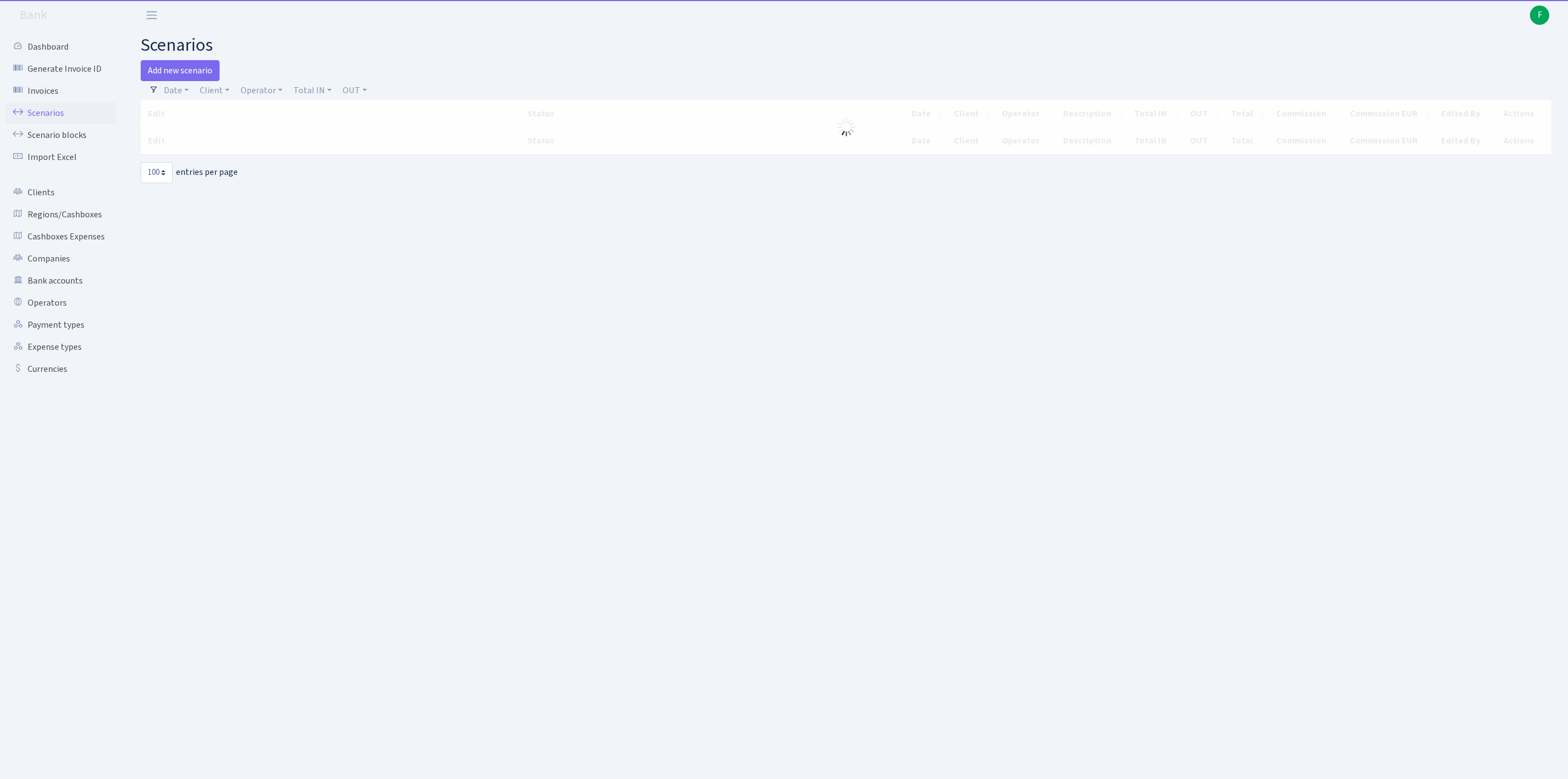
select select "100"
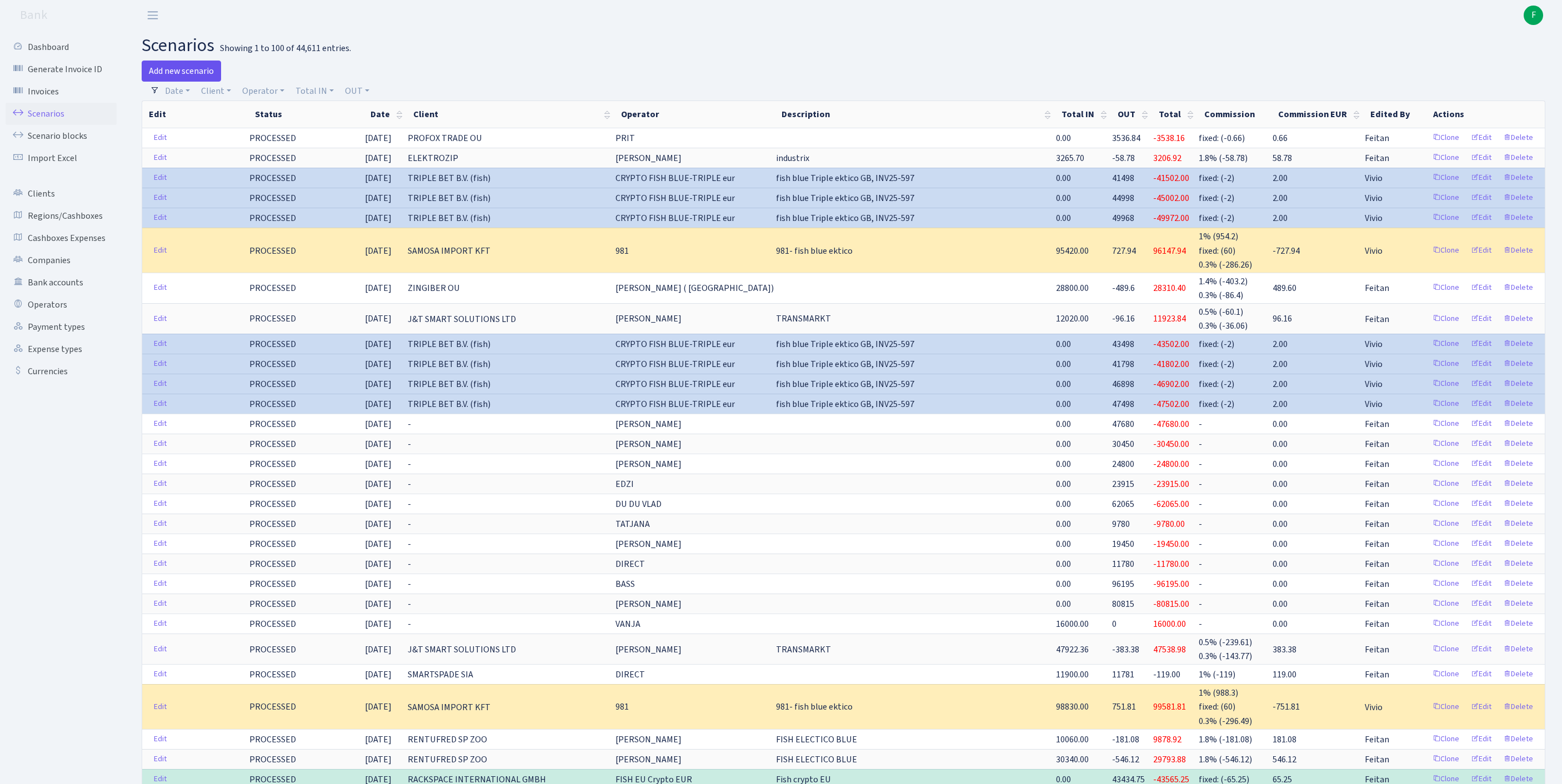
click at [189, 71] on link "Add new scenario" at bounding box center [181, 71] width 80 height 21
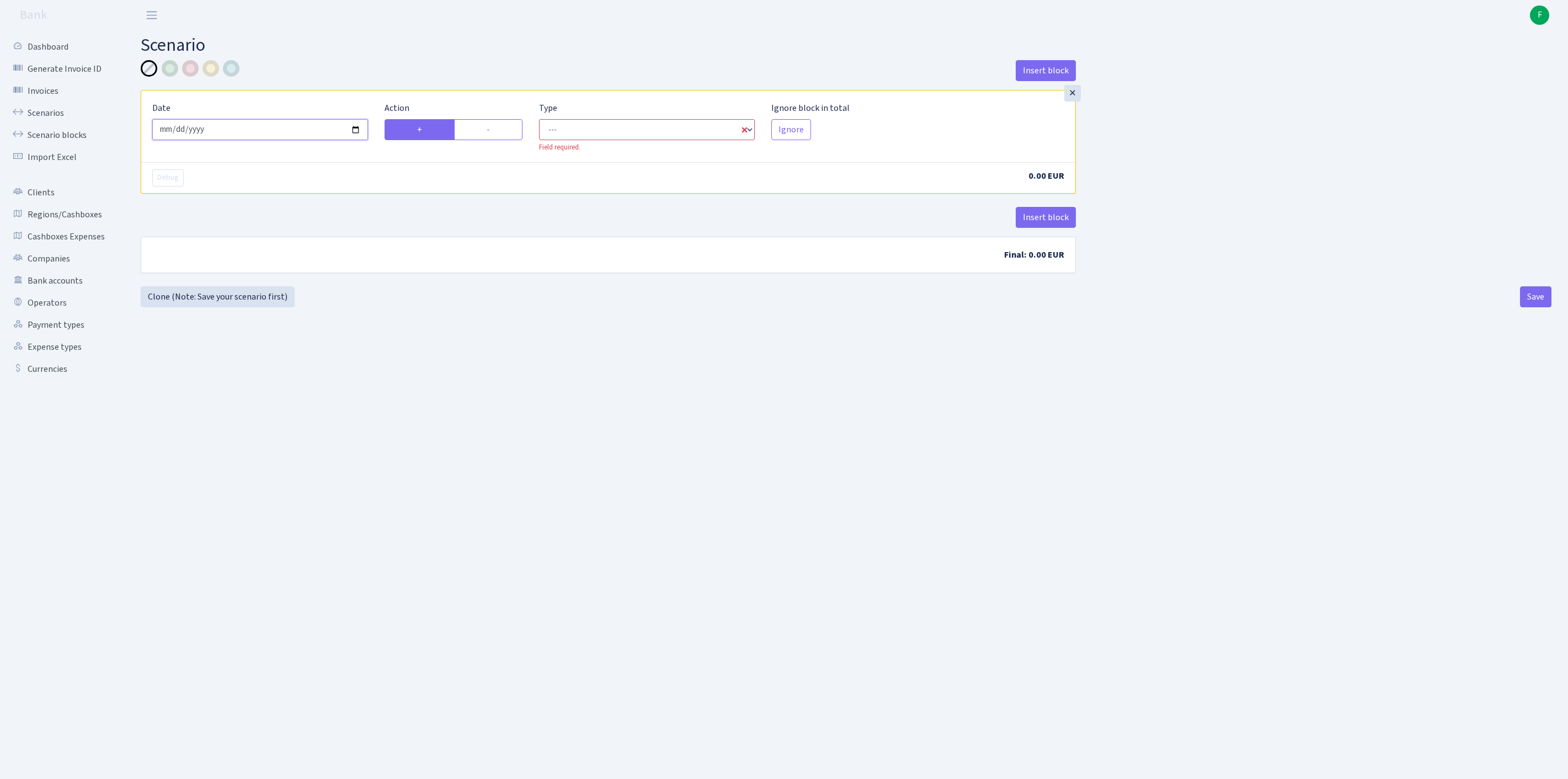
click at [276, 139] on input "[DATE]" at bounding box center [260, 130] width 216 height 21
select select "in"
select select "1"
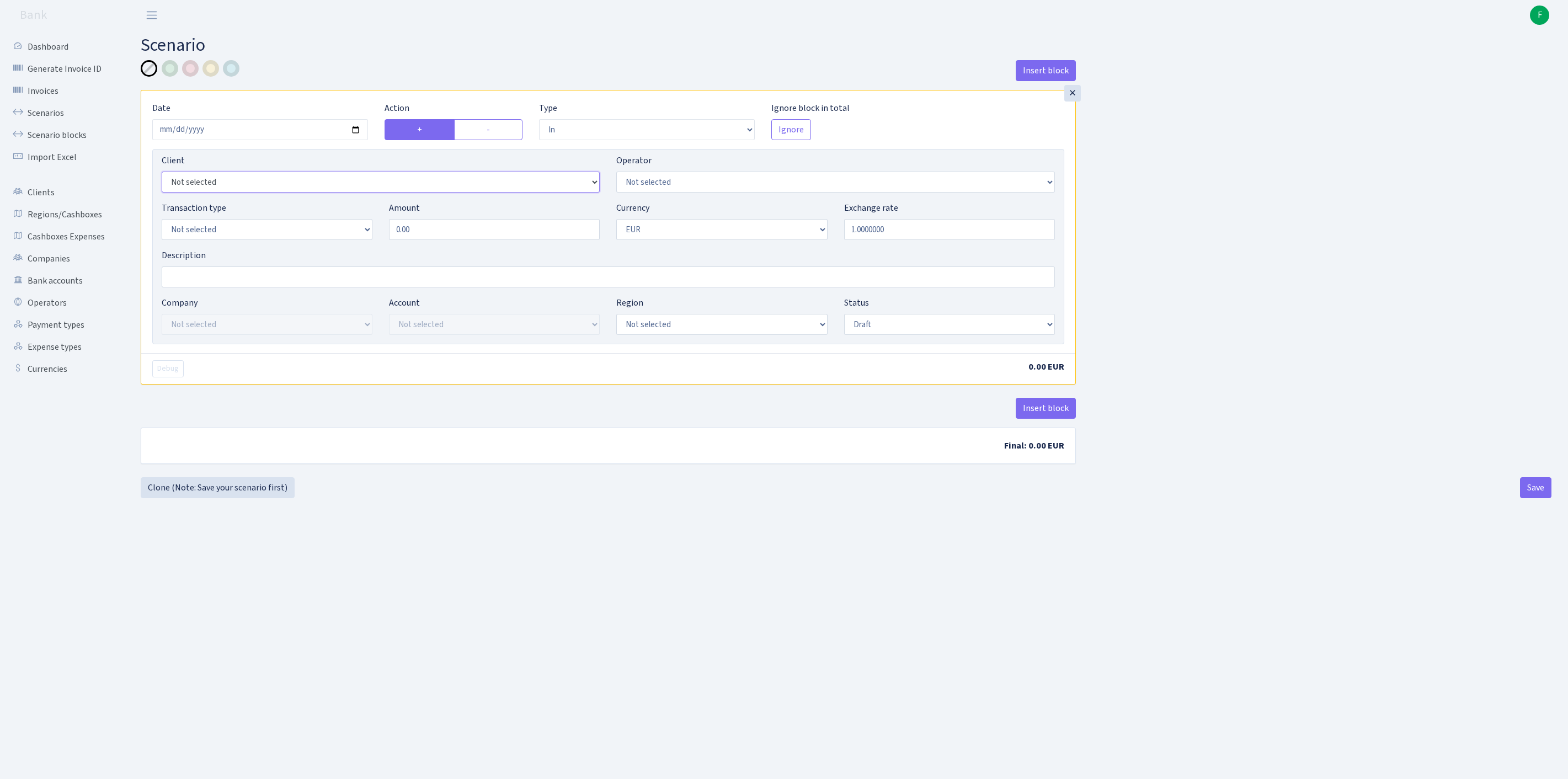
click at [226, 193] on select "Not selected 1 KOC GEMICILIK VE TASIMACILIK 1/BALDERE-SILDEDZE SIGNE 1/SCP NERO…" at bounding box center [381, 182] width 438 height 21
select select "3361"
select select "519"
select select "2"
select select "14"
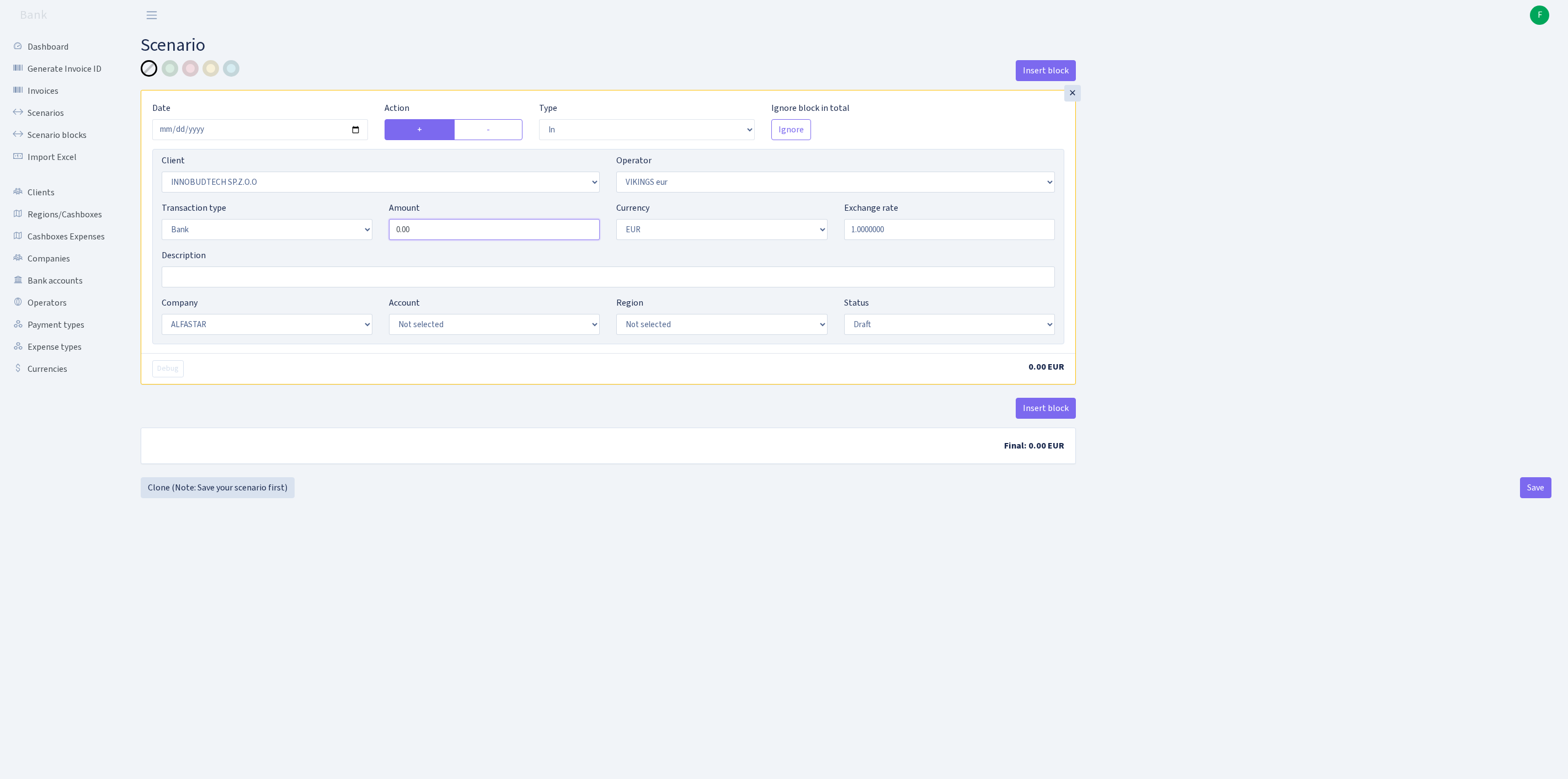
drag, startPoint x: 435, startPoint y: 248, endPoint x: 329, endPoint y: 248, distance: 106.0
click at [329, 248] on div "Transaction type Not selected 981 ELF FISH crypto GIRT IVO dekl MM-BALTIC eur U…" at bounding box center [609, 225] width 910 height 48
paste input "25371"
type input "25,371.00"
select select "processed"
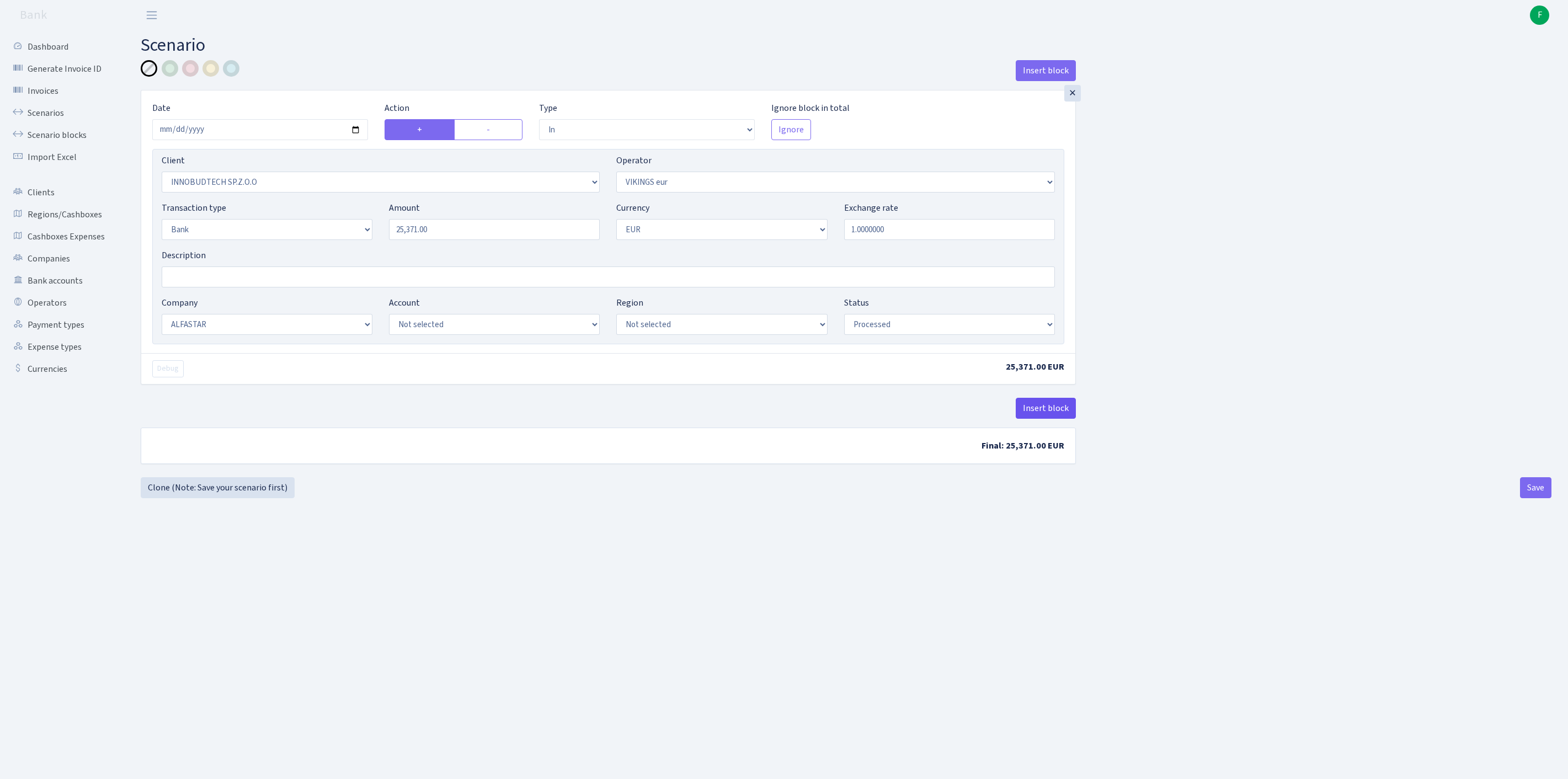
click at [1045, 419] on button "Insert block" at bounding box center [1045, 408] width 60 height 21
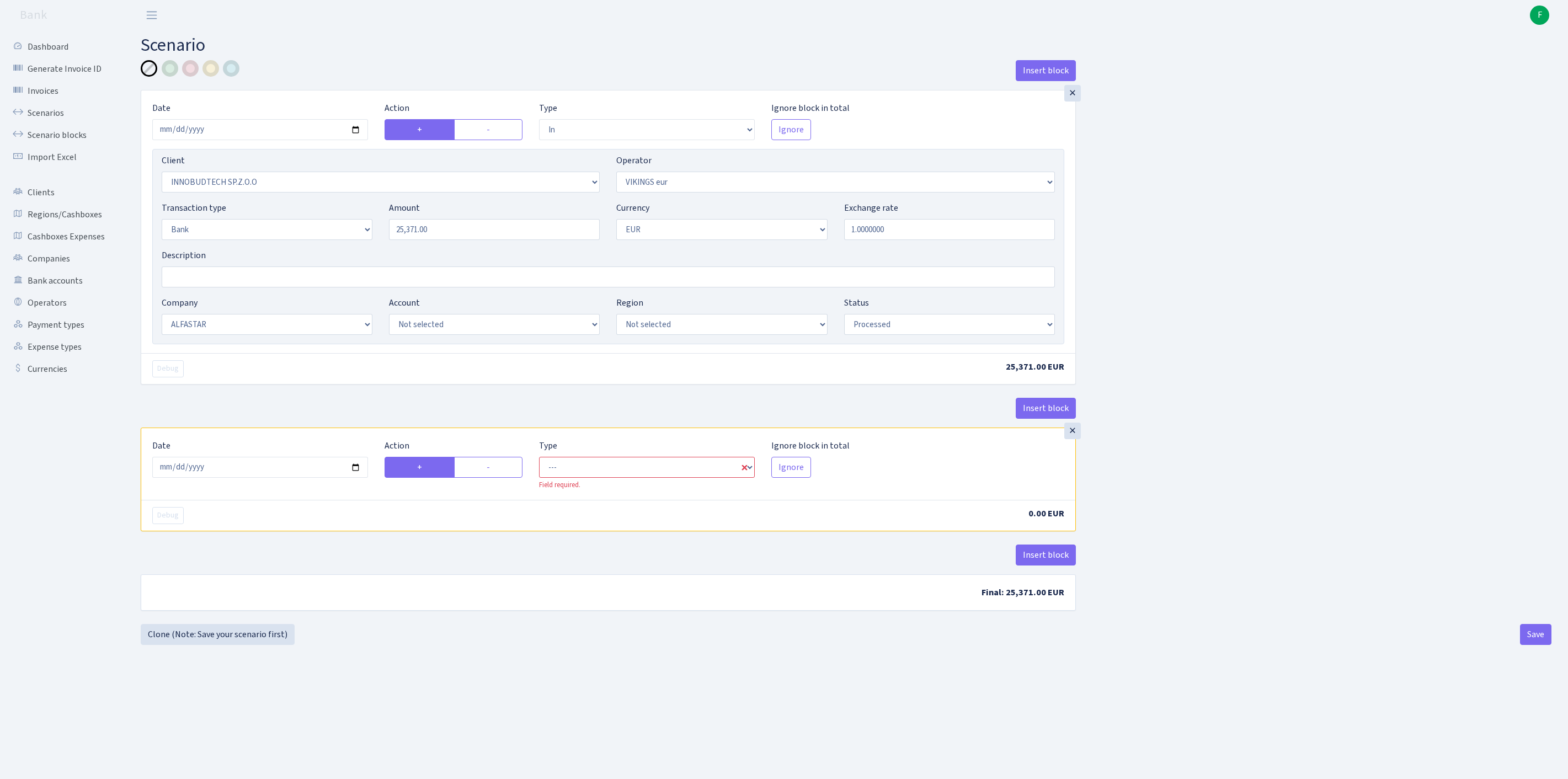
drag, startPoint x: 500, startPoint y: 524, endPoint x: 556, endPoint y: 524, distance: 56.0
click at [500, 478] on label "-" at bounding box center [488, 467] width 69 height 21
click at [494, 468] on input "-" at bounding box center [490, 464] width 8 height 8
radio input "true"
radio input "false"
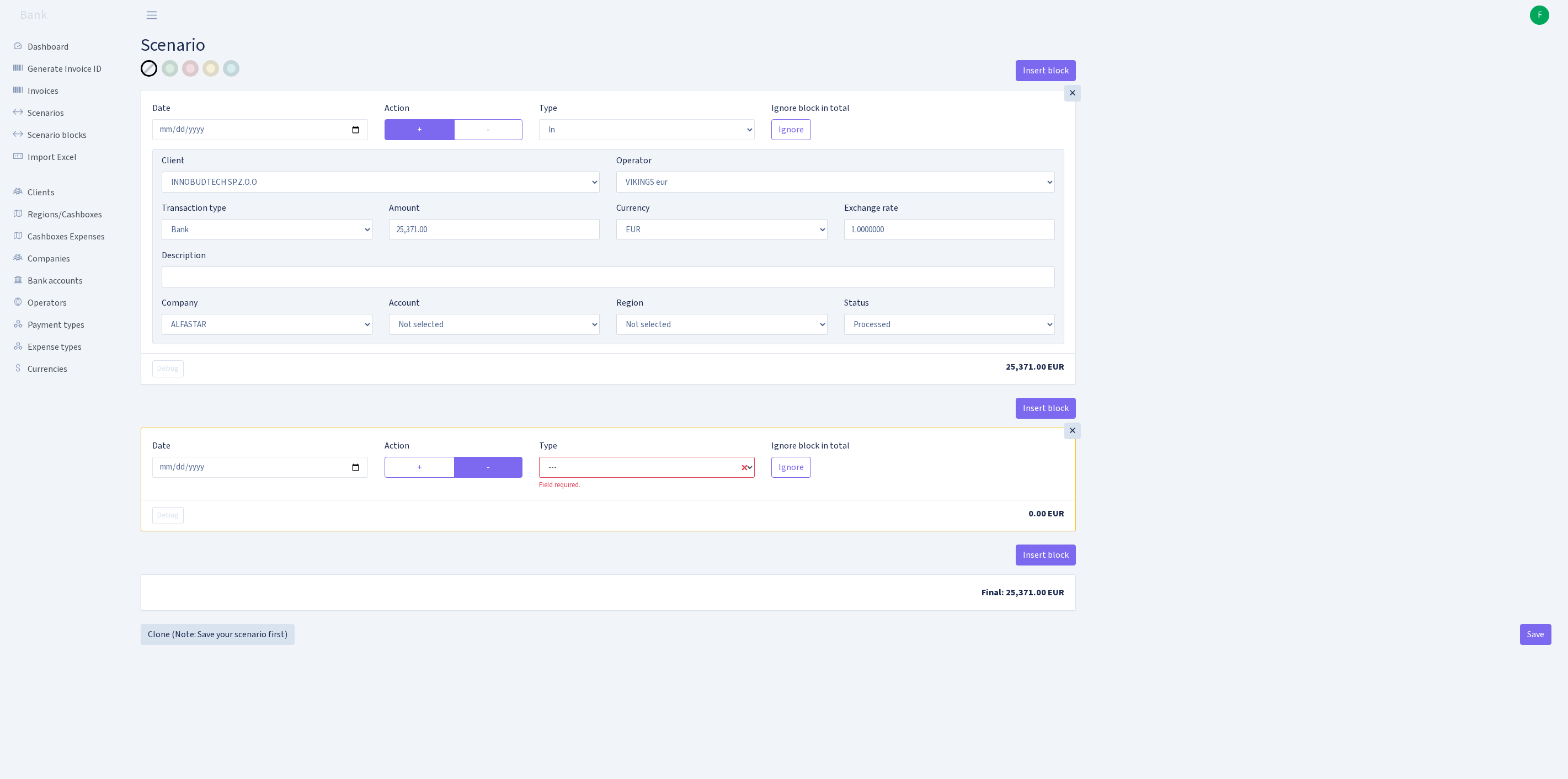
select select "commission"
select select "519"
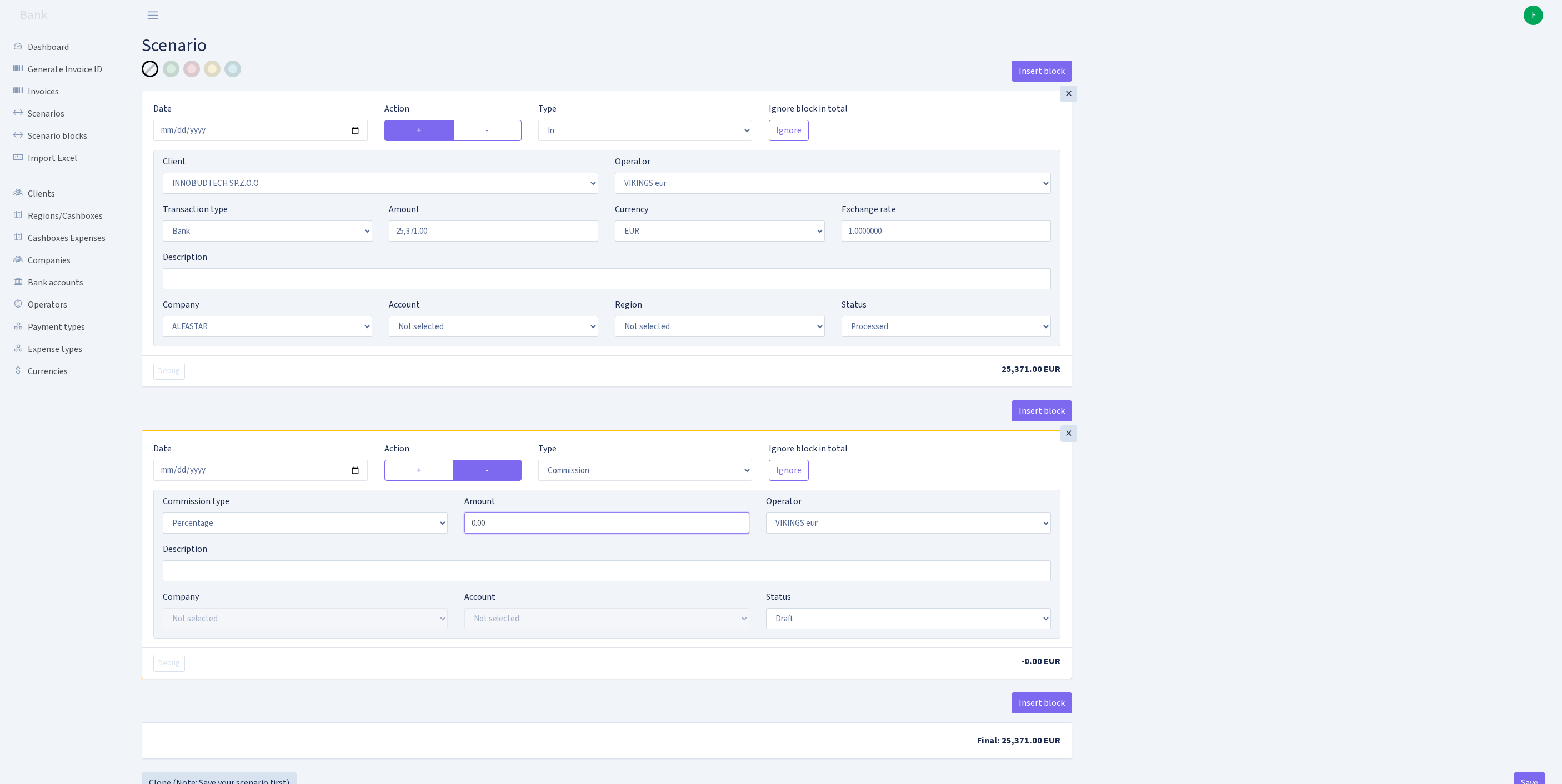
drag, startPoint x: 450, startPoint y: 577, endPoint x: 427, endPoint y: 573, distance: 23.3
click at [427, 542] on div "Commission type Percentage Fixed Bank Amount 0.00 Operator Not selected 981 981…" at bounding box center [607, 518] width 904 height 48
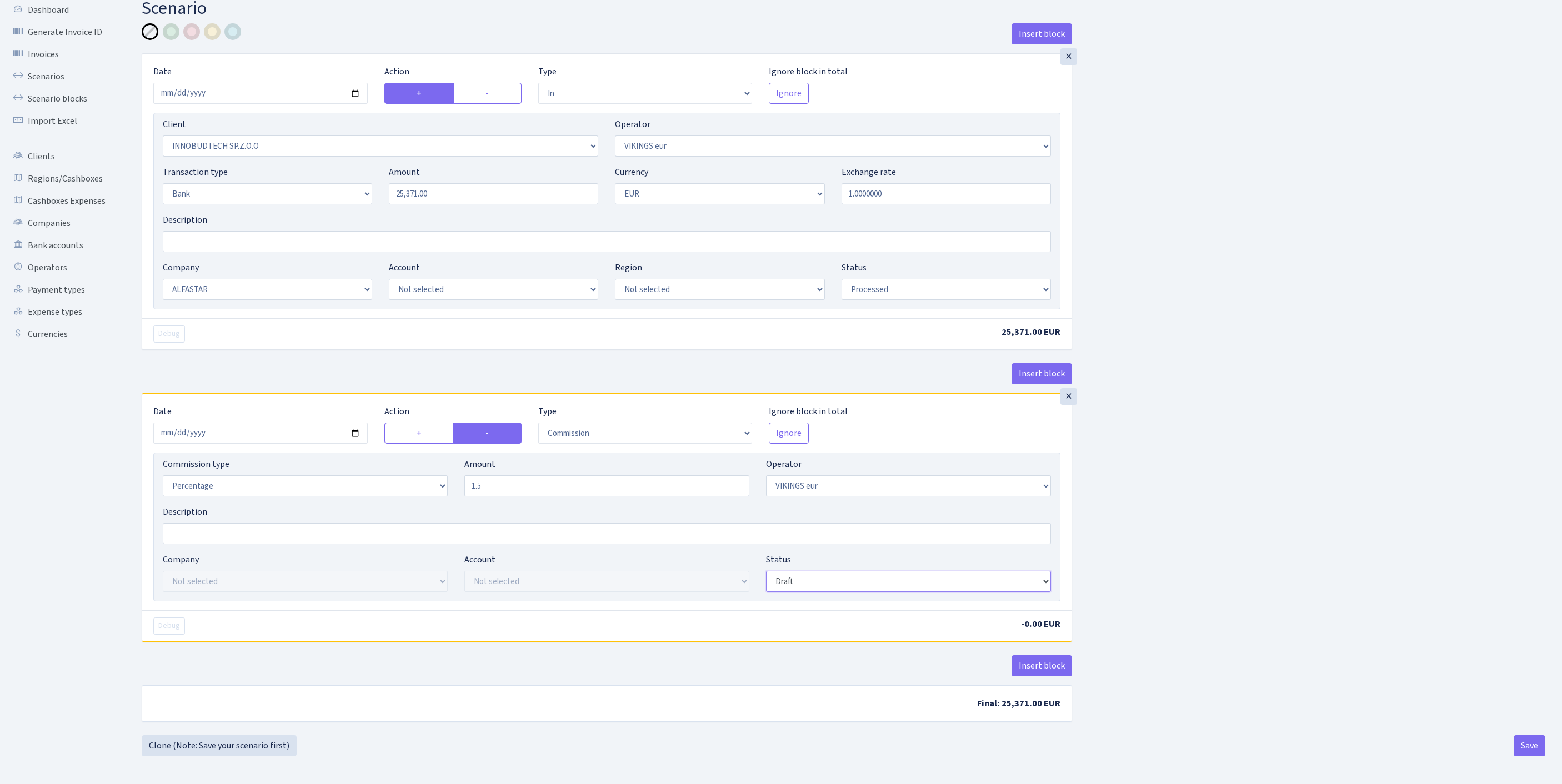
type input "1.50"
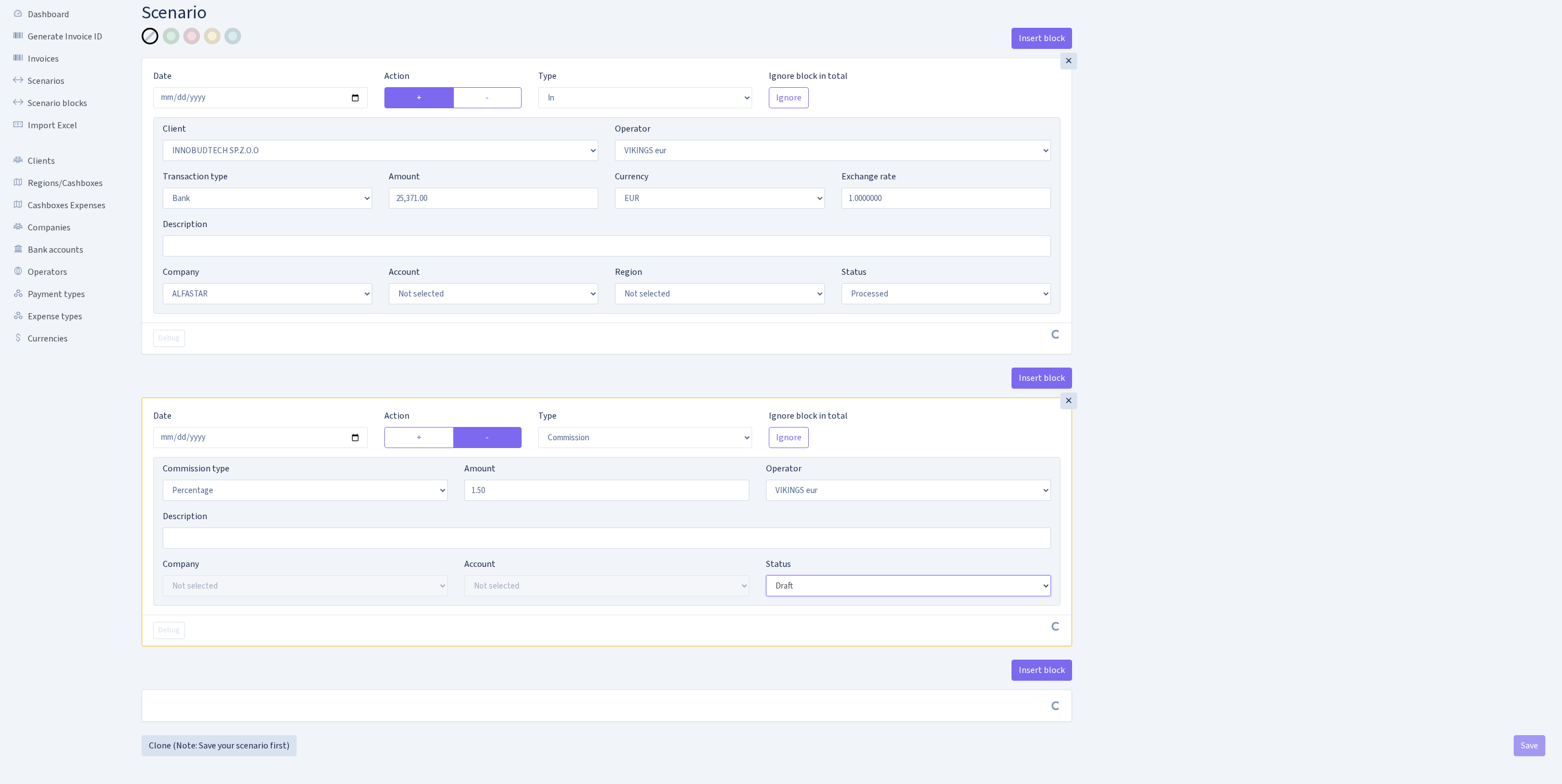
scroll to position [133, 0]
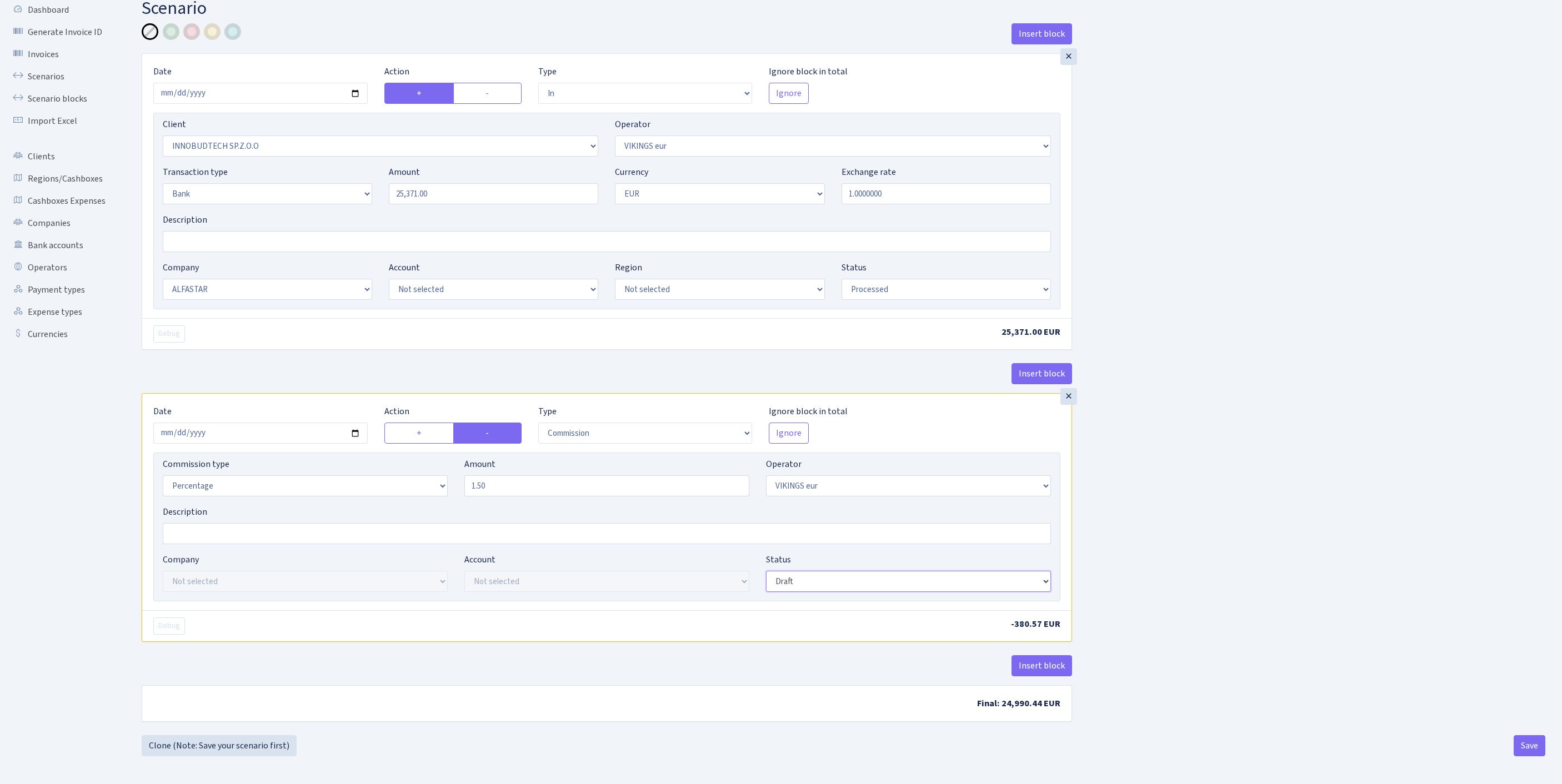
select select "processed"
click at [1536, 750] on button "Save" at bounding box center [1529, 746] width 32 height 21
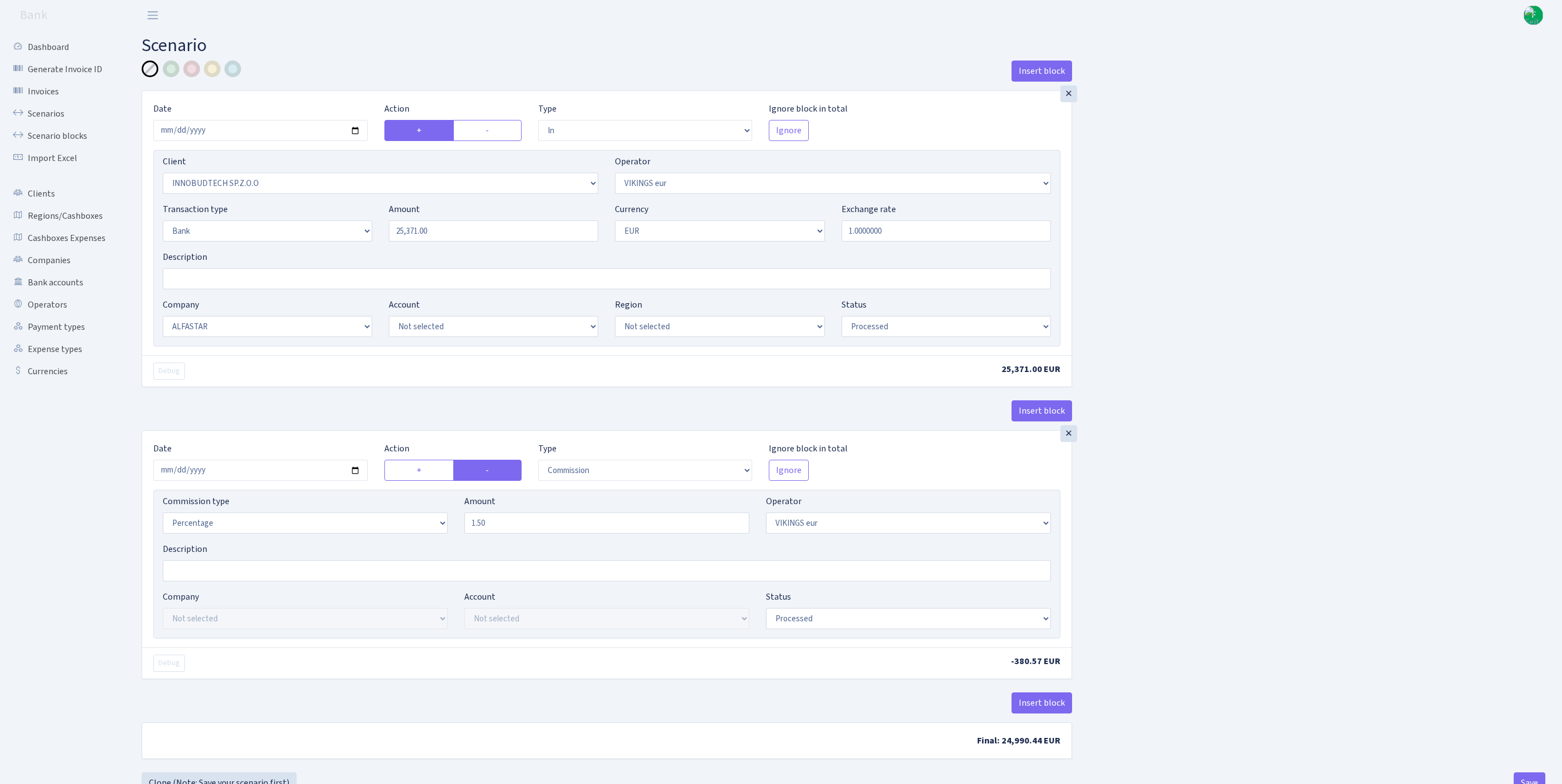
select select "in"
select select "3361"
select select "519"
select select "2"
select select "1"
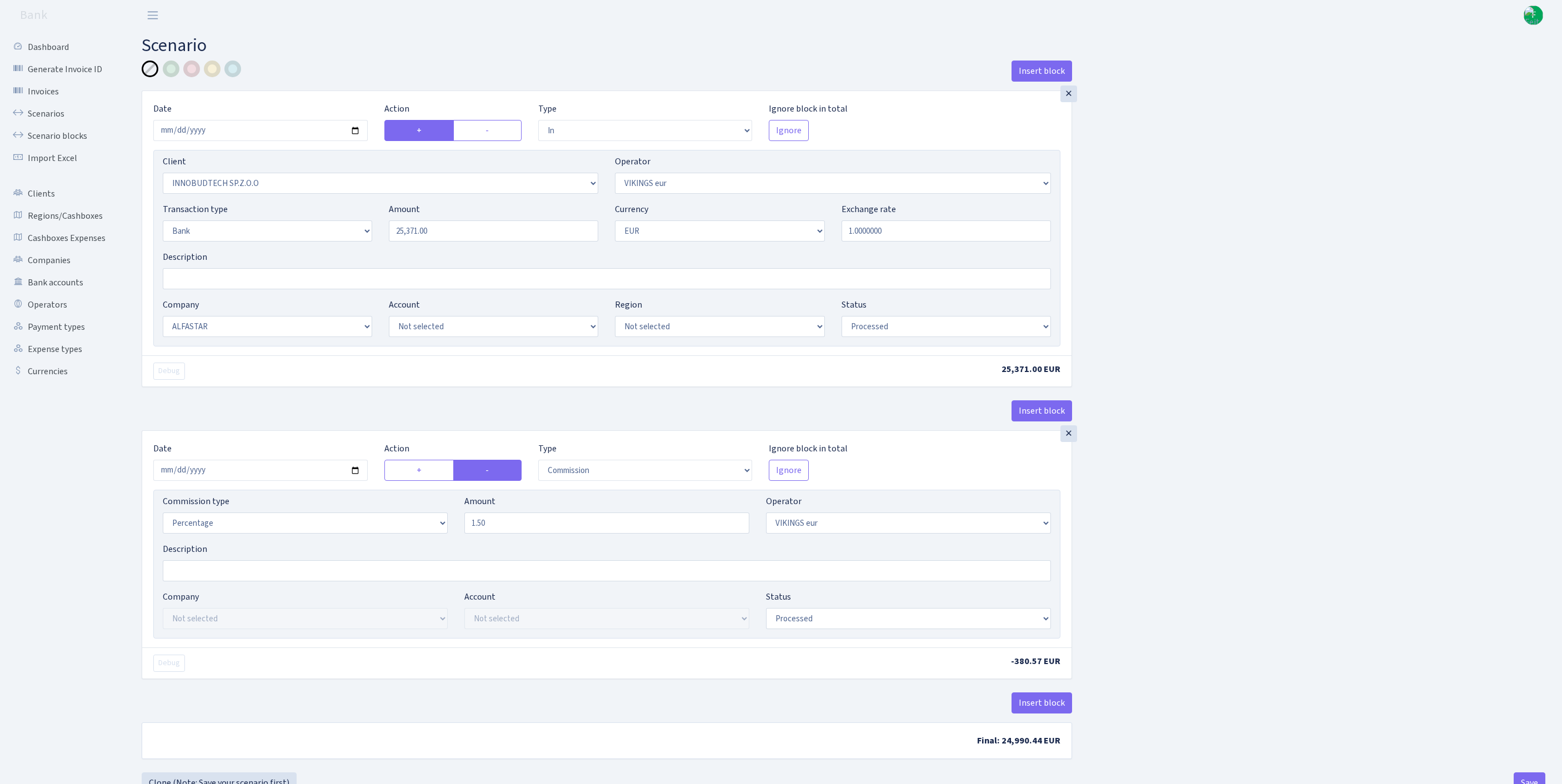
select select "14"
select select "processed"
select select "commission"
select select "519"
select select "processed"
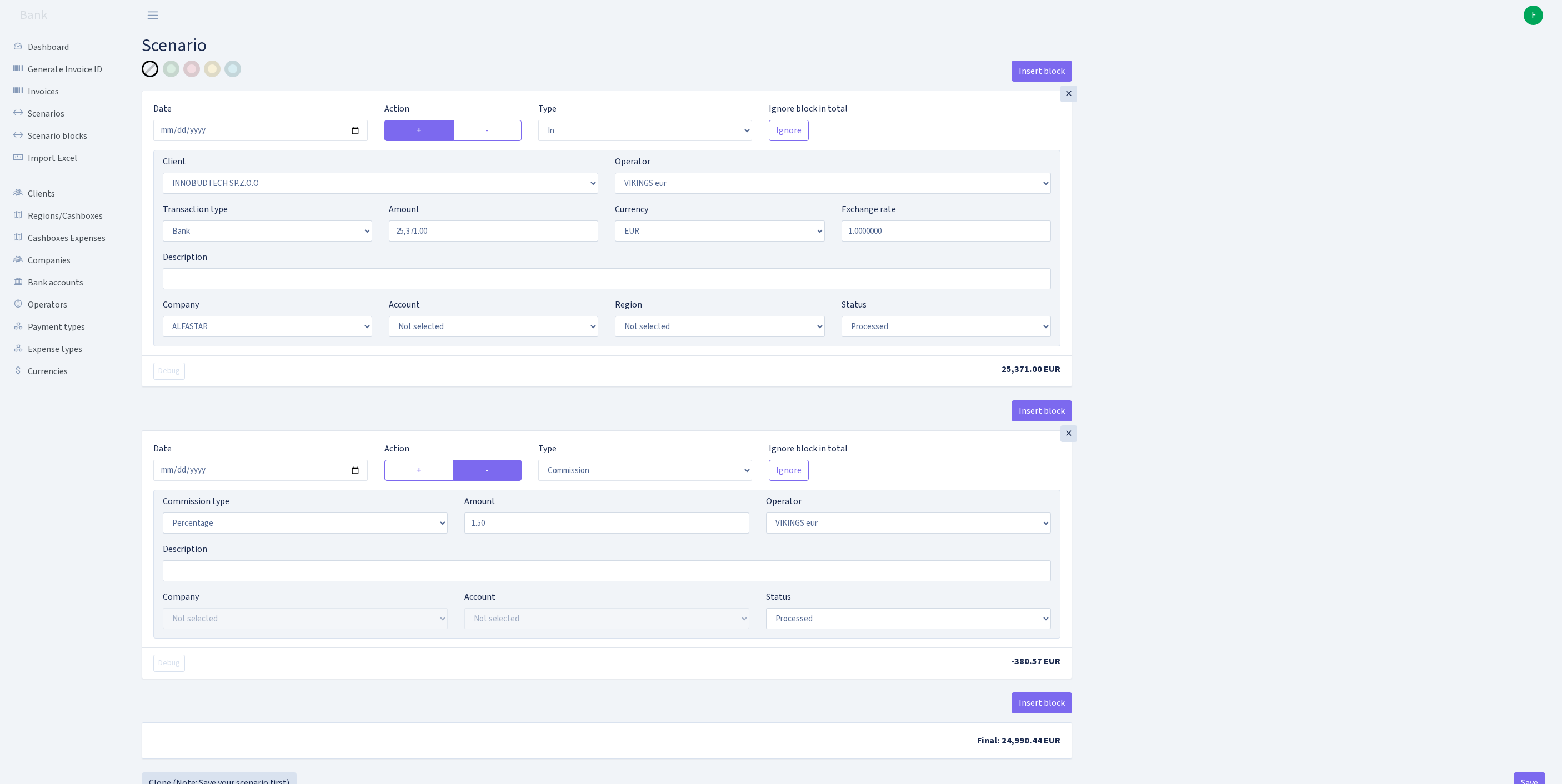
scroll to position [137, 0]
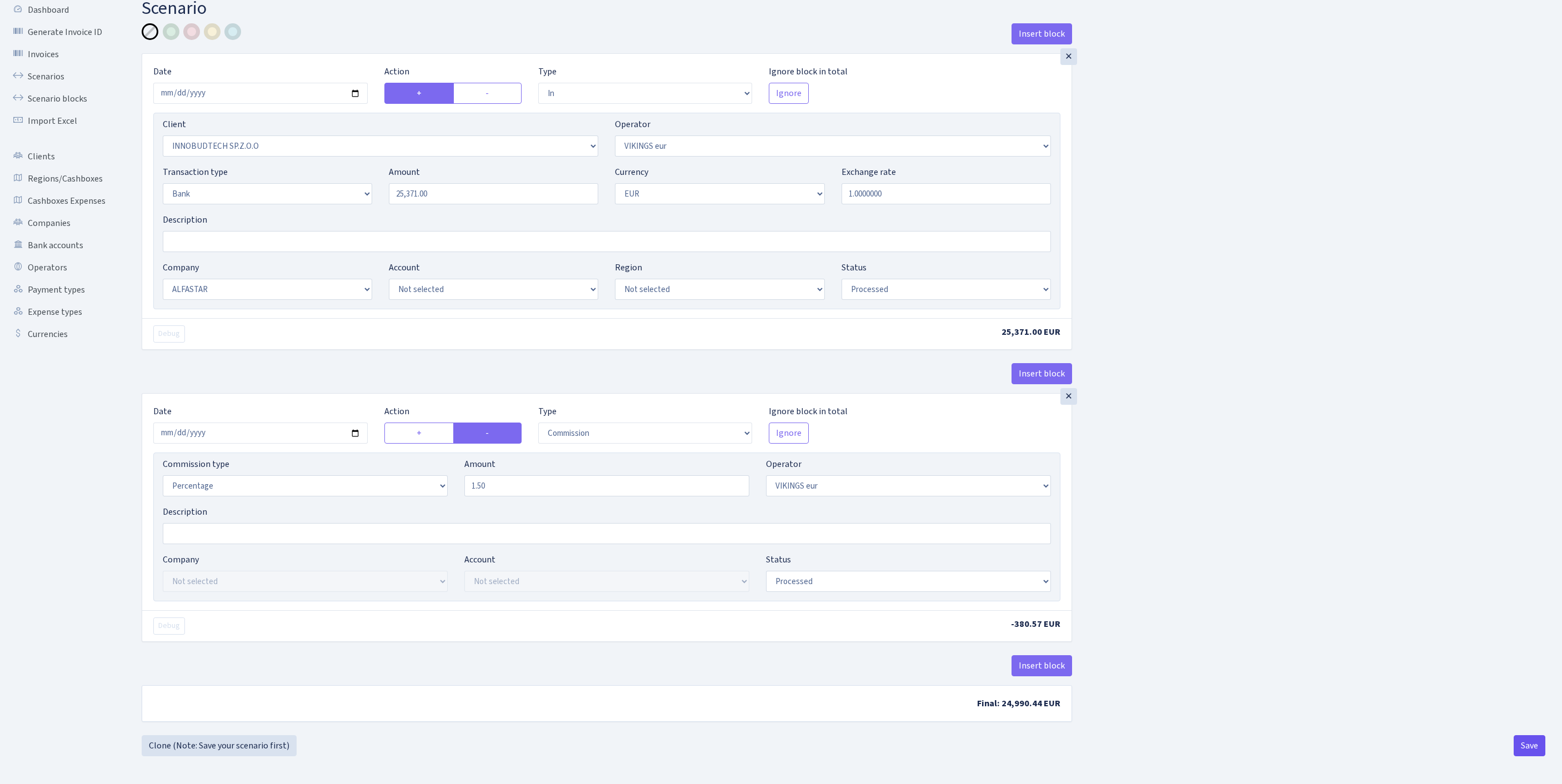
click at [1523, 737] on button "Save" at bounding box center [1529, 746] width 32 height 21
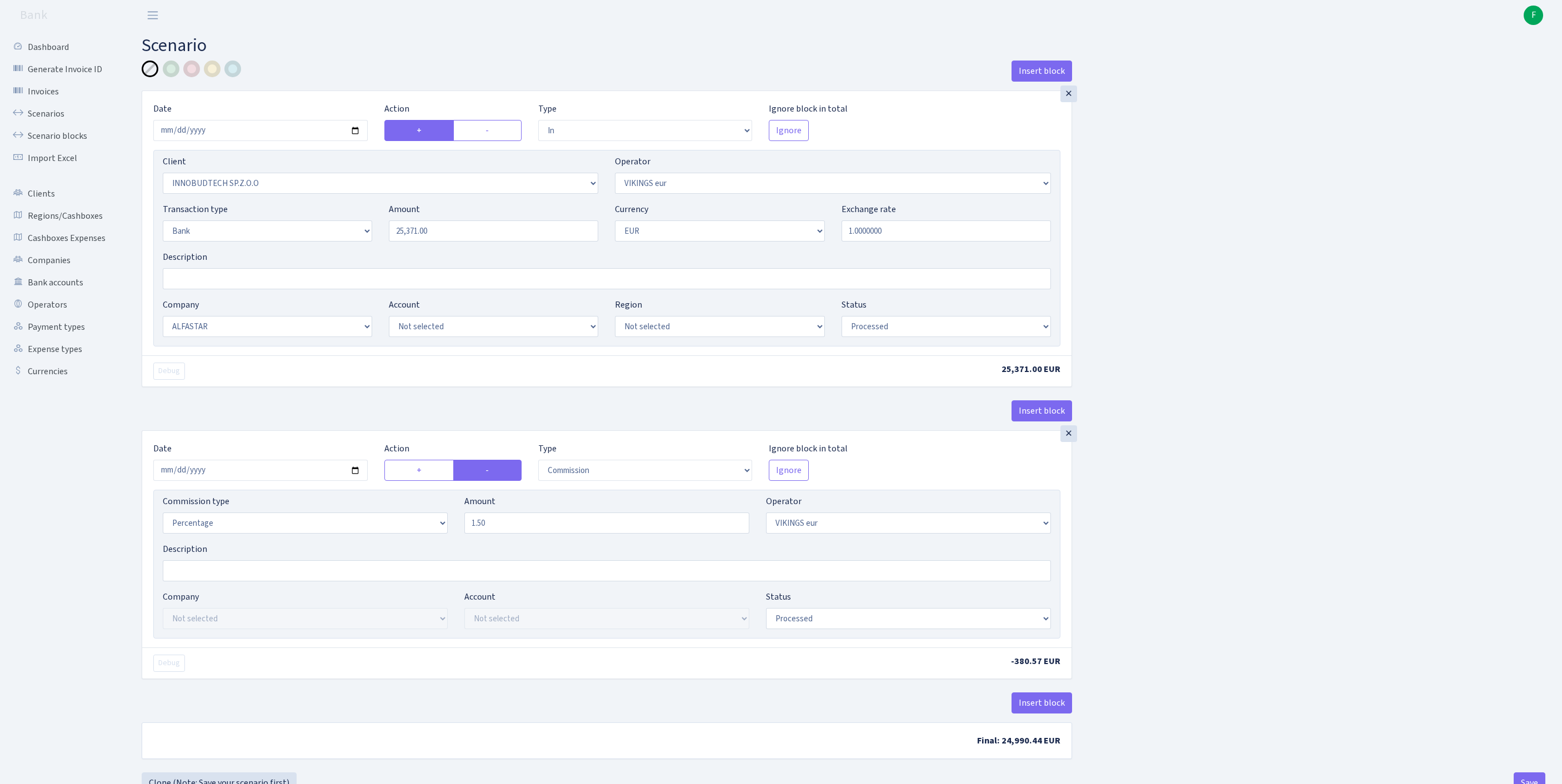
select select "in"
select select "3361"
select select "519"
select select "2"
select select "1"
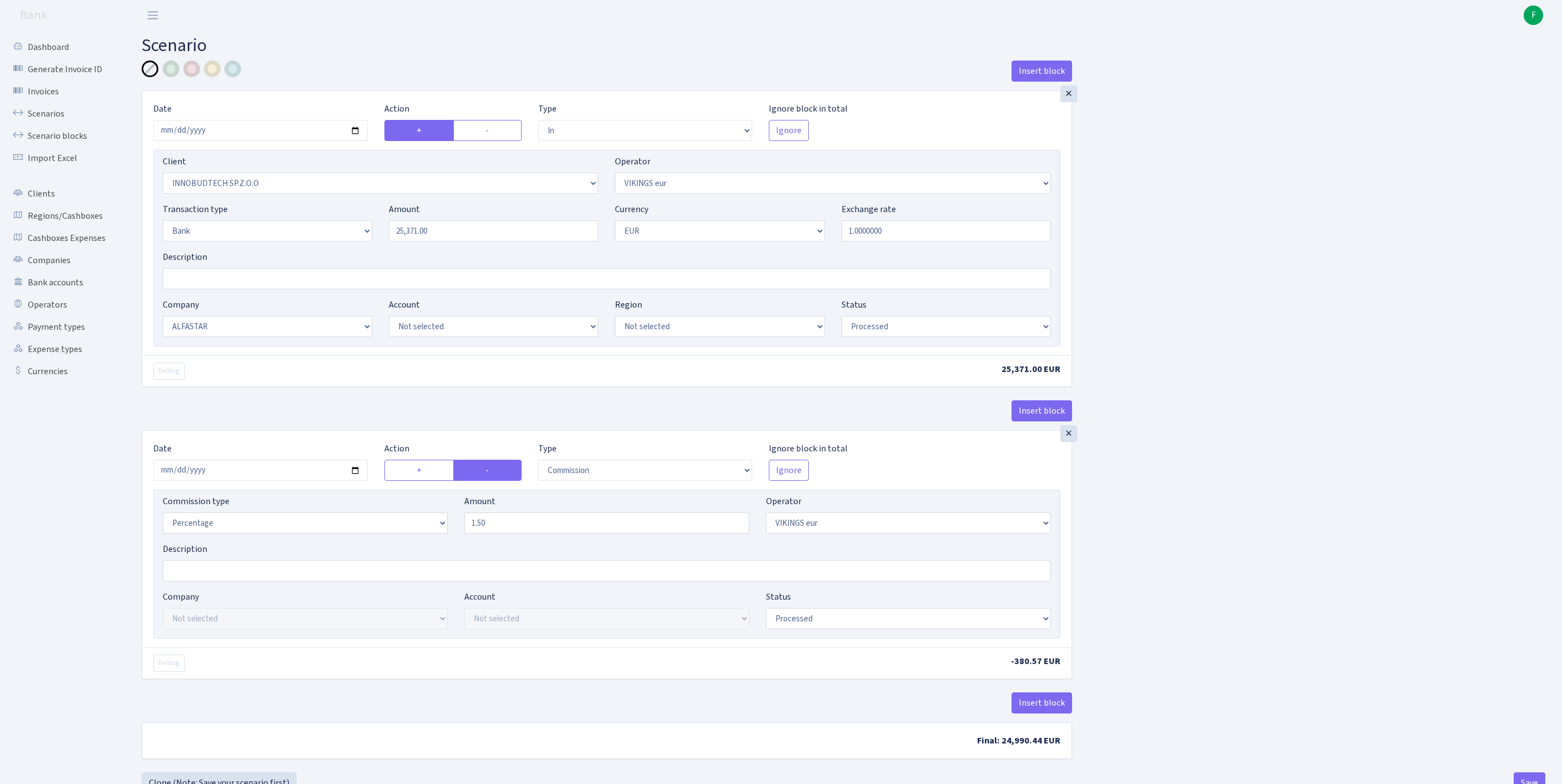
select select "14"
select select "processed"
select select "commission"
select select "519"
select select "processed"
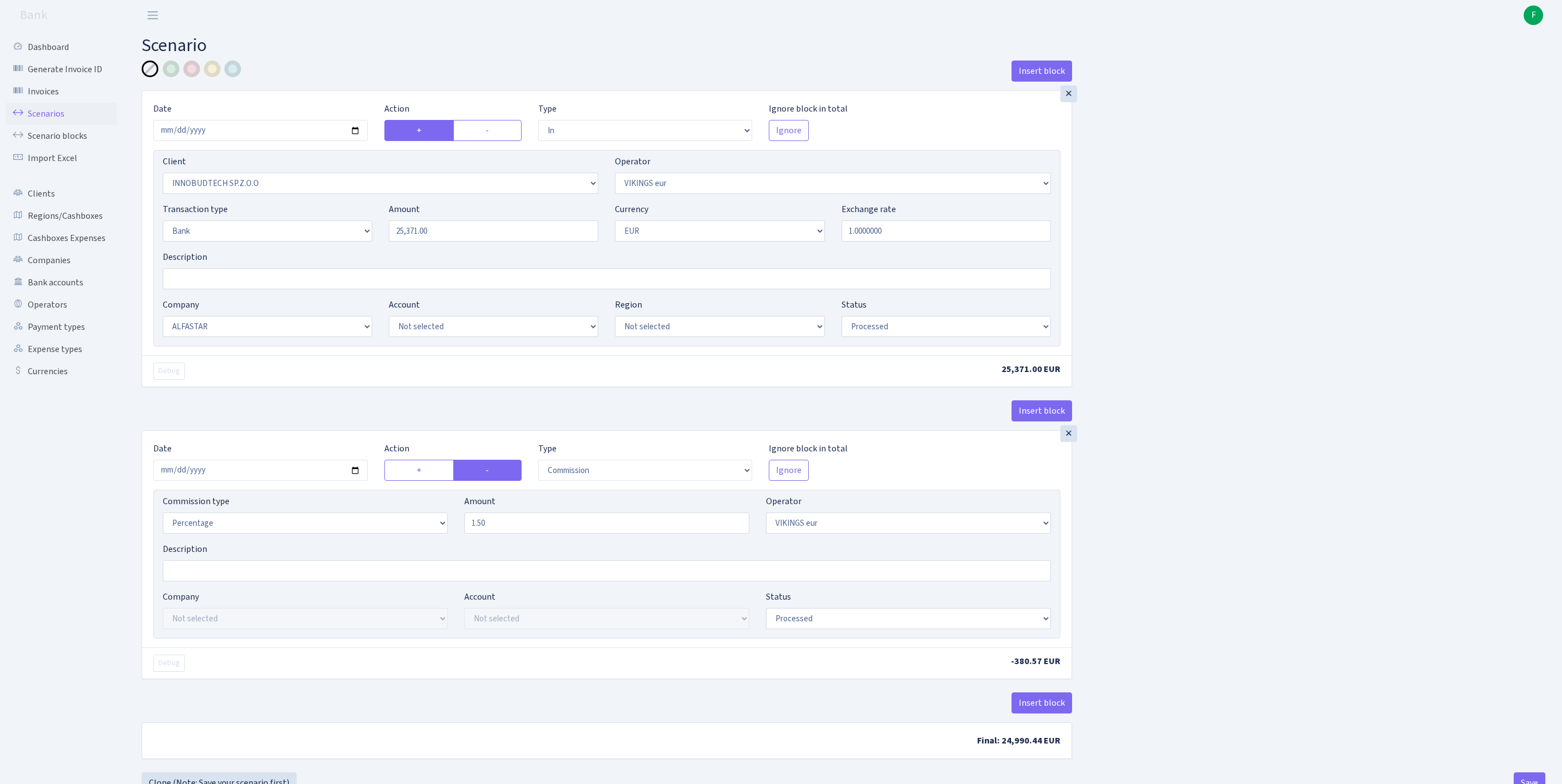
click at [56, 121] on link "Scenarios" at bounding box center [61, 113] width 111 height 22
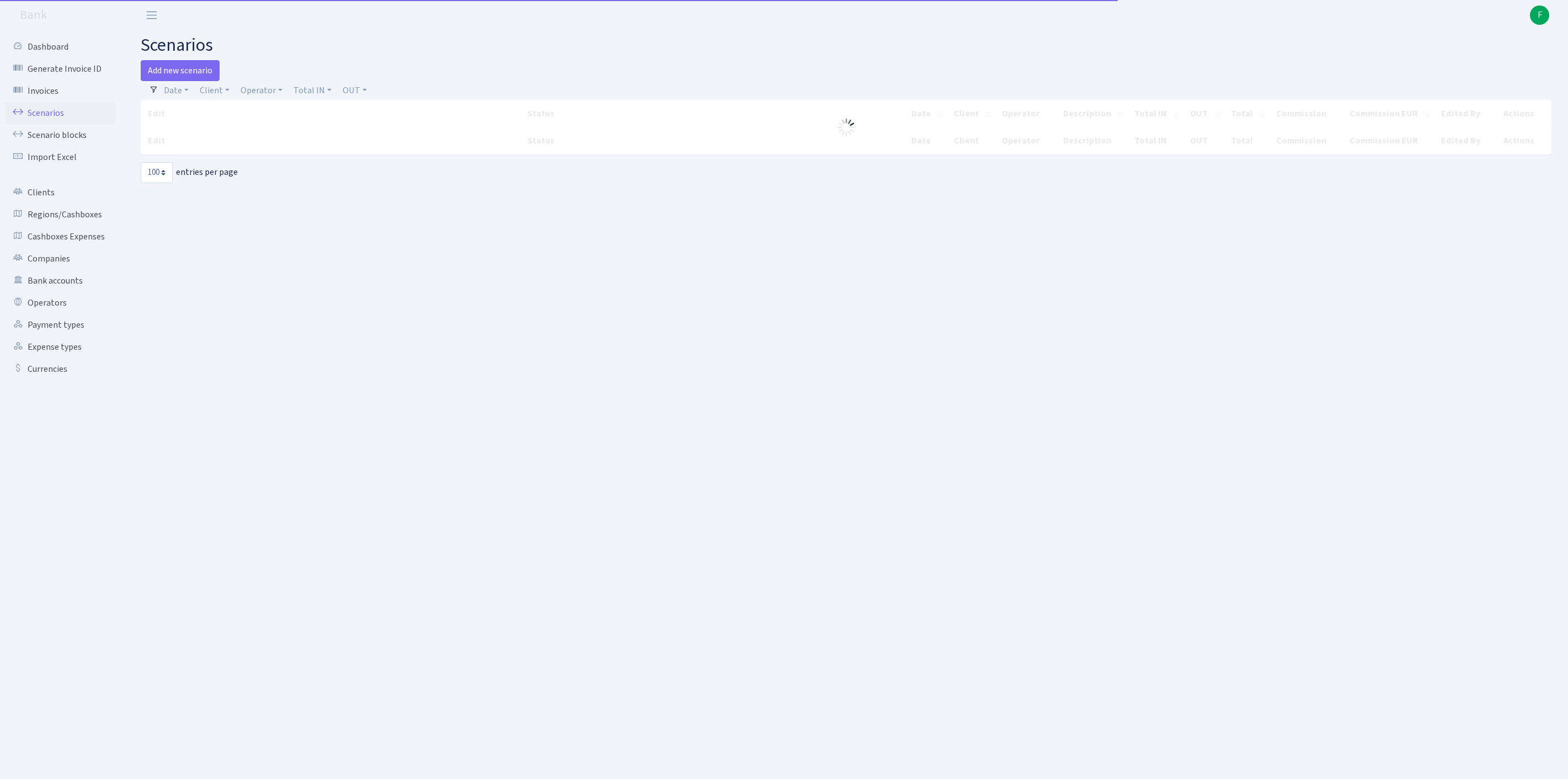
select select "100"
